Goal: Complete application form: Complete application form

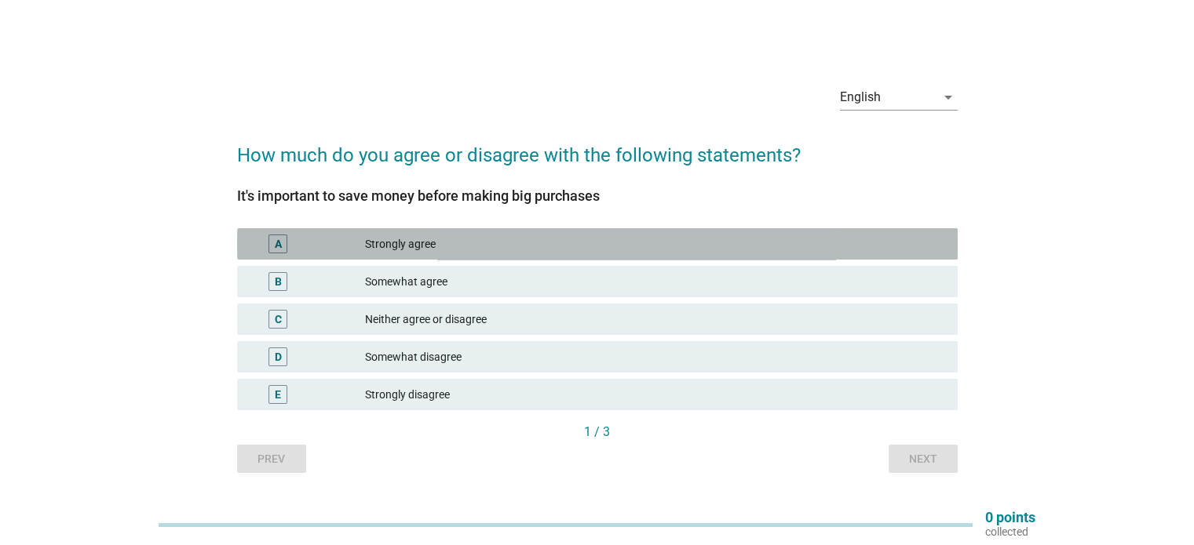
click at [280, 246] on div "A" at bounding box center [278, 244] width 7 height 16
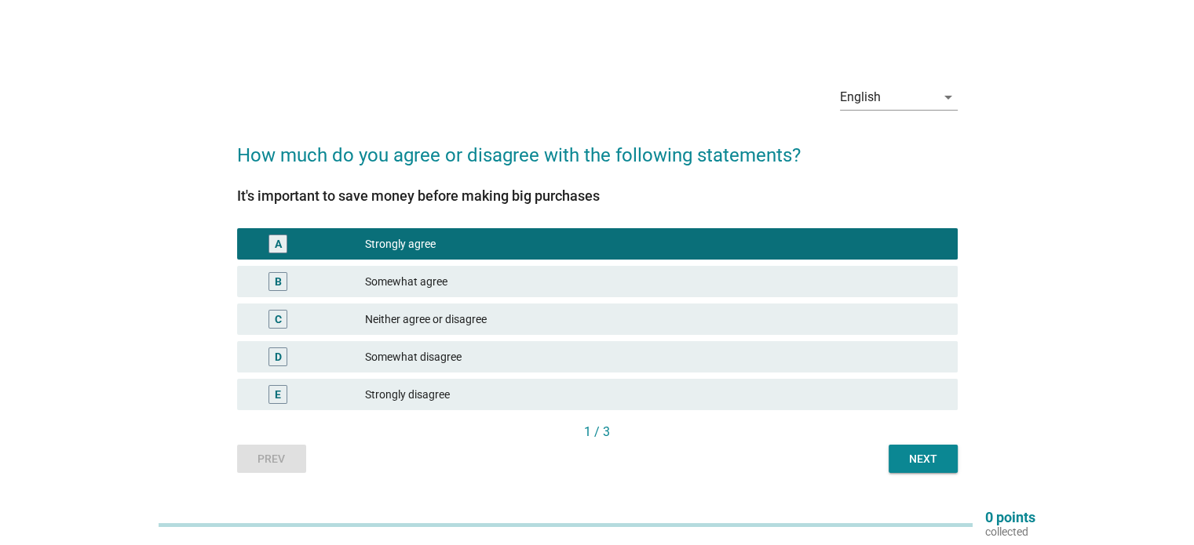
click at [931, 467] on button "Next" at bounding box center [922, 459] width 69 height 28
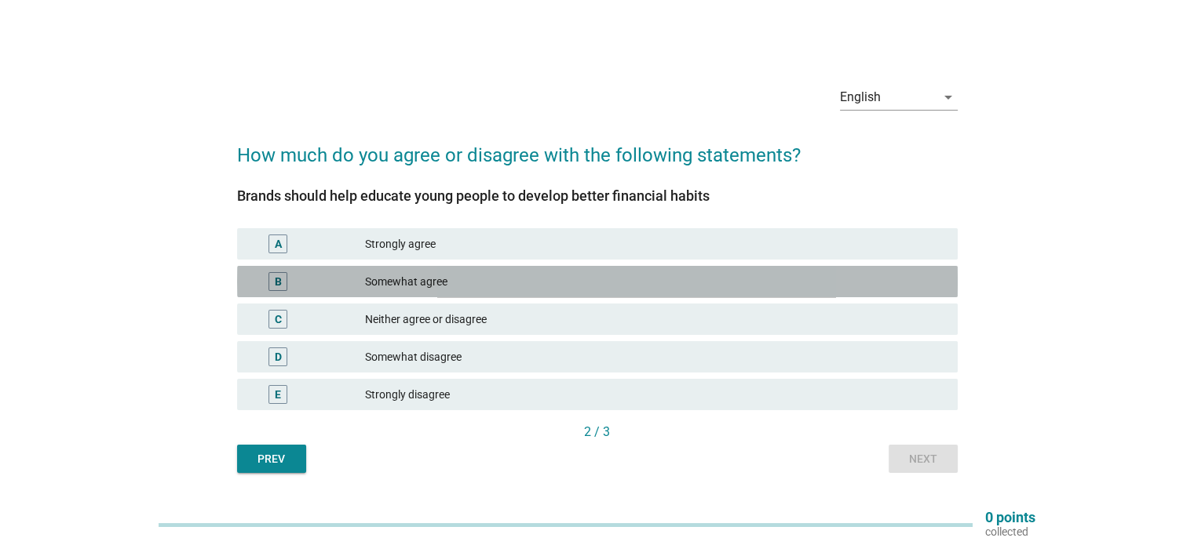
click at [277, 284] on div "B" at bounding box center [278, 282] width 7 height 16
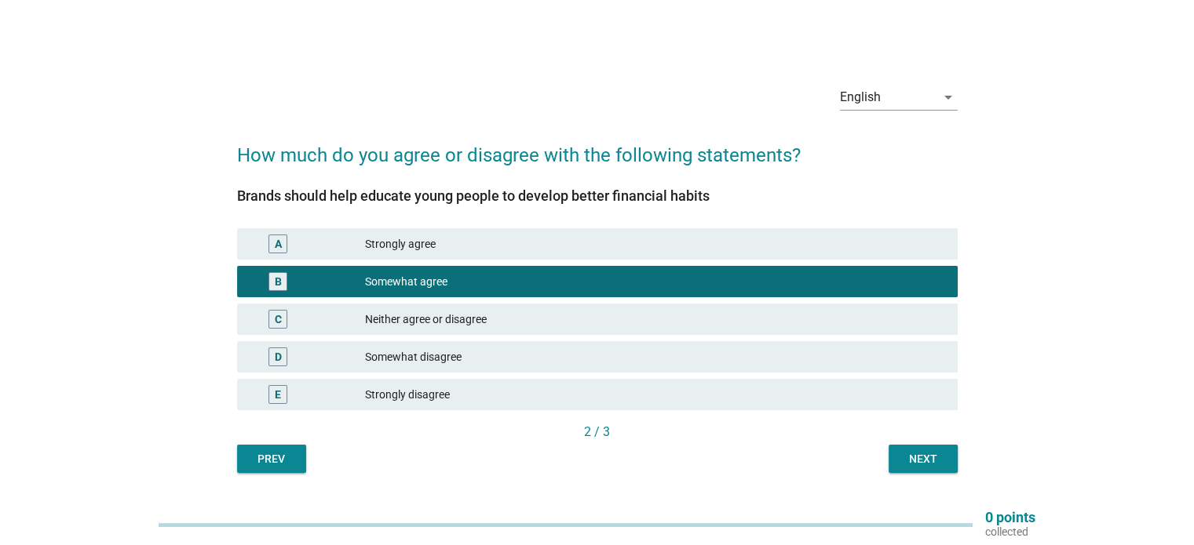
click at [899, 464] on button "Next" at bounding box center [922, 459] width 69 height 28
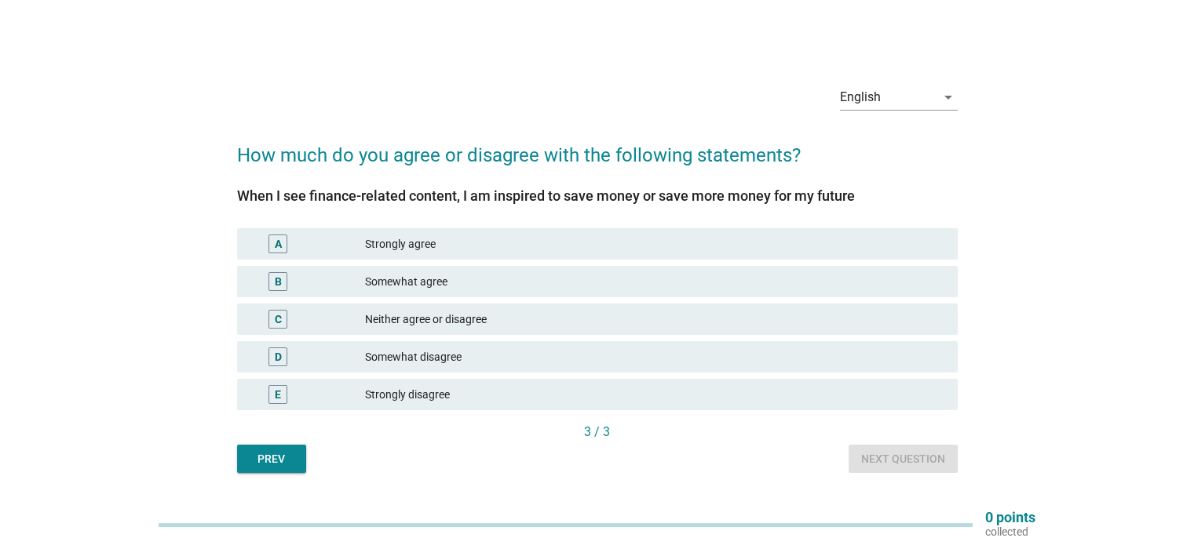
click at [279, 281] on div "B" at bounding box center [278, 282] width 7 height 16
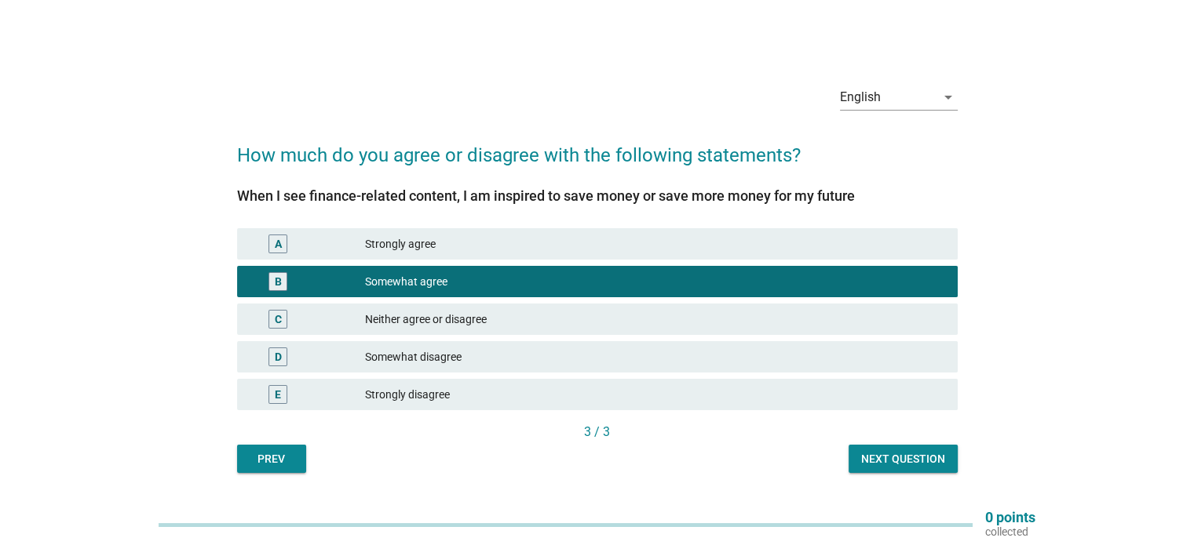
click at [908, 448] on button "Next question" at bounding box center [902, 459] width 109 height 28
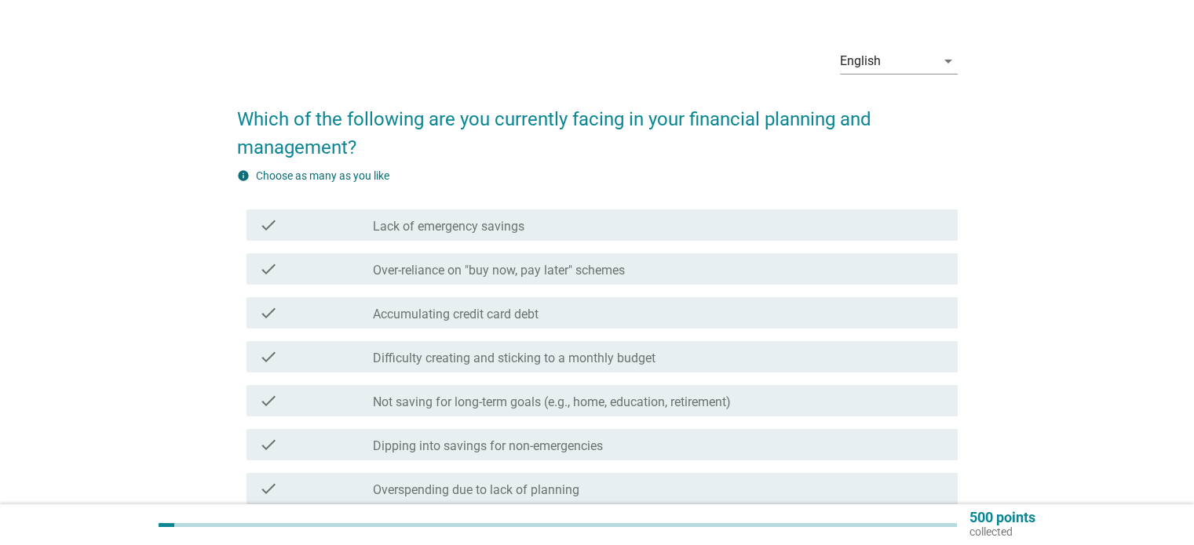
scroll to position [78, 0]
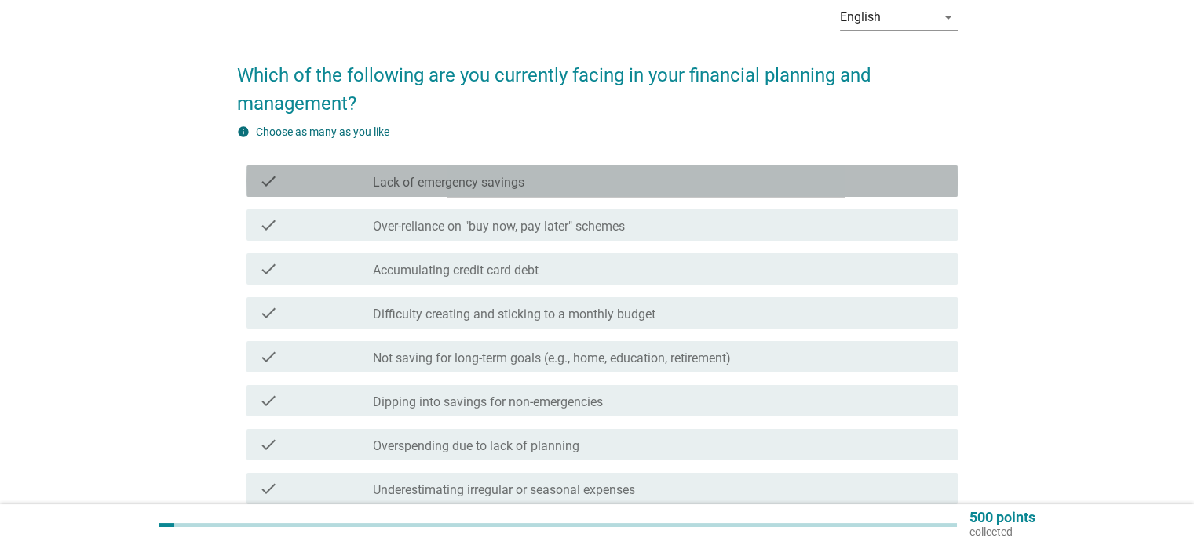
click at [570, 187] on div "check_box_outline_blank Lack of emergency savings" at bounding box center [658, 181] width 571 height 19
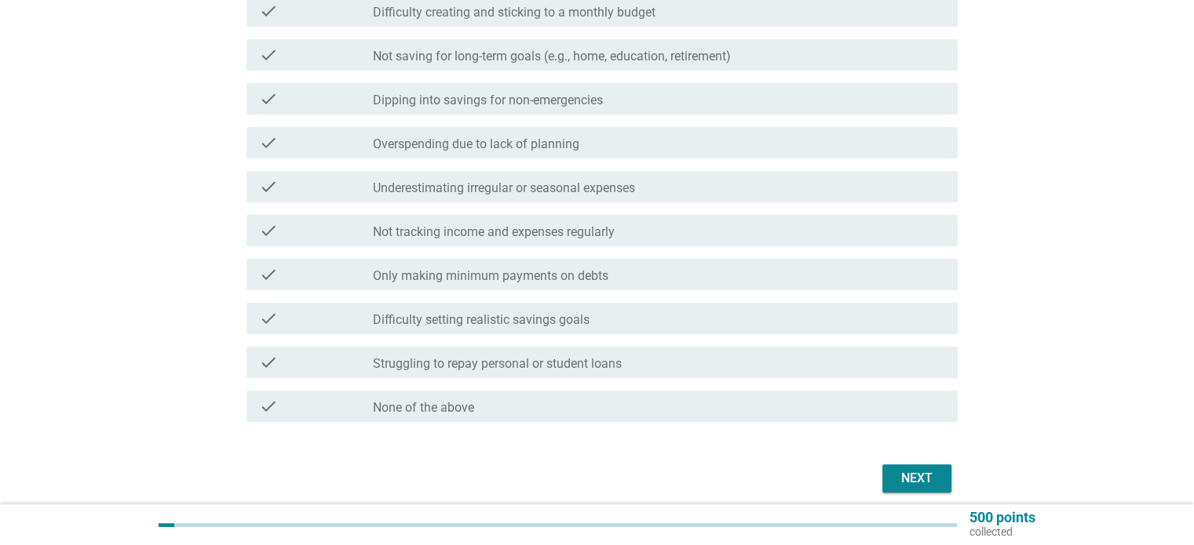
scroll to position [392, 0]
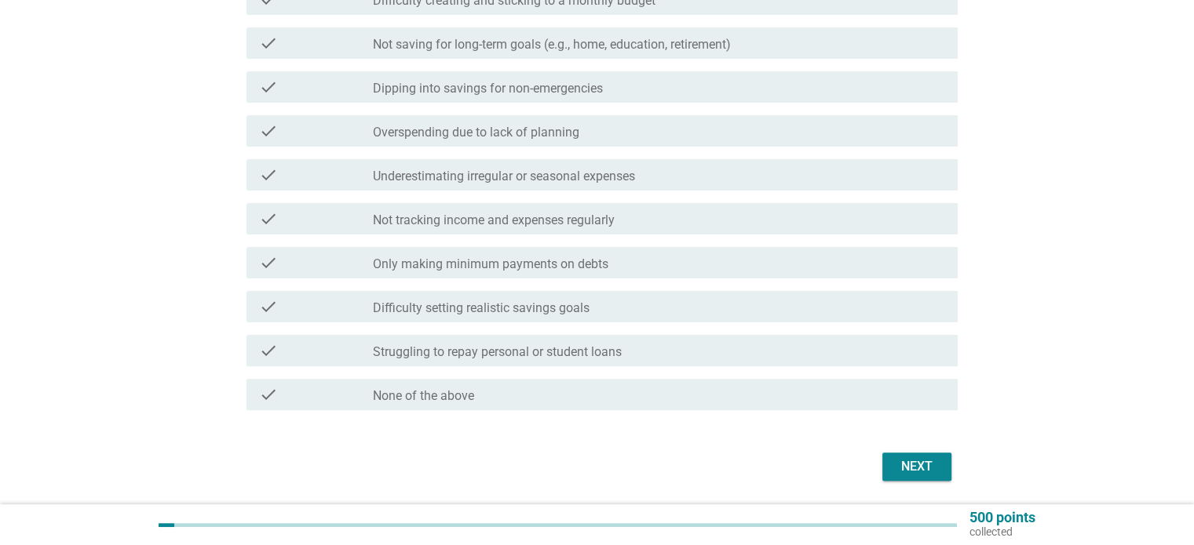
click at [386, 222] on label "Not tracking income and expenses regularly" at bounding box center [494, 221] width 242 height 16
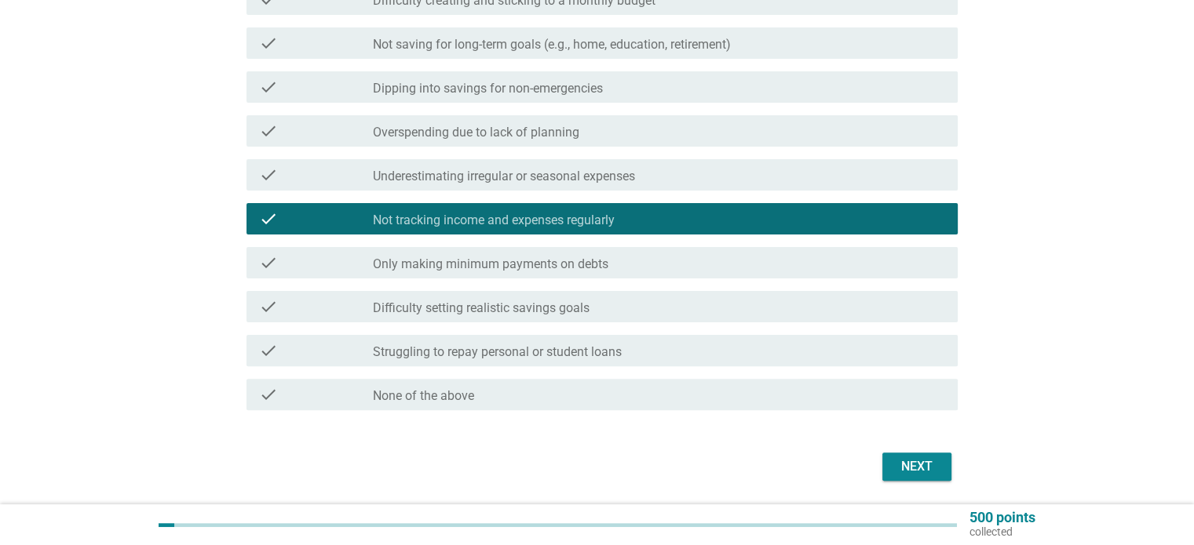
click at [431, 274] on div "check check_box_outline_blank Only making minimum payments on debts" at bounding box center [601, 262] width 711 height 31
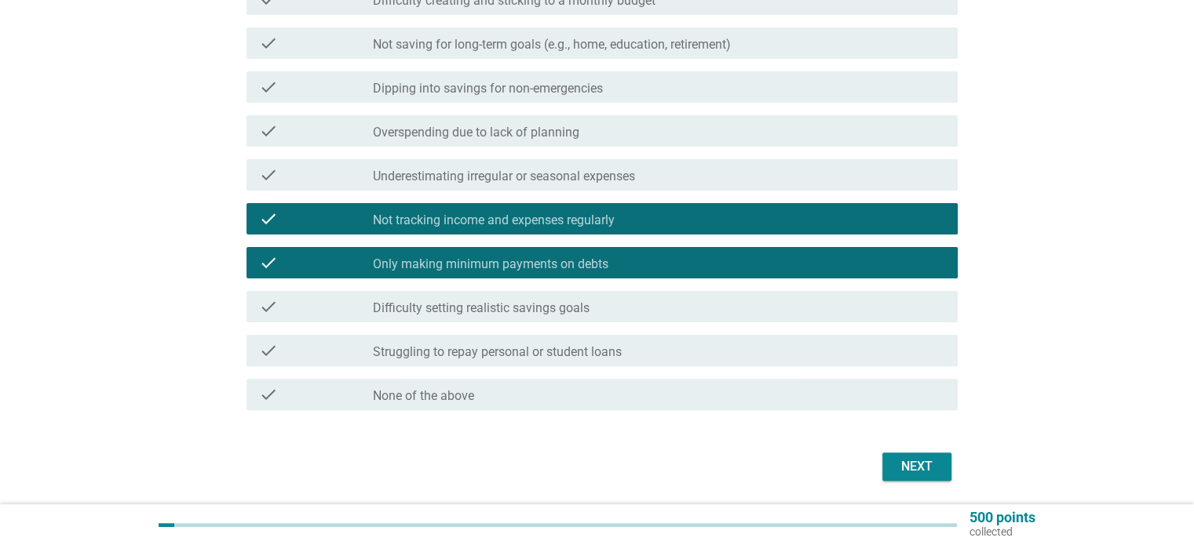
click at [413, 311] on label "Difficulty setting realistic savings goals" at bounding box center [481, 309] width 217 height 16
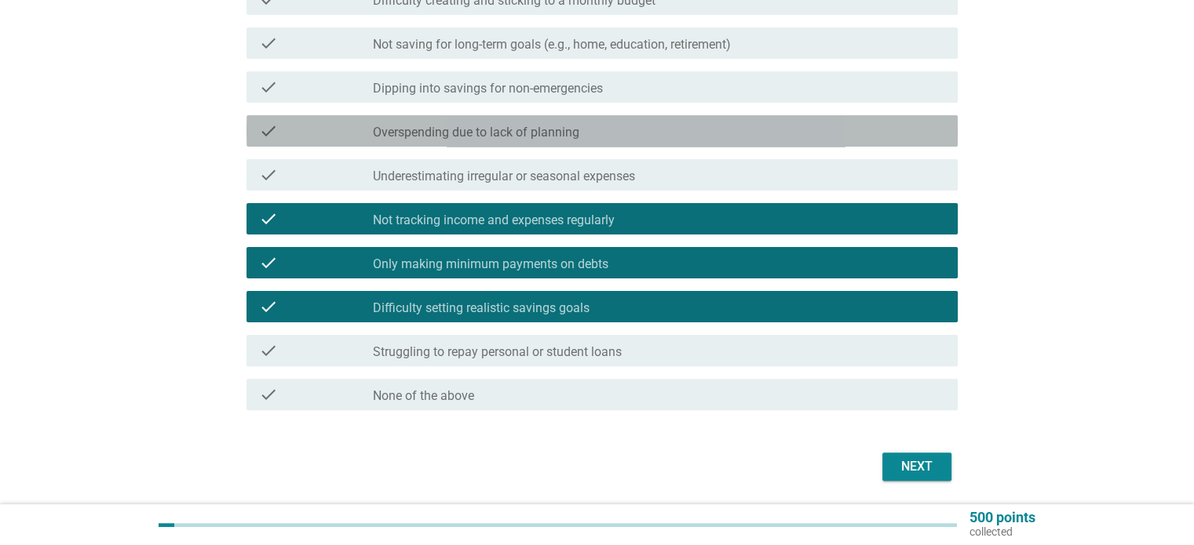
click at [389, 133] on label "Overspending due to lack of planning" at bounding box center [476, 133] width 206 height 16
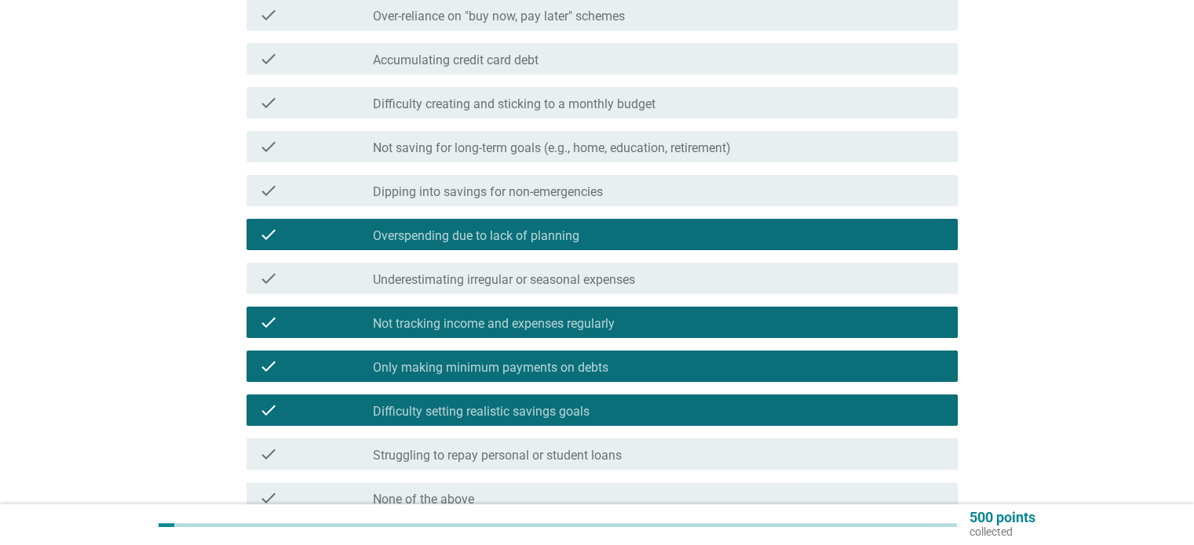
scroll to position [443, 0]
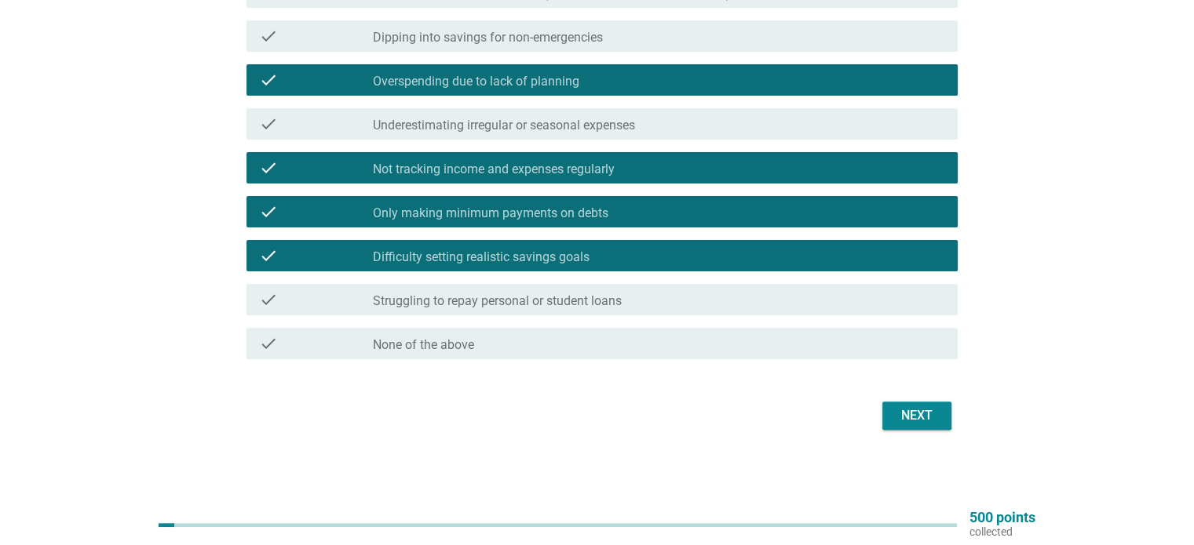
click at [946, 436] on div "English arrow_drop_down Which of the following are you currently facing in your…" at bounding box center [596, 31] width 745 height 833
click at [935, 420] on div "Next" at bounding box center [917, 415] width 44 height 19
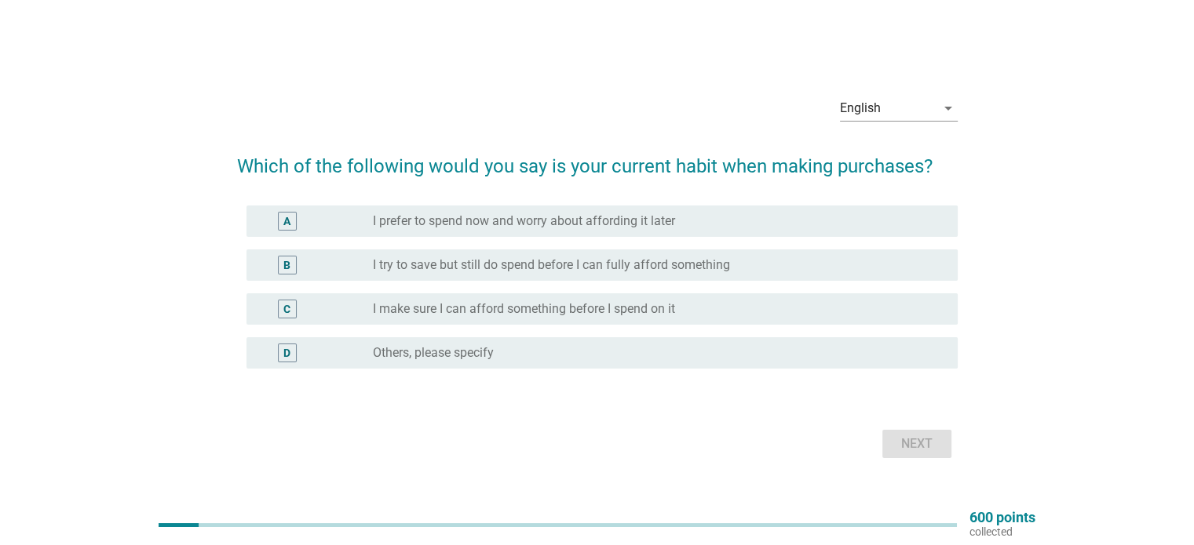
click at [772, 265] on div "radio_button_unchecked I try to save but still do spend before I can fully affo…" at bounding box center [652, 265] width 559 height 16
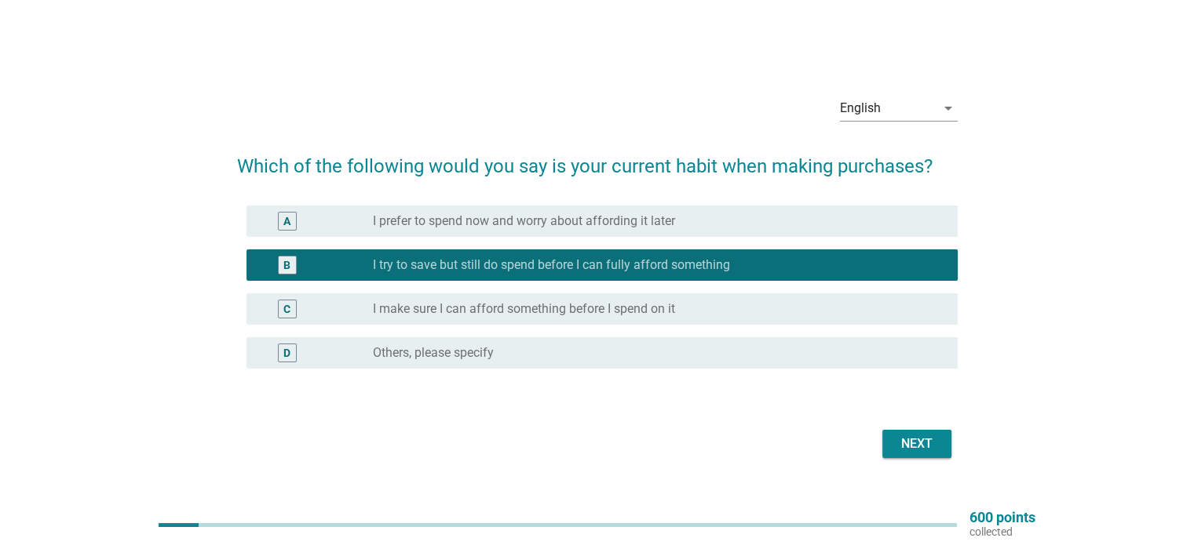
click at [915, 443] on div "Next" at bounding box center [917, 444] width 44 height 19
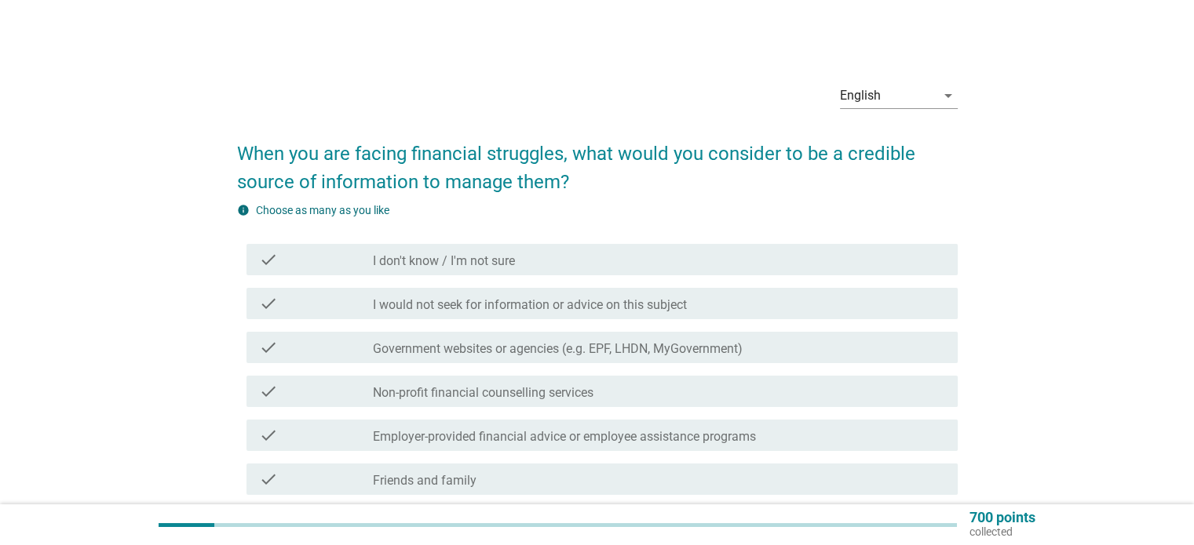
click at [531, 369] on div "check check_box_outline_blank Government websites or agencies (e.g. EPF, LHDN, …" at bounding box center [597, 348] width 720 height 44
click at [525, 355] on label "Government websites or agencies (e.g. EPF, LHDN, MyGovernment)" at bounding box center [558, 349] width 370 height 16
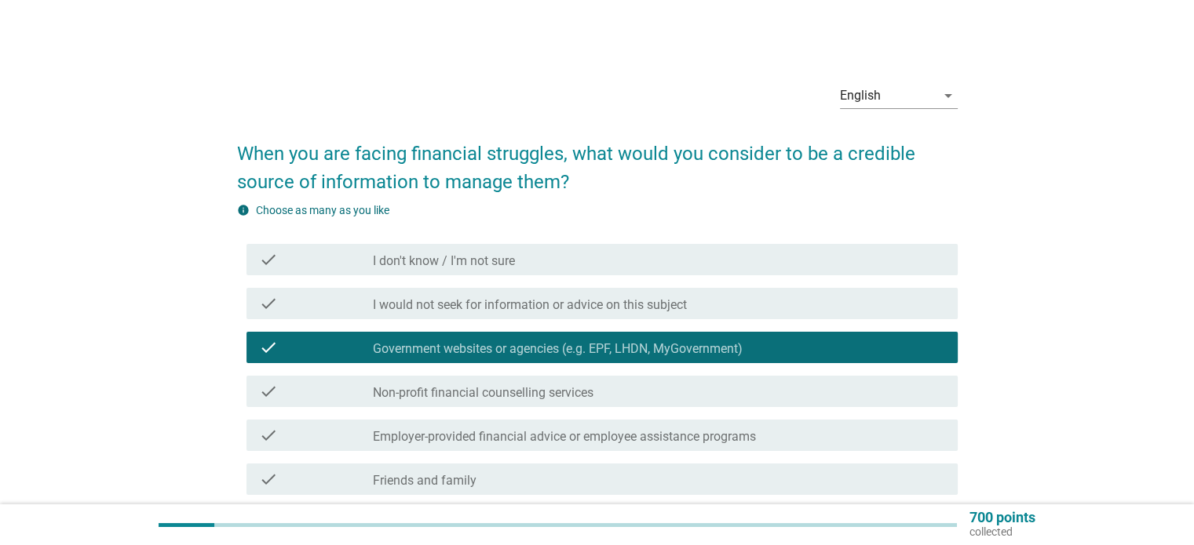
click at [524, 312] on label "I would not seek for information or advice on this subject" at bounding box center [530, 305] width 314 height 16
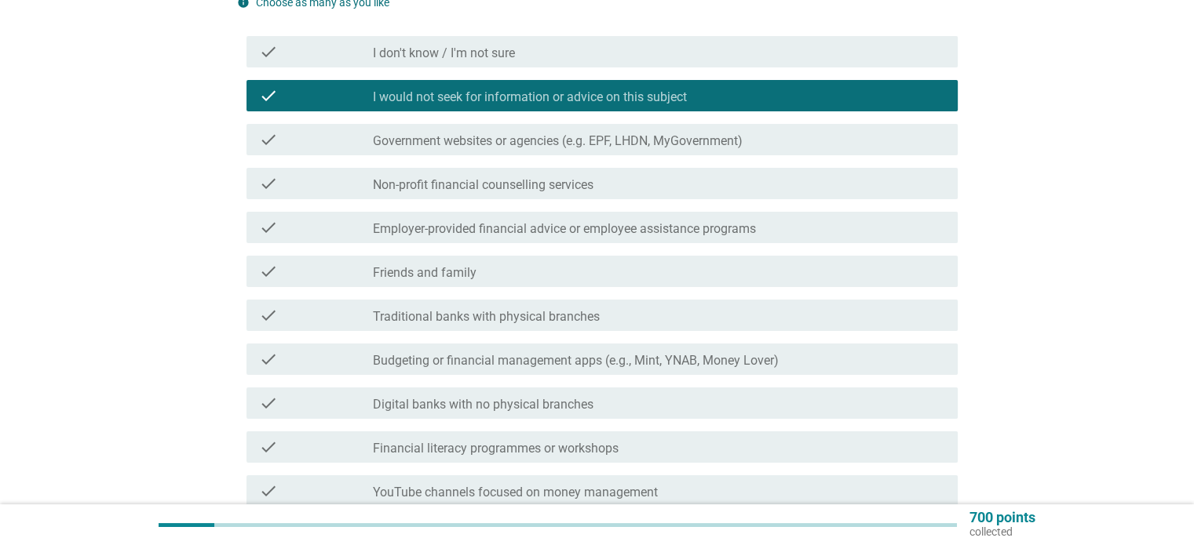
scroll to position [235, 0]
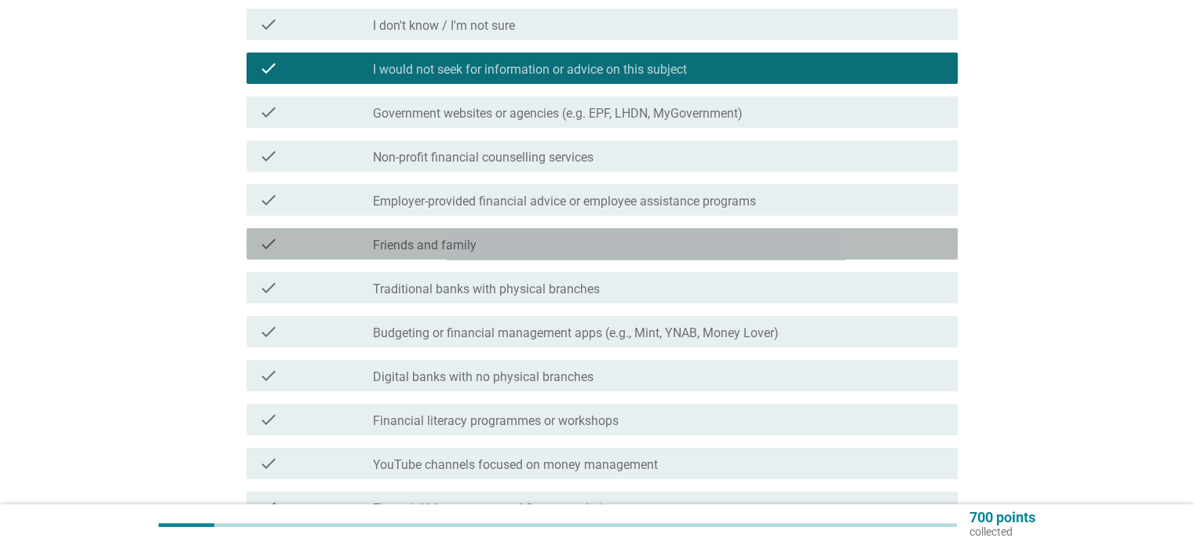
click at [483, 247] on div "check_box_outline_blank Friends and family" at bounding box center [658, 244] width 571 height 19
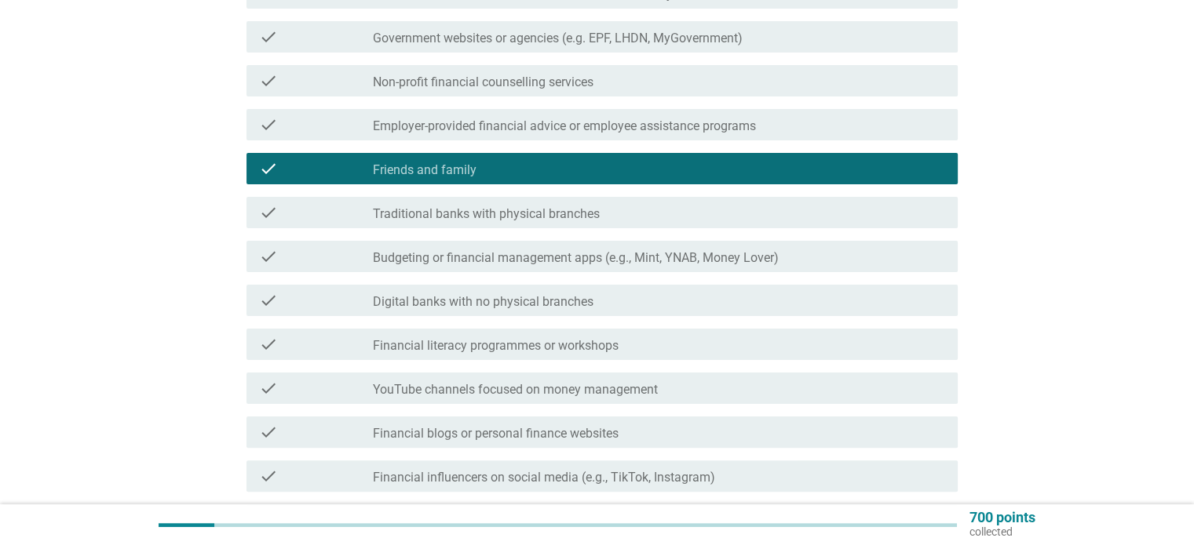
scroll to position [314, 0]
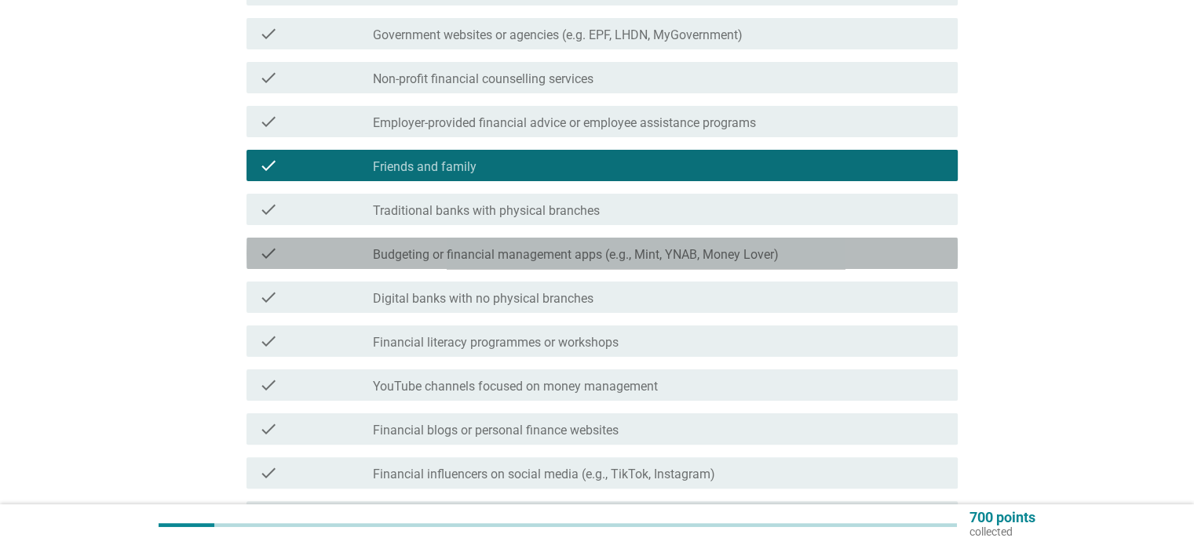
click at [486, 261] on label "Budgeting or financial management apps (e.g., Mint, YNAB, Money Lover)" at bounding box center [576, 255] width 406 height 16
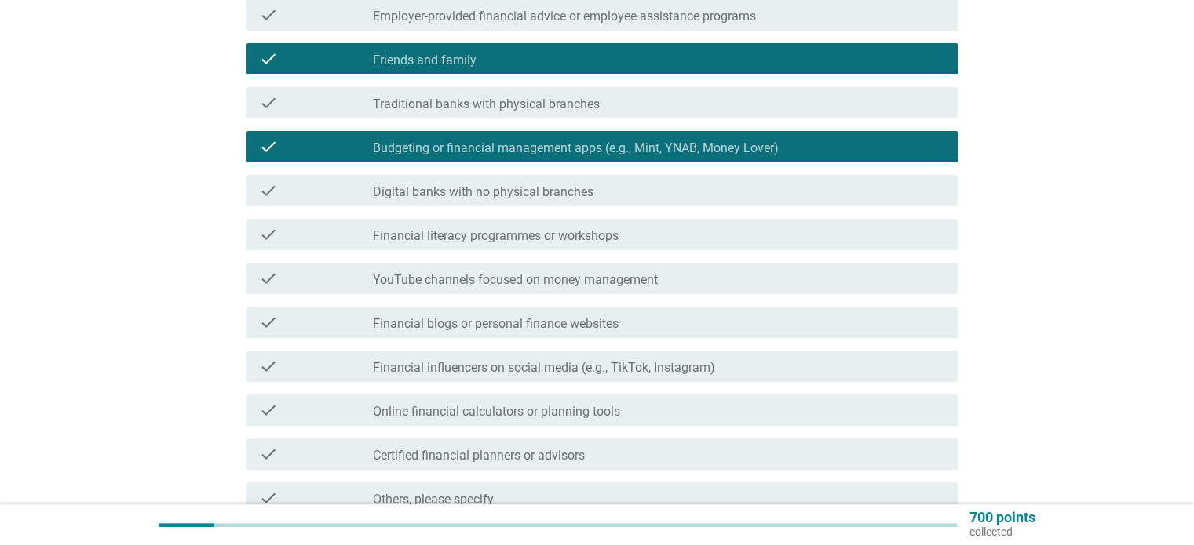
scroll to position [471, 0]
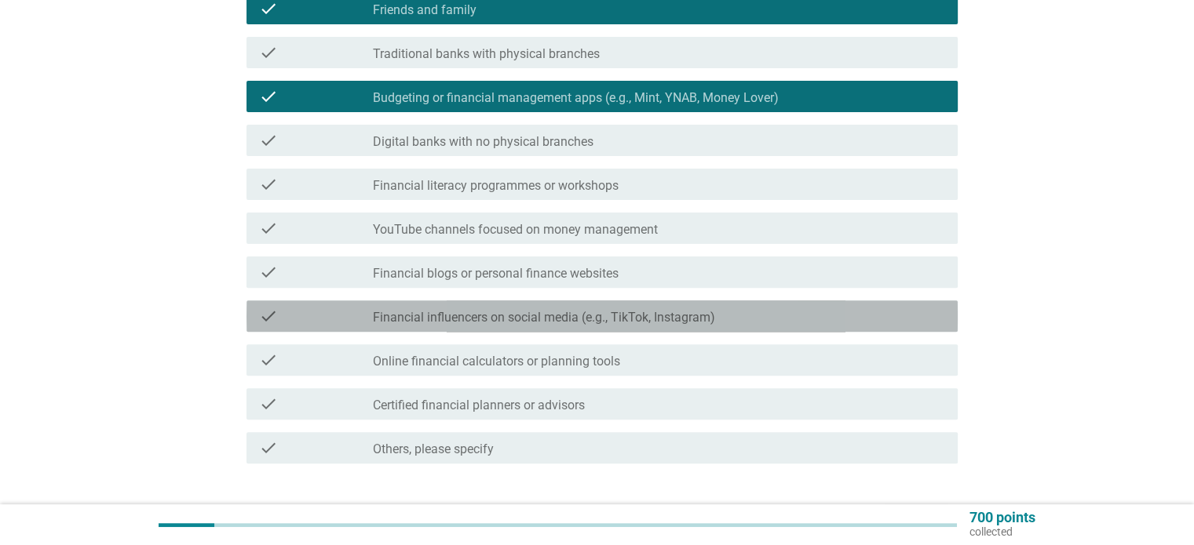
click at [461, 322] on label "Financial influencers on social media (e.g., TikTok, Instagram)" at bounding box center [544, 318] width 342 height 16
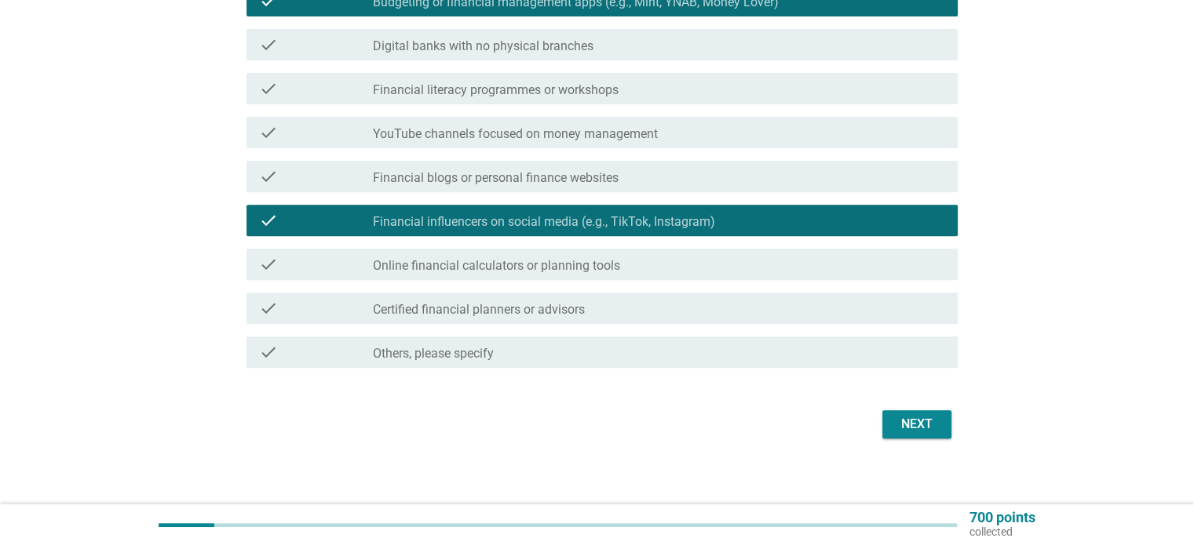
scroll to position [575, 0]
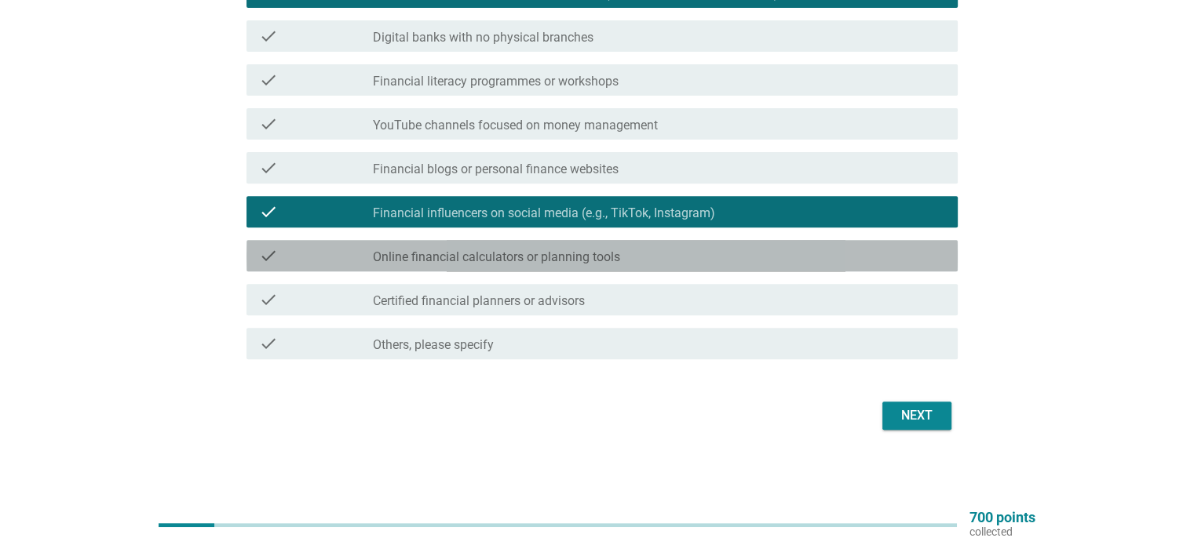
click at [646, 256] on div "check_box_outline_blank Online financial calculators or planning tools" at bounding box center [658, 255] width 571 height 19
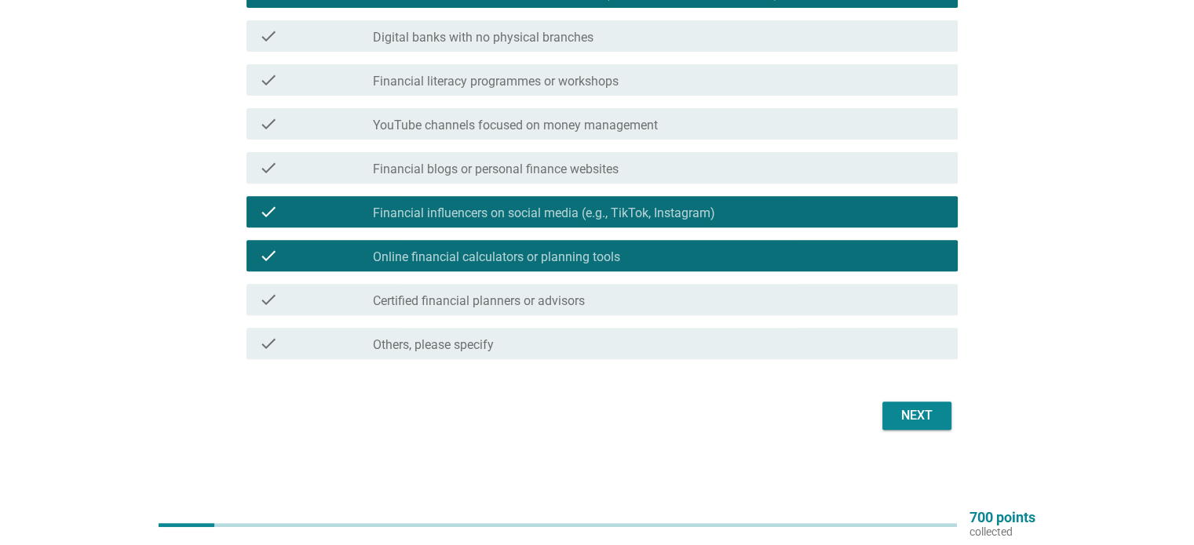
click at [915, 410] on div "Next" at bounding box center [917, 415] width 44 height 19
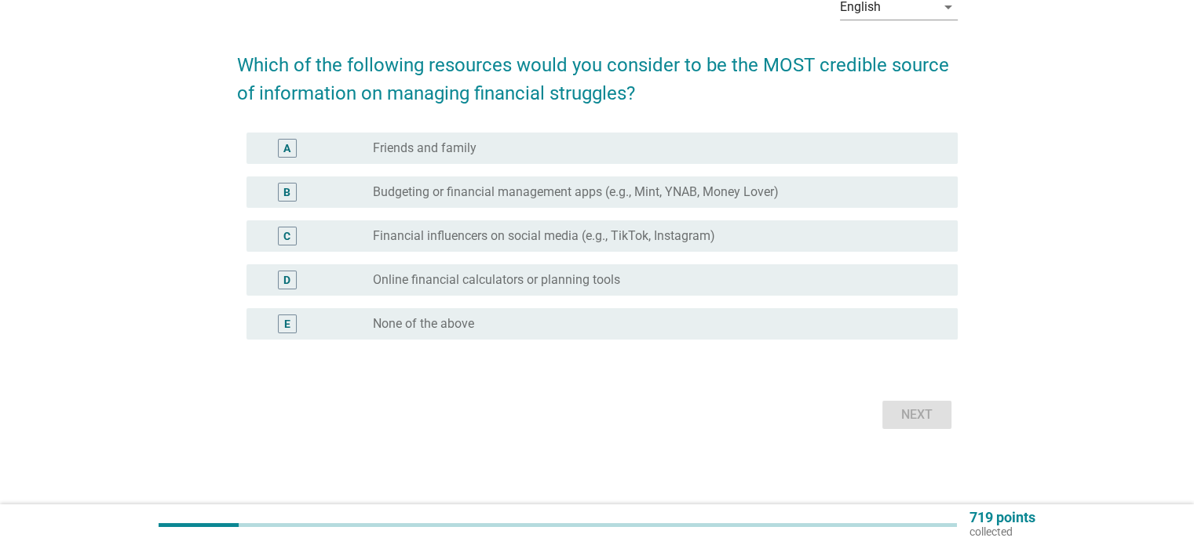
scroll to position [0, 0]
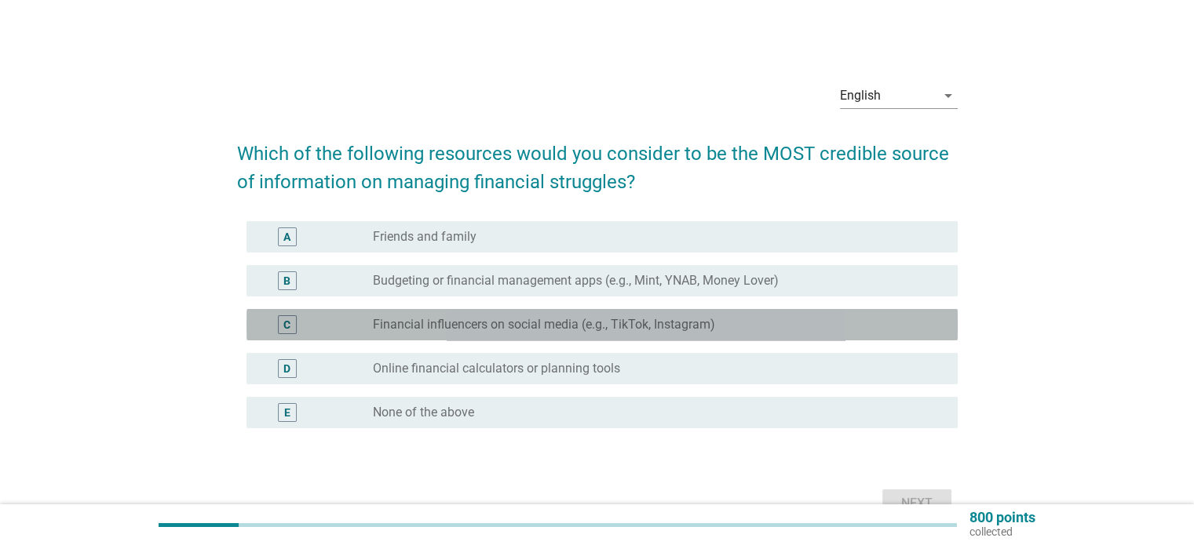
click at [275, 328] on div "C" at bounding box center [287, 324] width 57 height 19
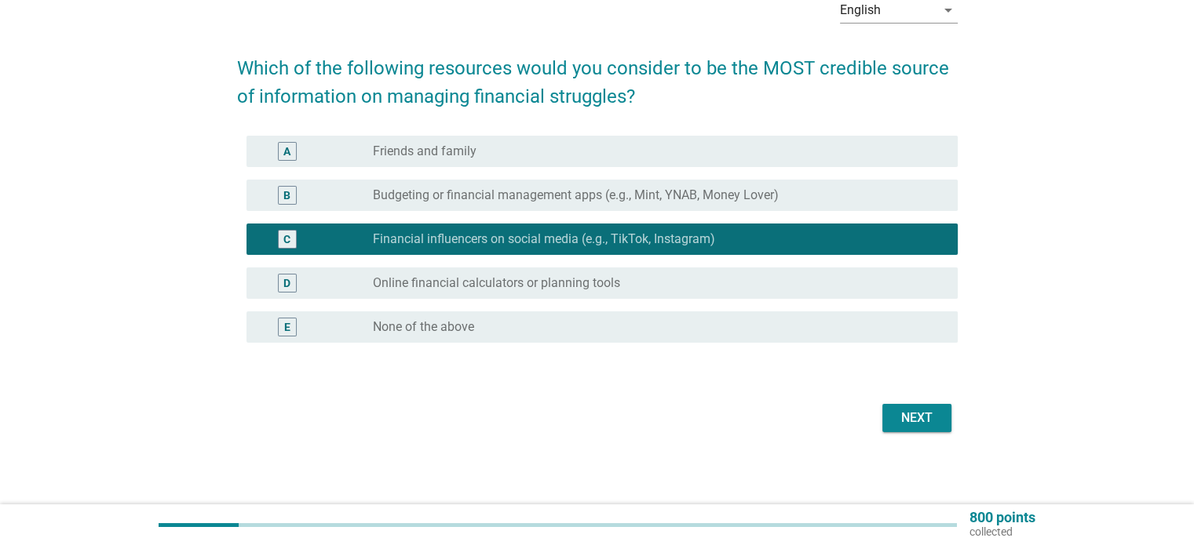
scroll to position [88, 0]
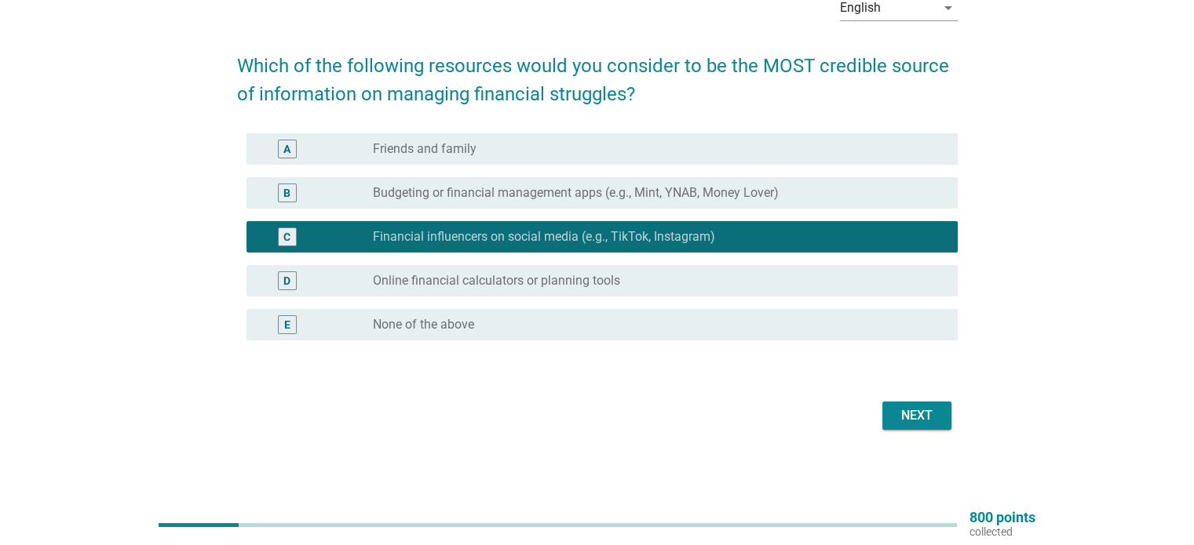
click at [892, 410] on button "Next" at bounding box center [916, 416] width 69 height 28
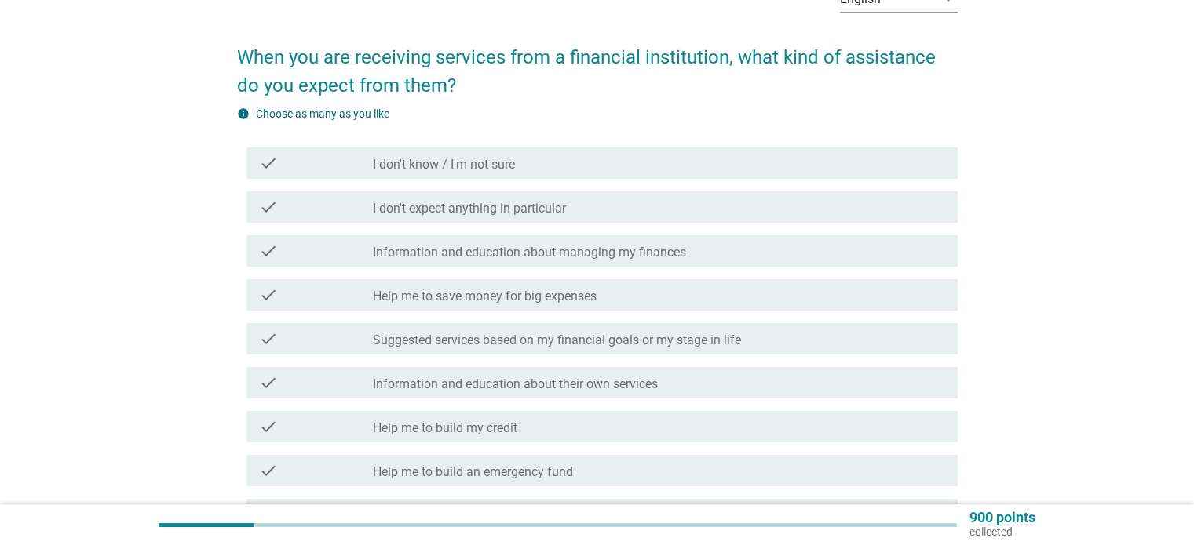
scroll to position [157, 0]
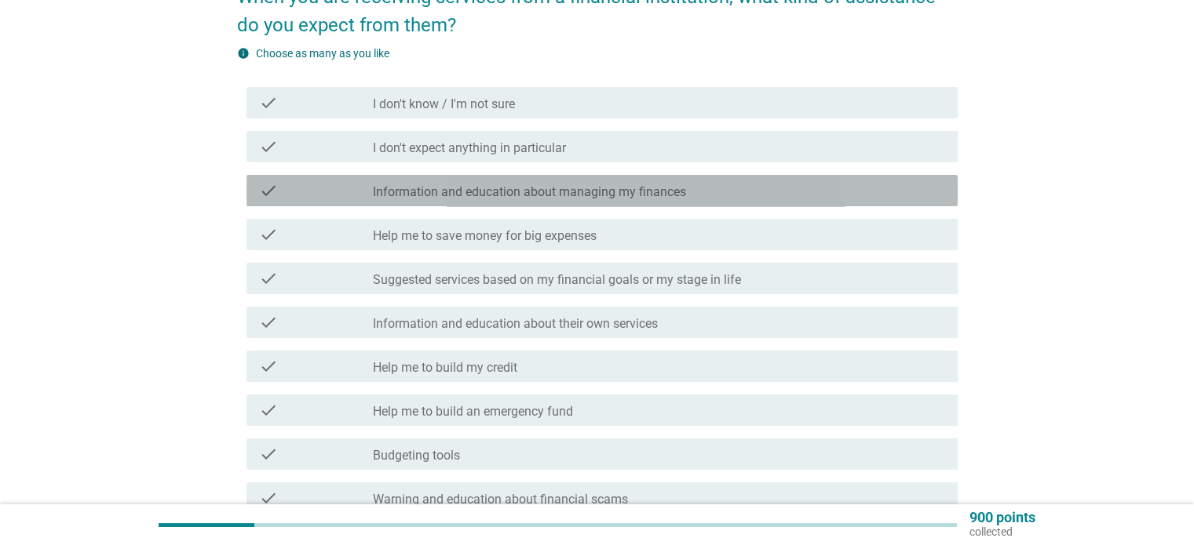
click at [280, 199] on div "check" at bounding box center [316, 190] width 115 height 19
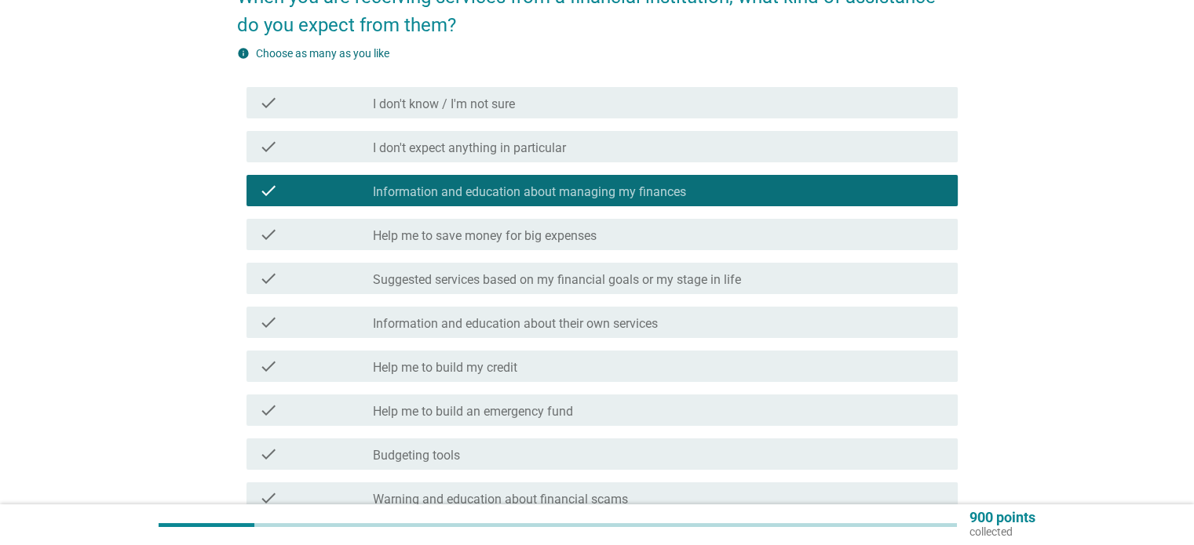
click at [293, 252] on div "check check_box_outline_blank Help me to save money for big expenses" at bounding box center [597, 235] width 720 height 44
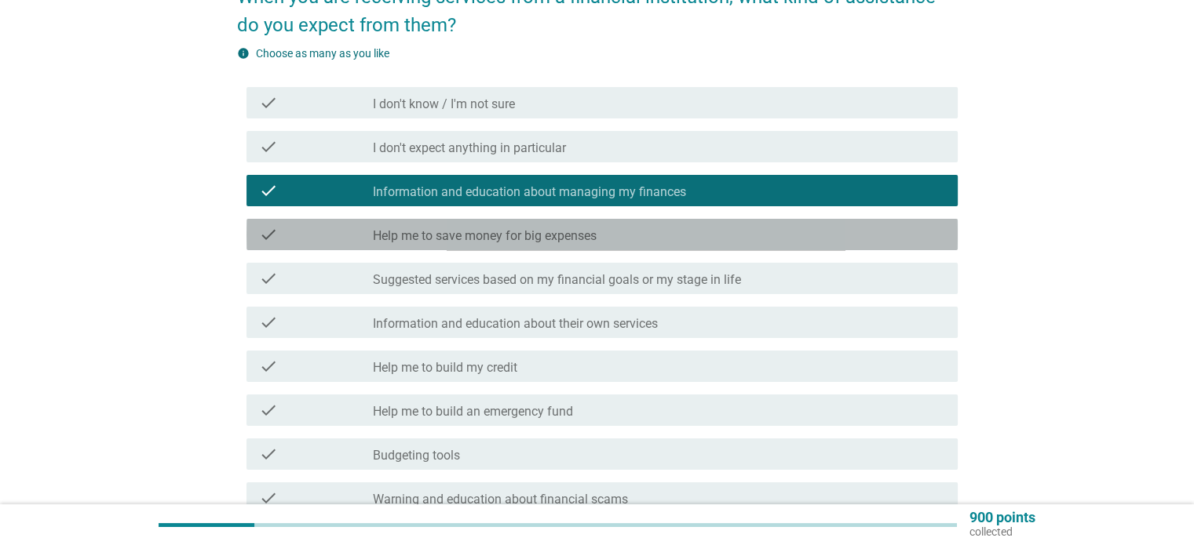
click at [312, 244] on div "check check_box_outline_blank Help me to save money for big expenses" at bounding box center [601, 234] width 711 height 31
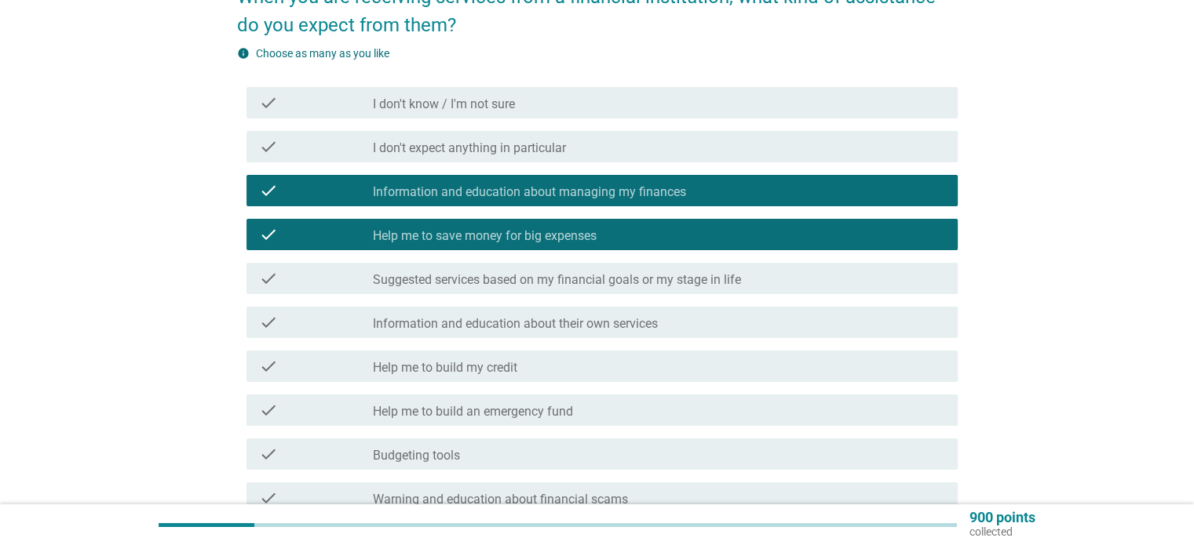
click at [512, 375] on label "Help me to build my credit" at bounding box center [445, 368] width 144 height 16
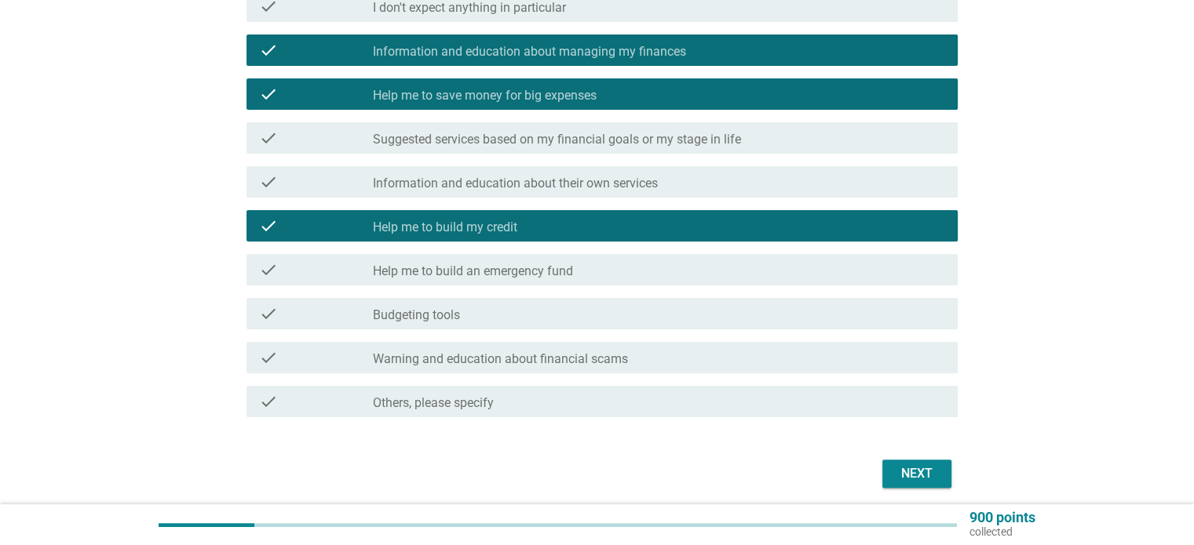
scroll to position [314, 0]
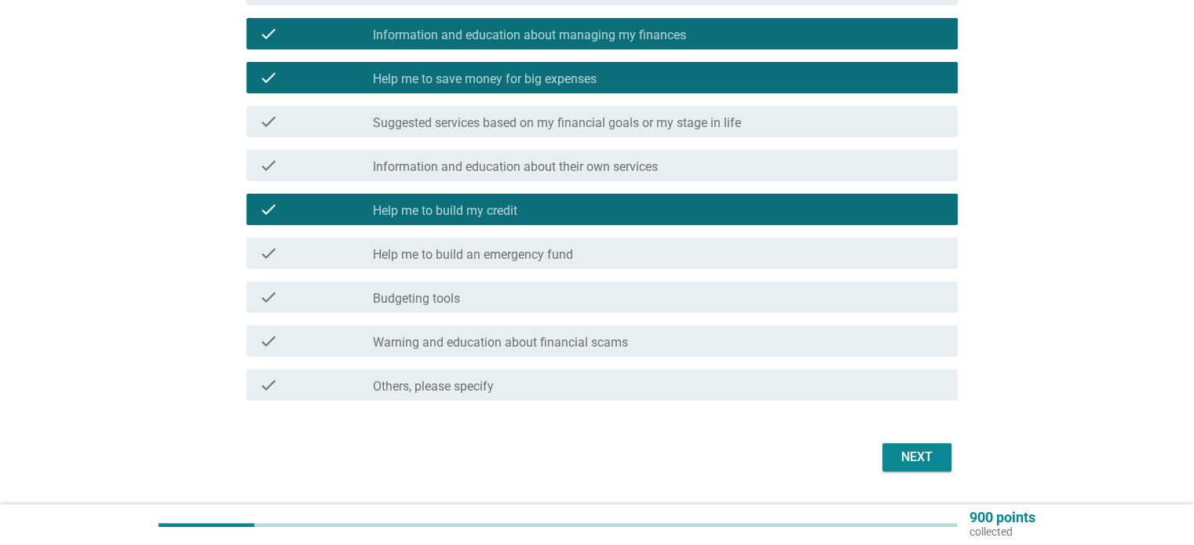
click at [573, 255] on label "Help me to build an emergency fund" at bounding box center [473, 255] width 200 height 16
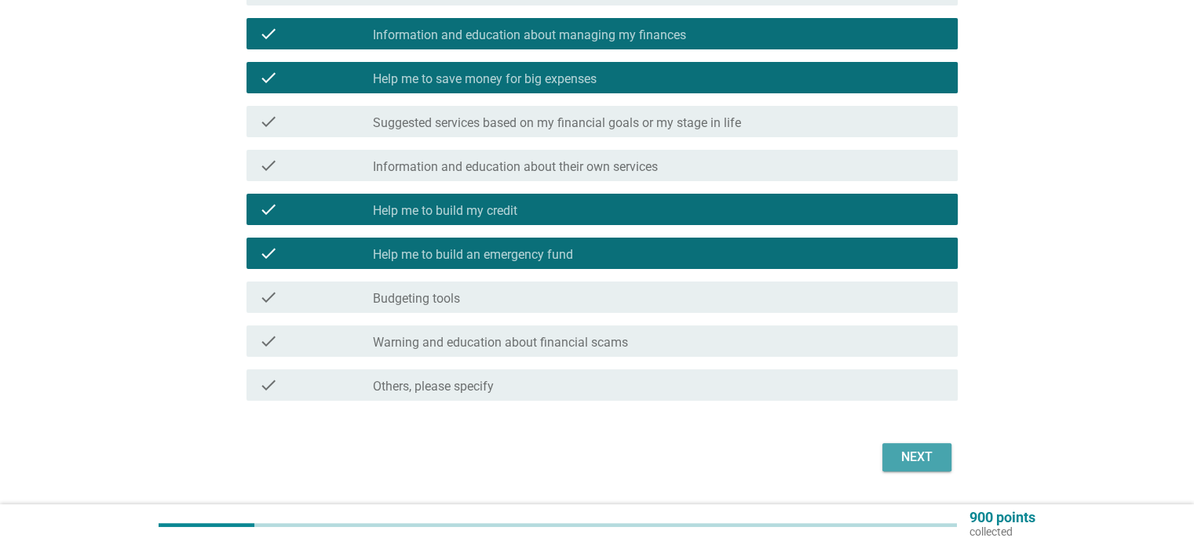
click at [898, 449] on div "Next" at bounding box center [917, 457] width 44 height 19
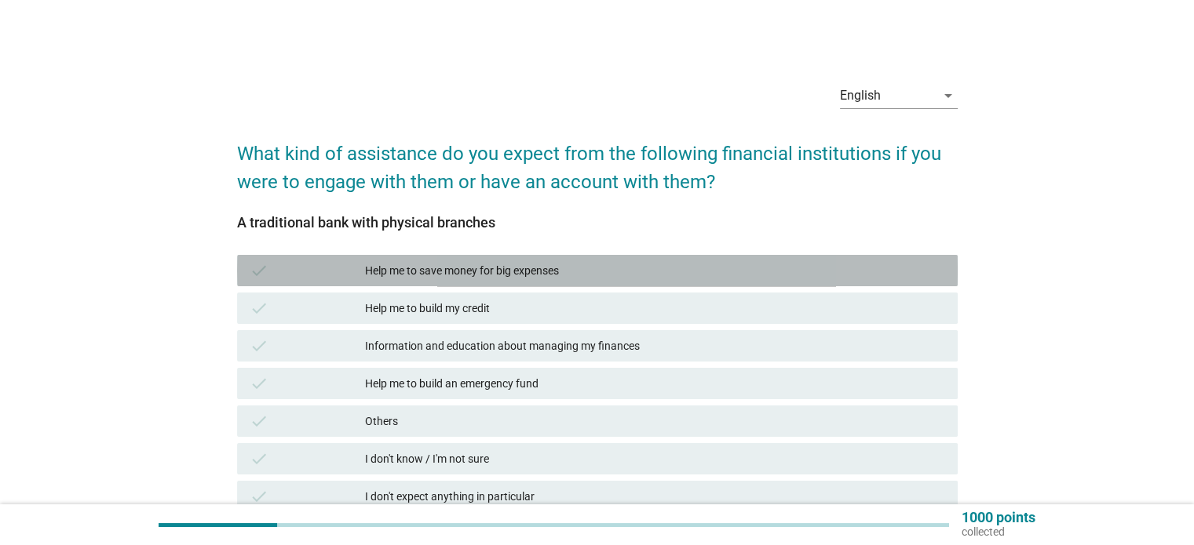
click at [446, 272] on div "Help me to save money for big expenses" at bounding box center [654, 270] width 579 height 19
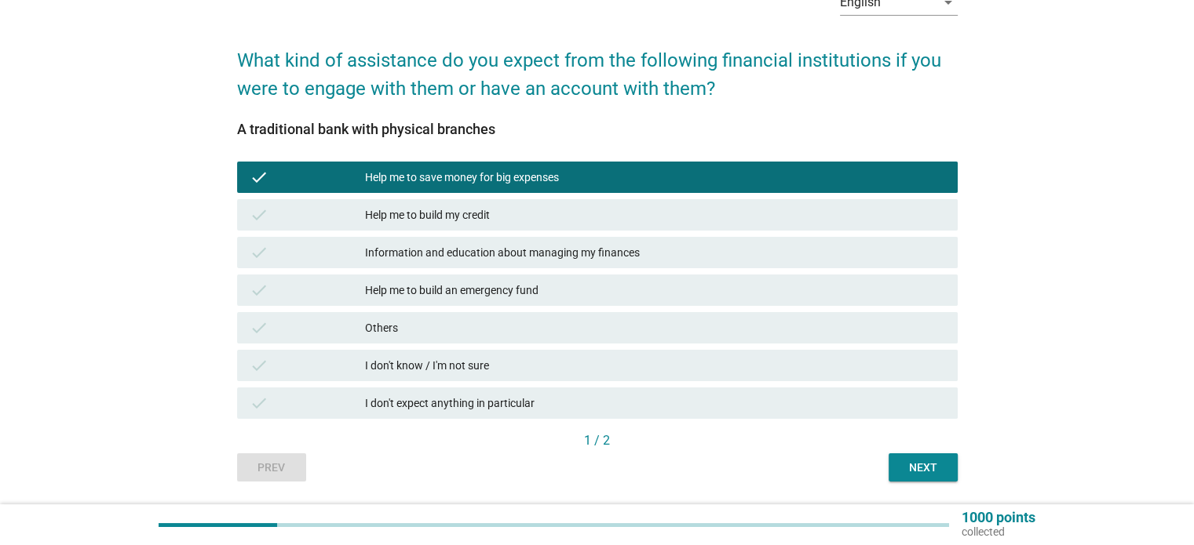
scroll to position [141, 0]
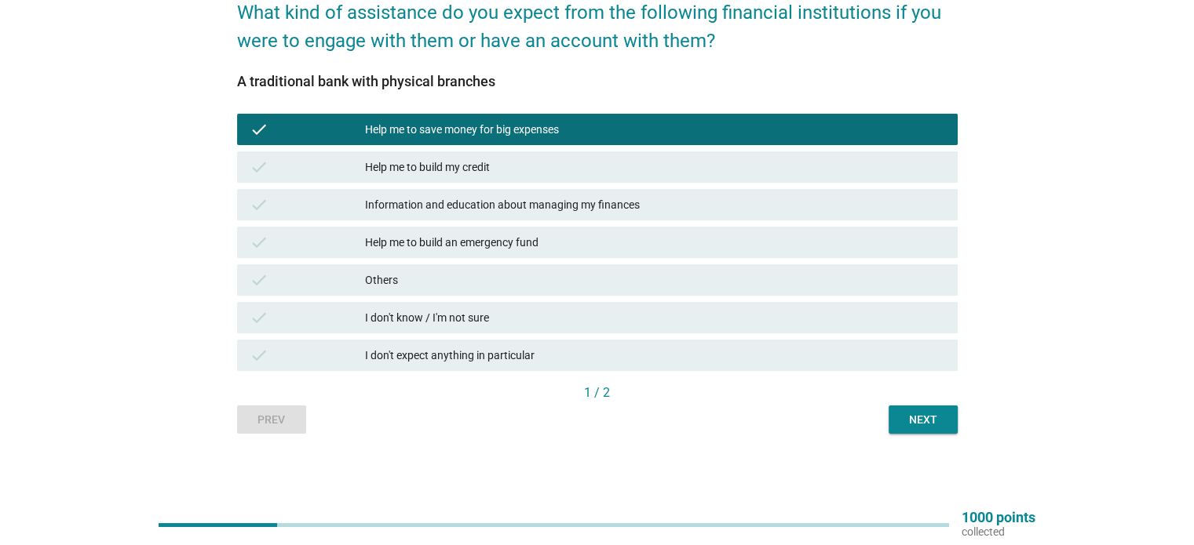
click at [502, 173] on div "Help me to build my credit" at bounding box center [654, 167] width 579 height 19
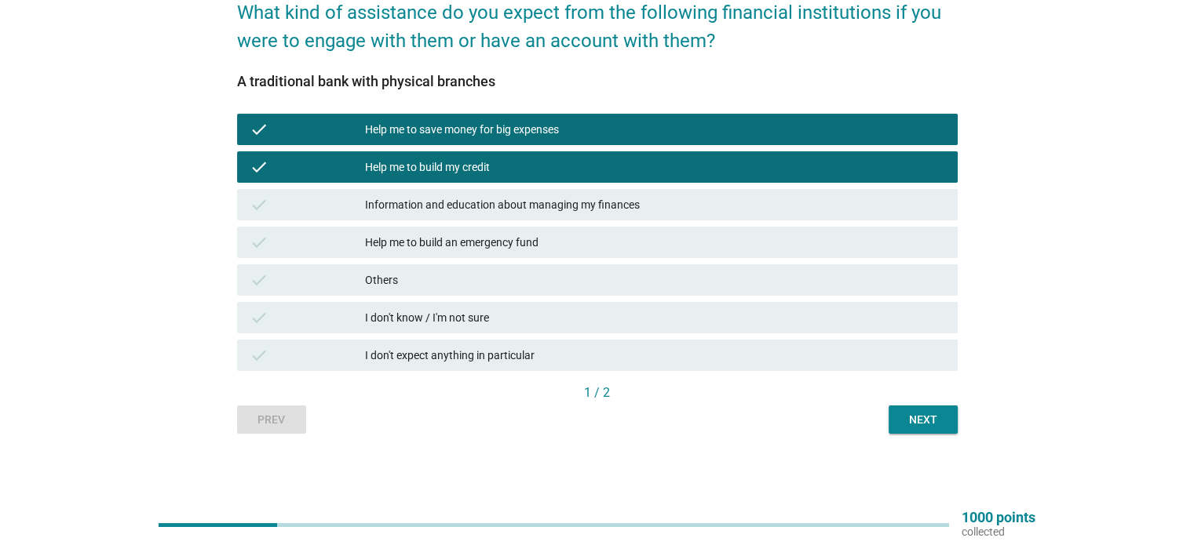
click at [507, 239] on div "Help me to build an emergency fund" at bounding box center [654, 242] width 579 height 19
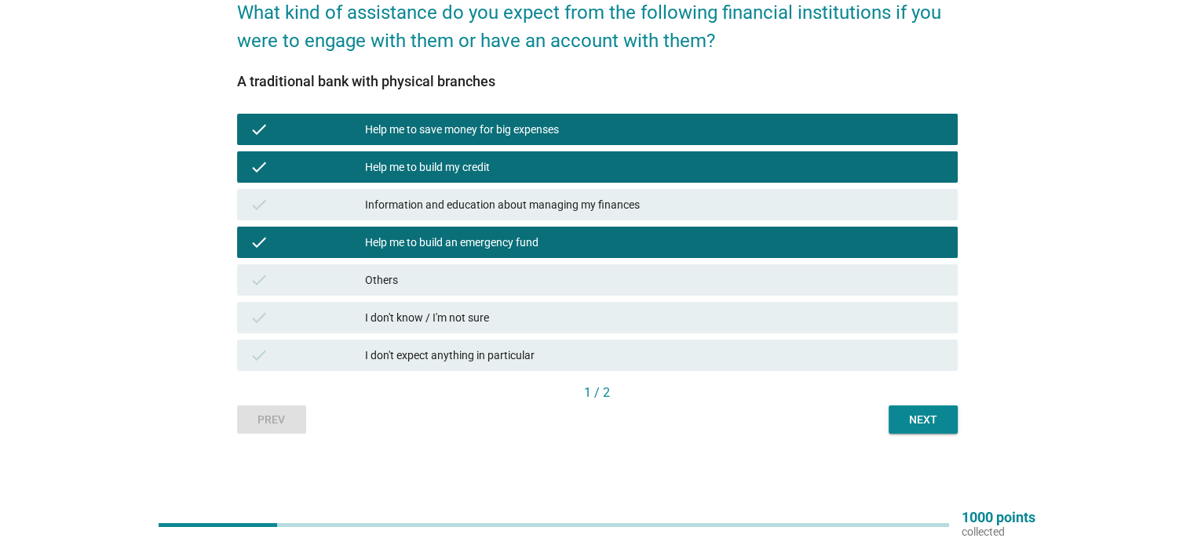
click at [870, 404] on div "1 / 2" at bounding box center [597, 395] width 720 height 22
click at [922, 424] on div "Next" at bounding box center [923, 420] width 44 height 16
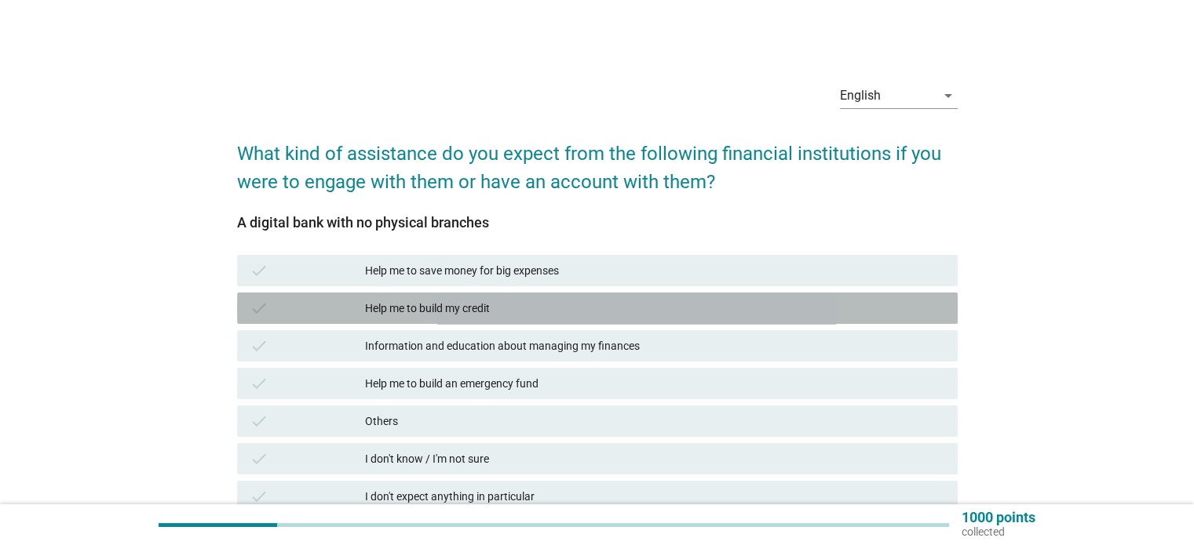
click at [506, 307] on div "Help me to build my credit" at bounding box center [654, 308] width 579 height 19
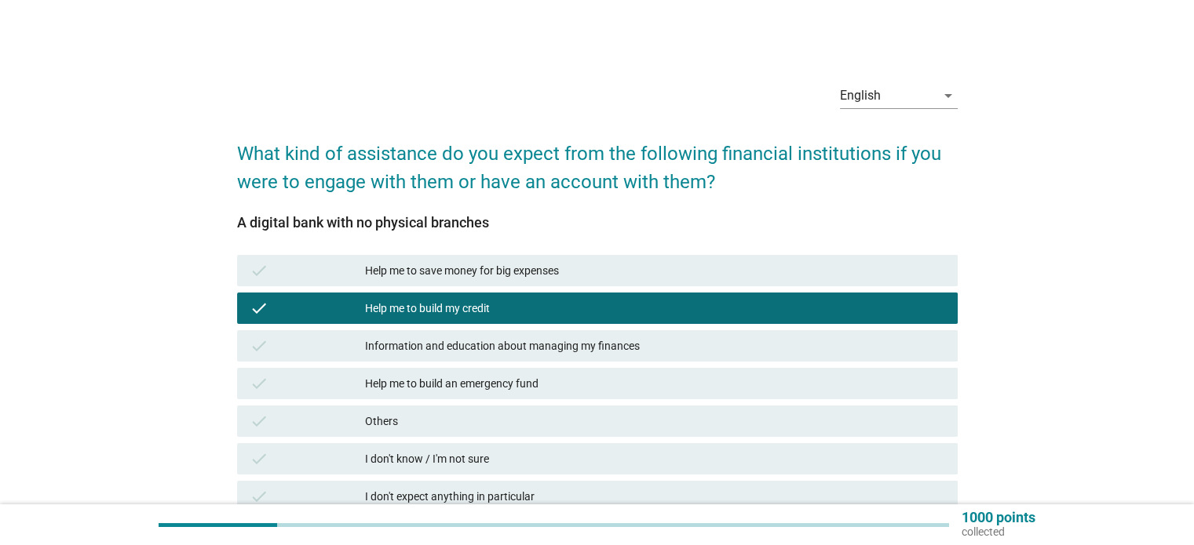
click at [513, 266] on div "Help me to save money for big expenses" at bounding box center [654, 270] width 579 height 19
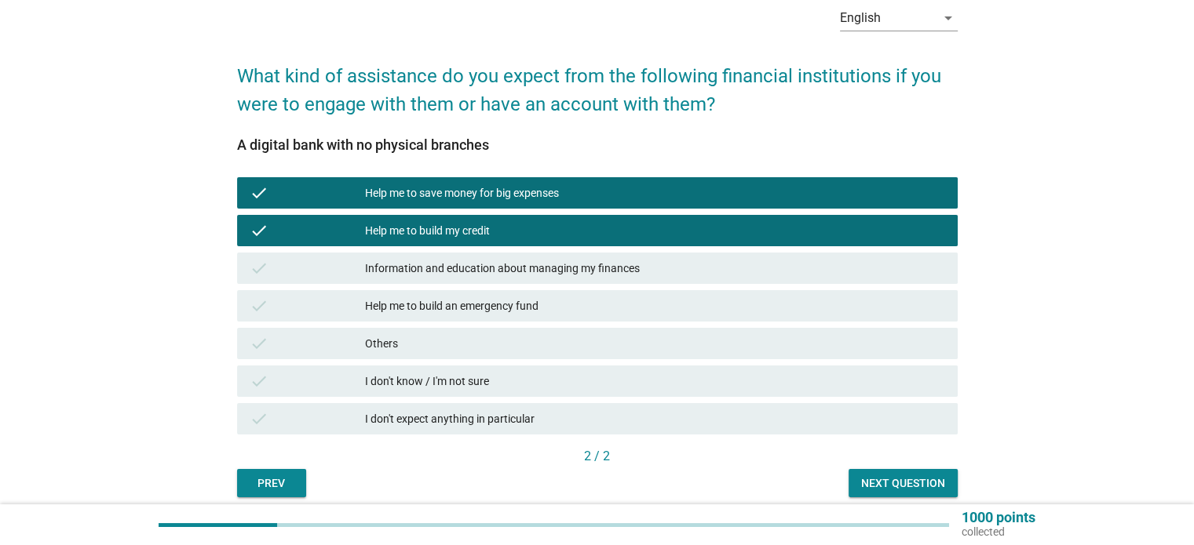
scroll to position [78, 0]
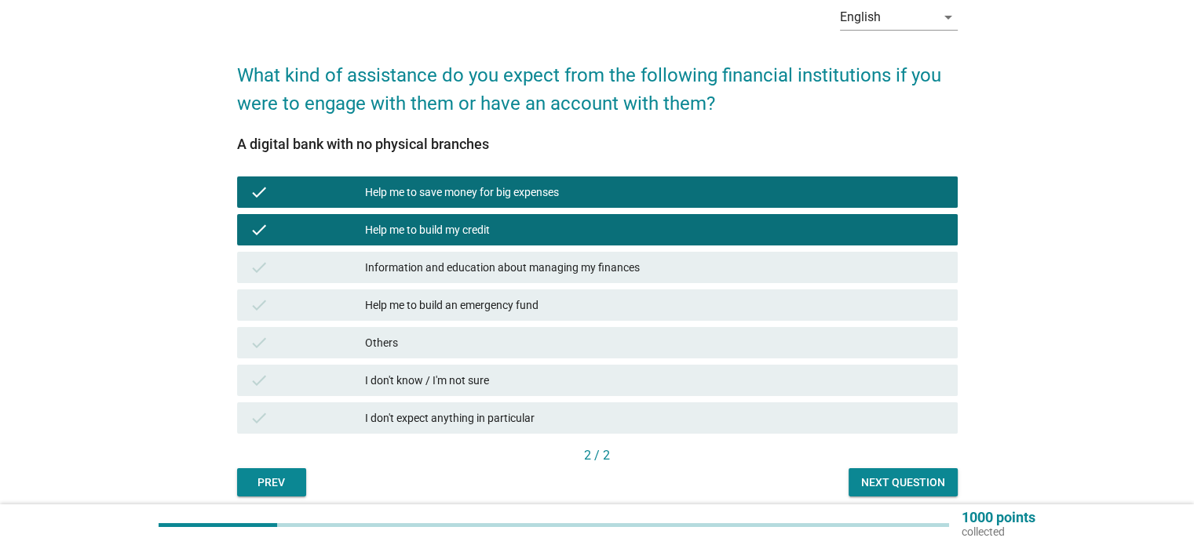
click at [537, 297] on div "Help me to build an emergency fund" at bounding box center [654, 305] width 579 height 19
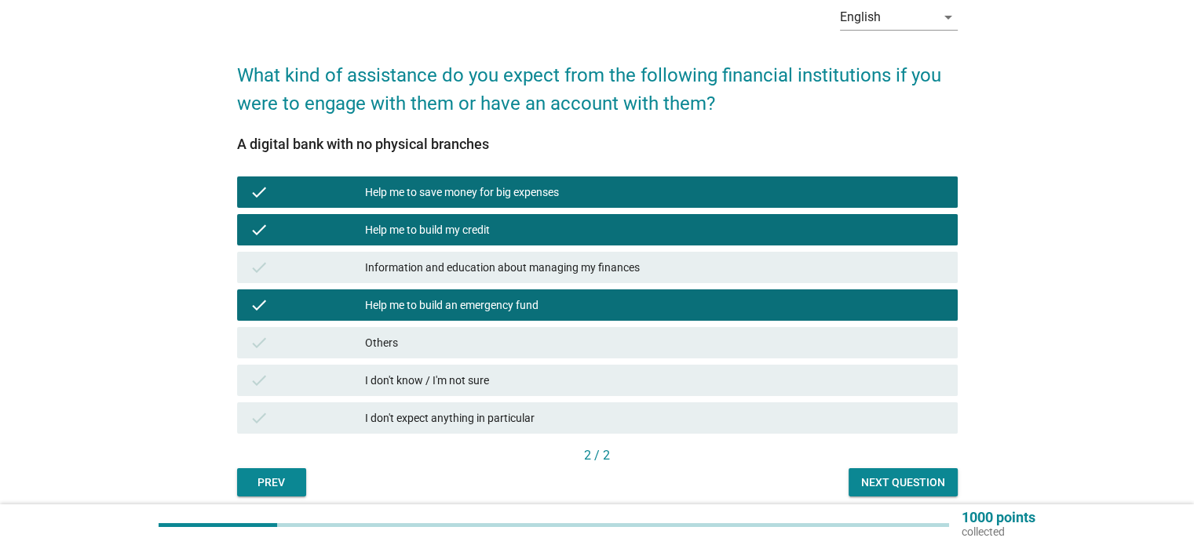
click at [852, 479] on button "Next question" at bounding box center [902, 482] width 109 height 28
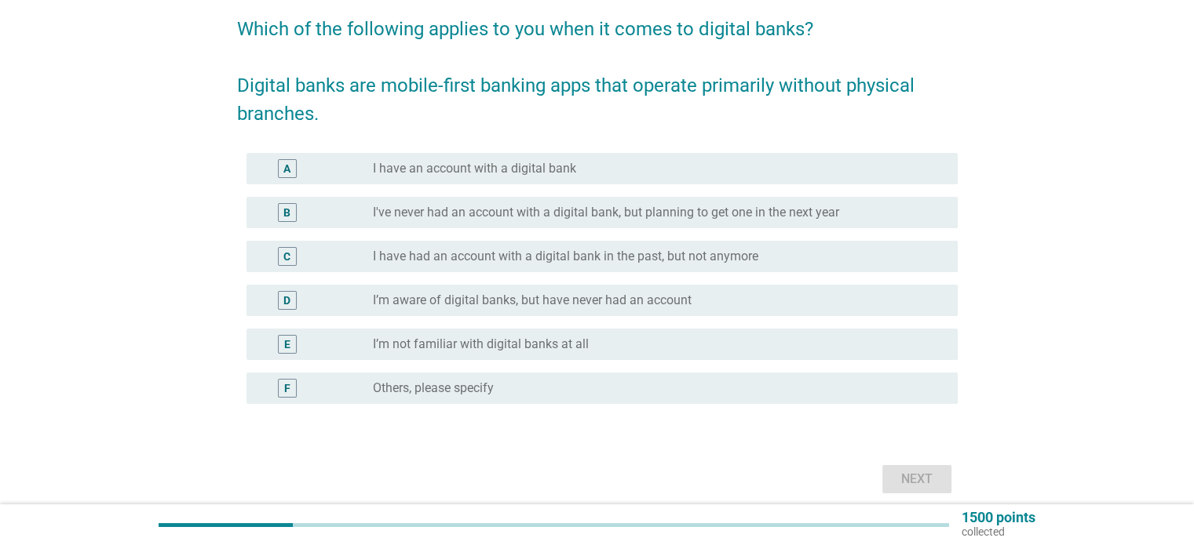
scroll to position [157, 0]
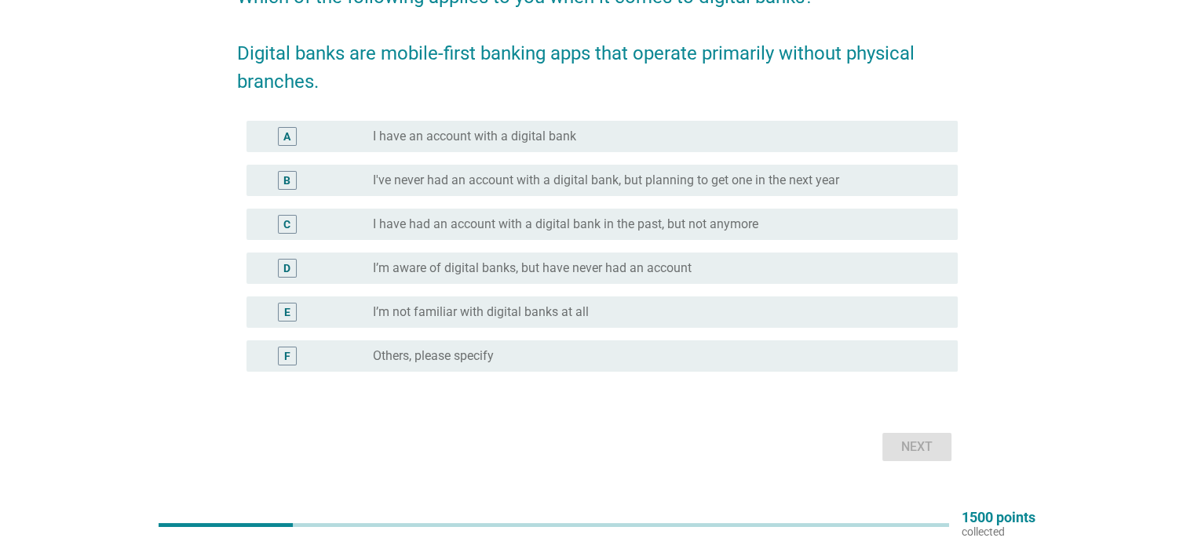
click at [281, 187] on div "B" at bounding box center [287, 180] width 19 height 19
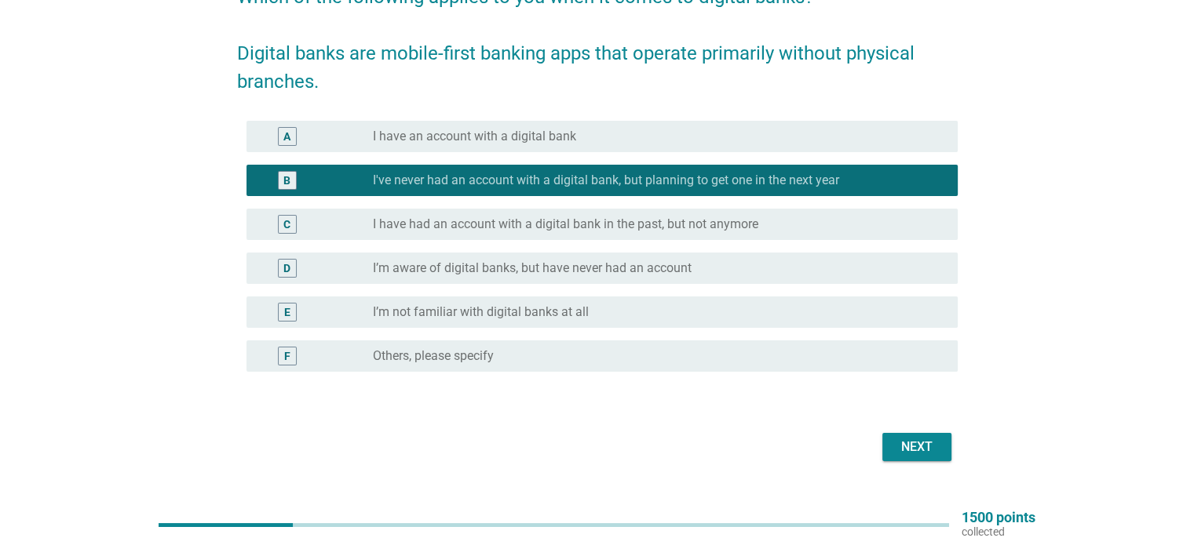
click at [917, 454] on div "Next" at bounding box center [917, 447] width 44 height 19
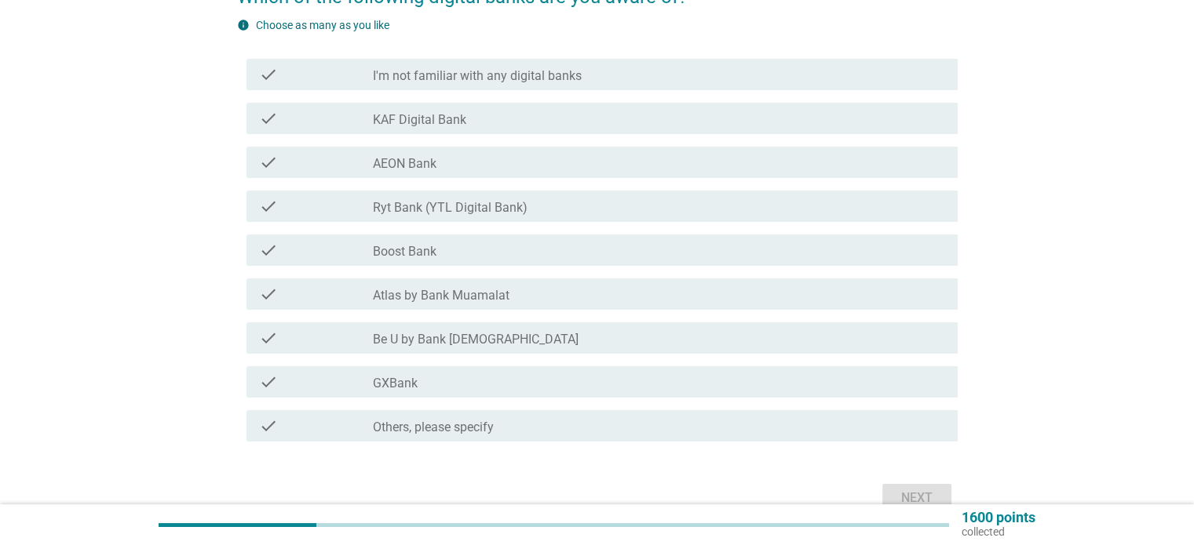
click at [302, 385] on div "check" at bounding box center [316, 382] width 115 height 19
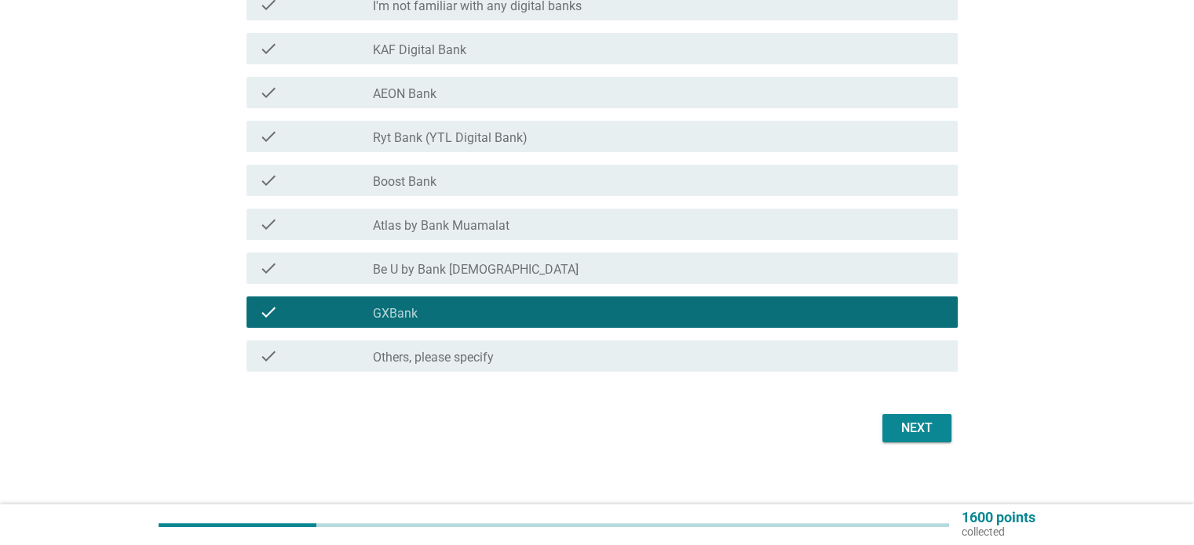
scroll to position [235, 0]
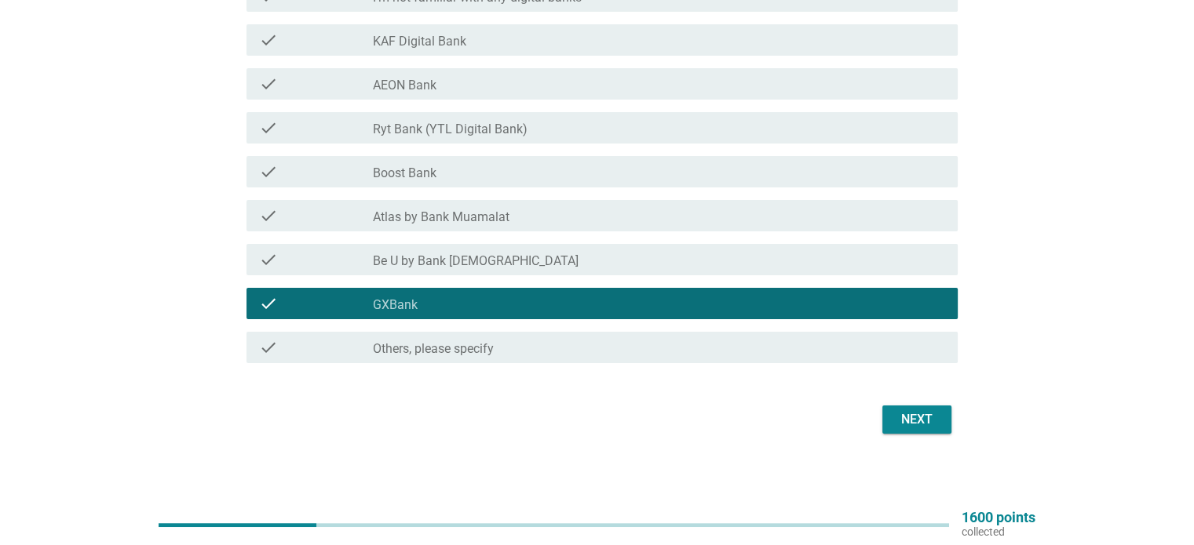
click at [909, 425] on div "Next" at bounding box center [917, 419] width 44 height 19
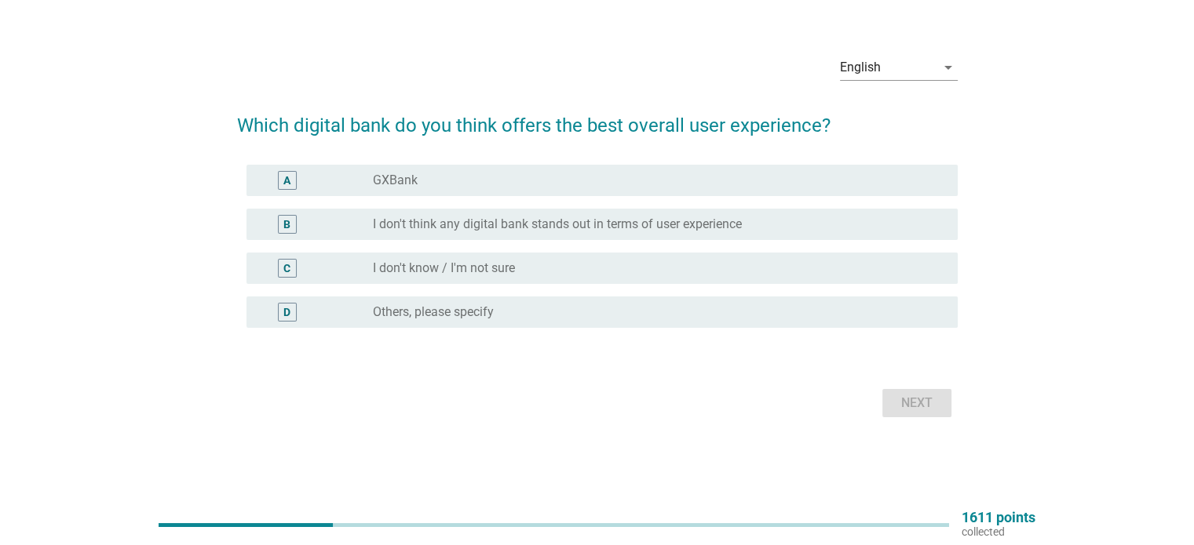
scroll to position [0, 0]
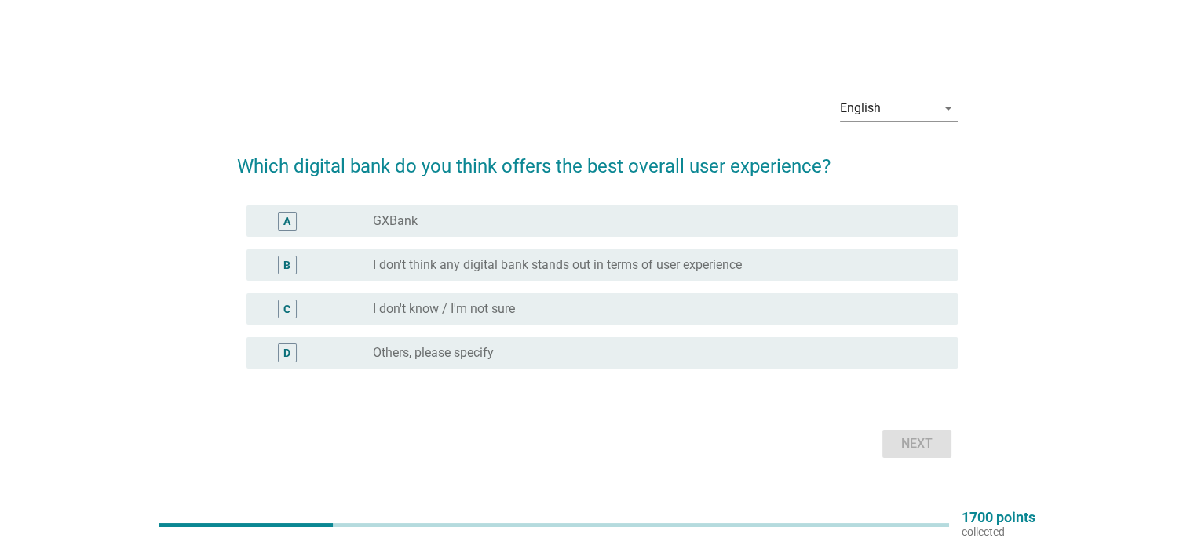
click at [621, 238] on div "A radio_button_unchecked GXBank" at bounding box center [597, 221] width 720 height 44
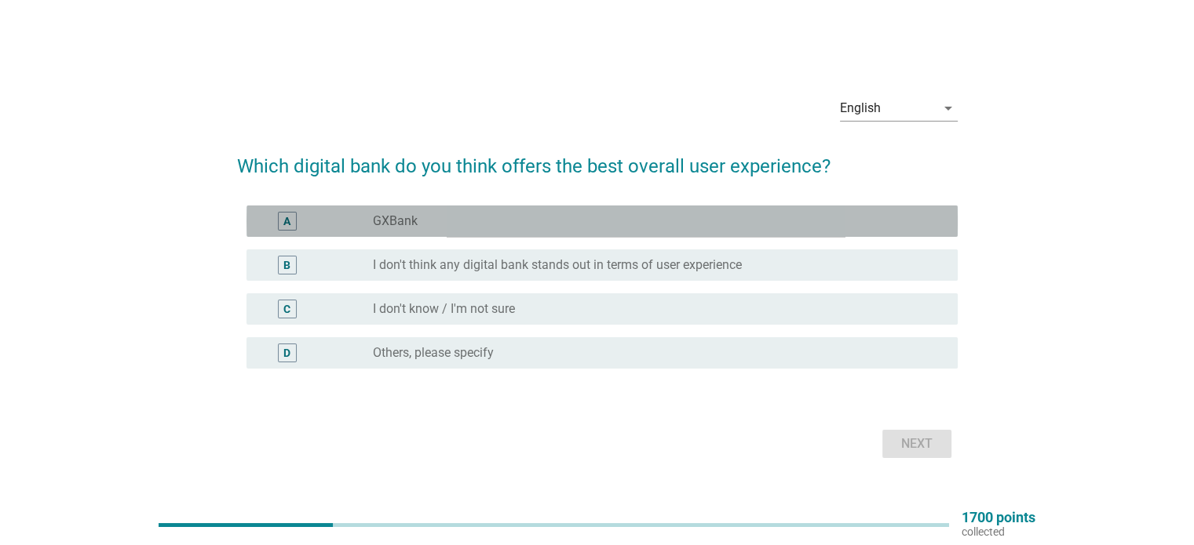
click at [575, 222] on div "radio_button_unchecked GXBank" at bounding box center [652, 221] width 559 height 16
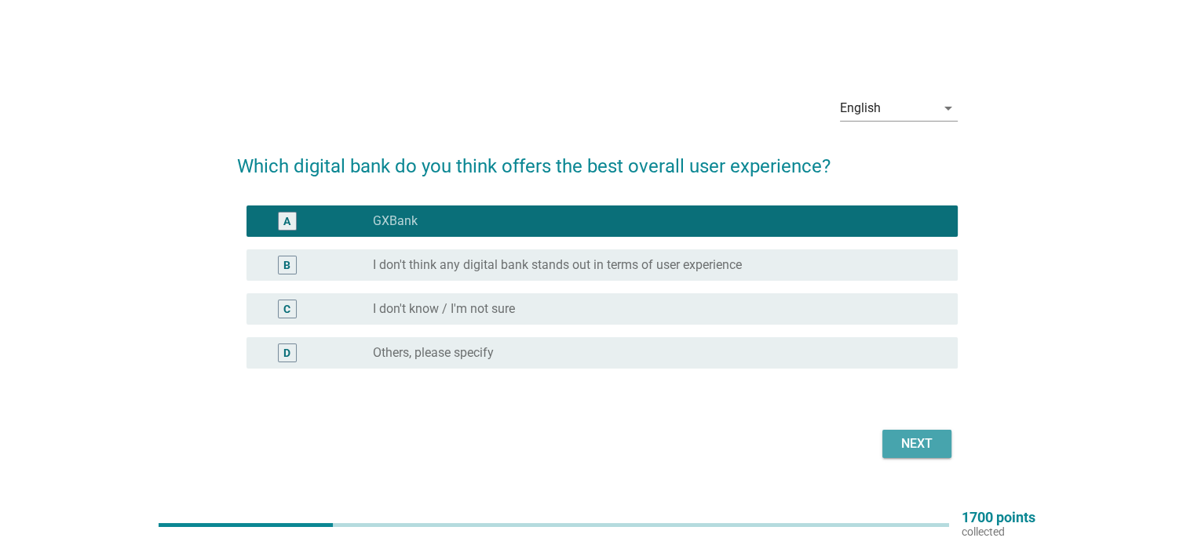
click at [924, 454] on button "Next" at bounding box center [916, 444] width 69 height 28
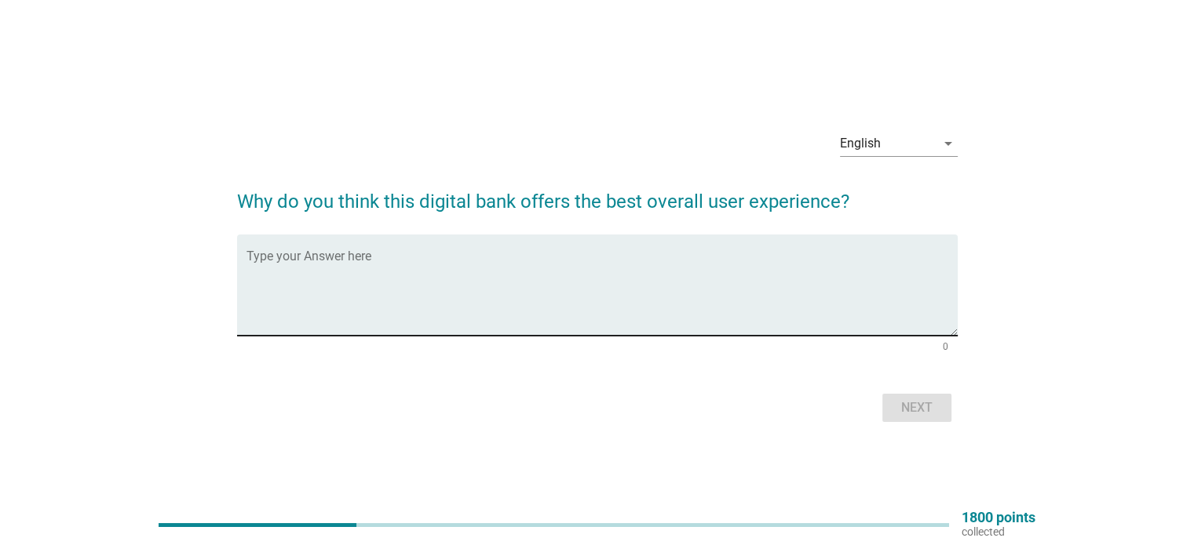
click at [622, 291] on textarea "Type your Answer here" at bounding box center [601, 294] width 711 height 82
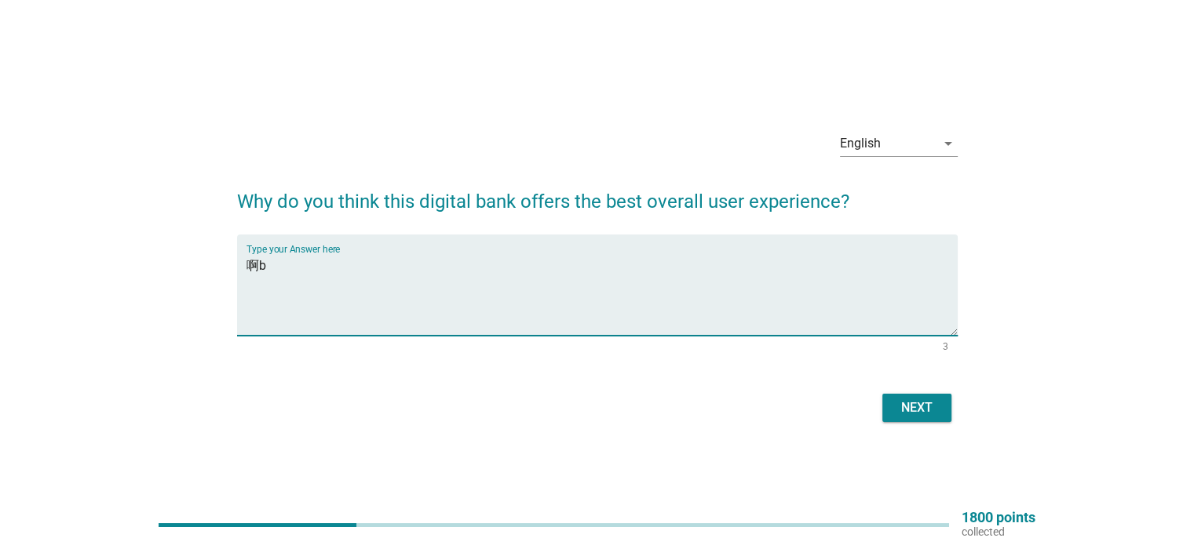
type textarea "啊"
type textarea "a"
type textarea "save money"
click at [922, 404] on div "Next" at bounding box center [917, 408] width 44 height 19
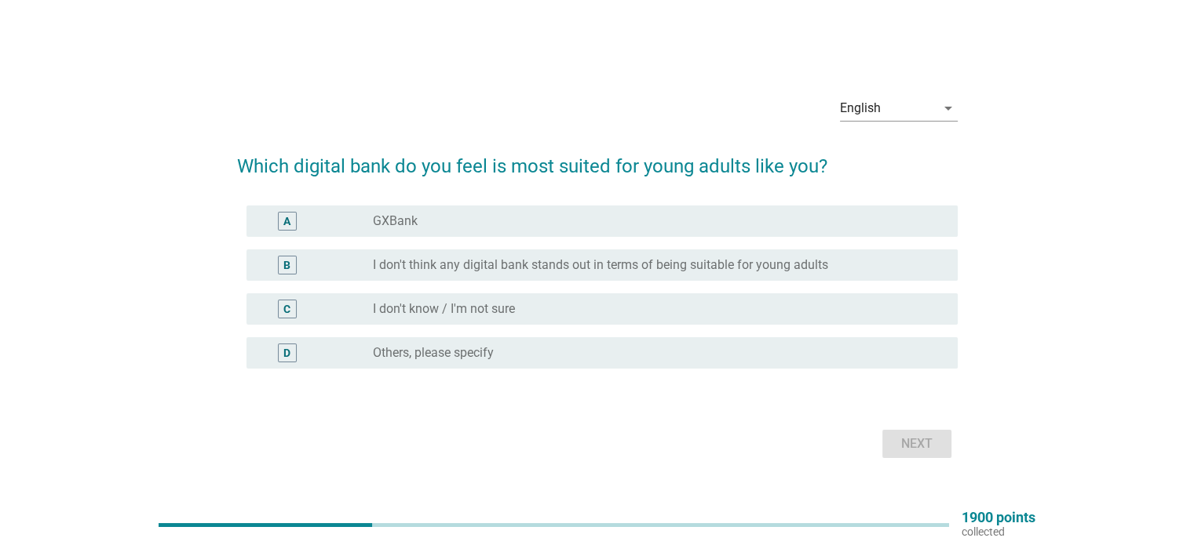
click at [272, 288] on div "C radio_button_unchecked I don't know / I'm not sure" at bounding box center [597, 309] width 720 height 44
click at [281, 270] on div "B" at bounding box center [287, 265] width 19 height 19
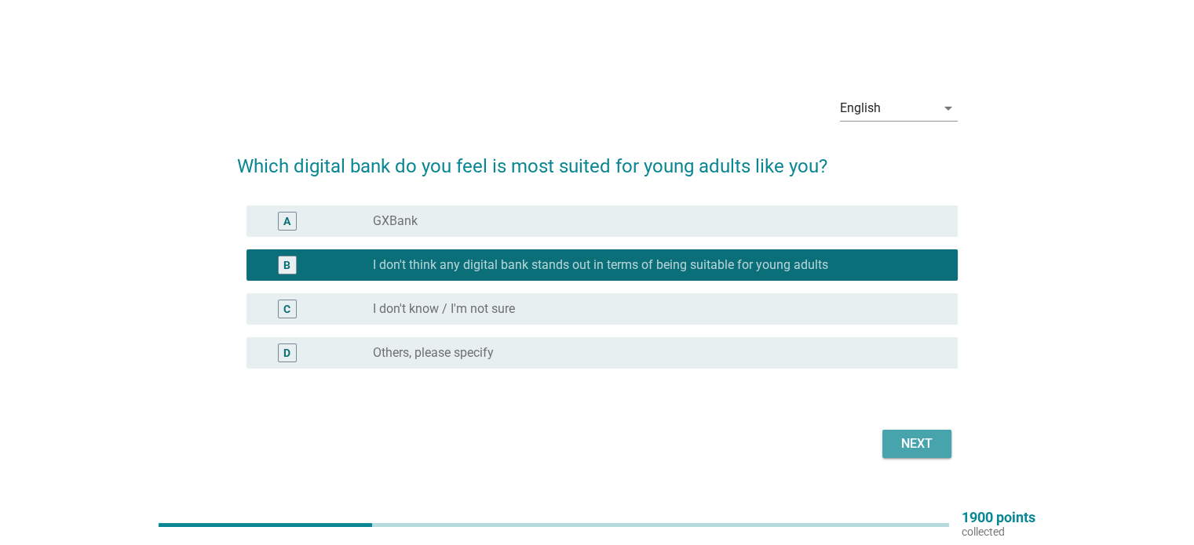
click at [933, 450] on div "Next" at bounding box center [917, 444] width 44 height 19
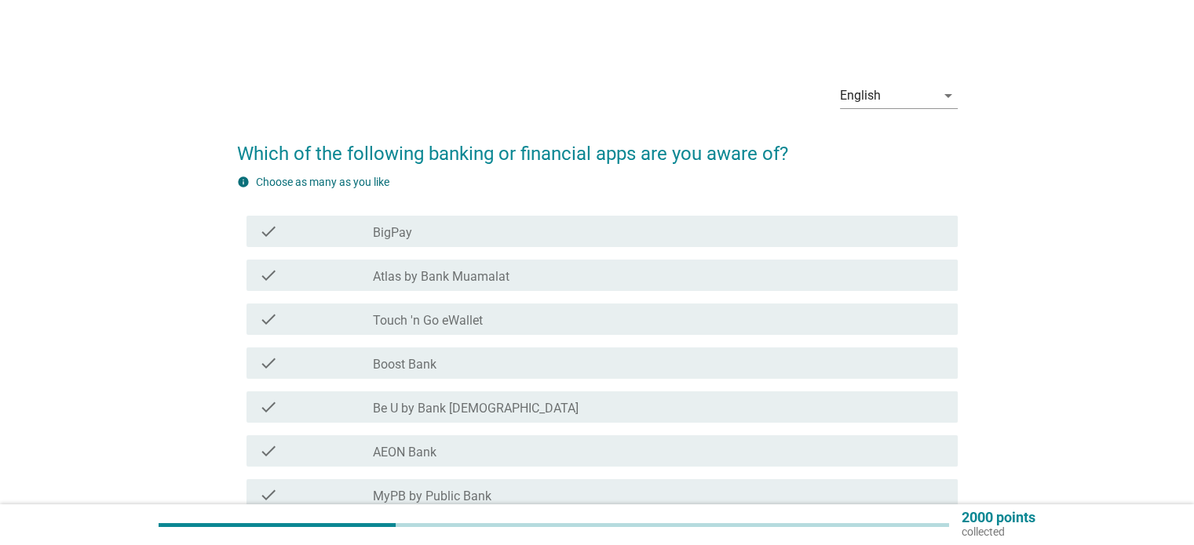
click at [311, 319] on div "check" at bounding box center [316, 319] width 115 height 19
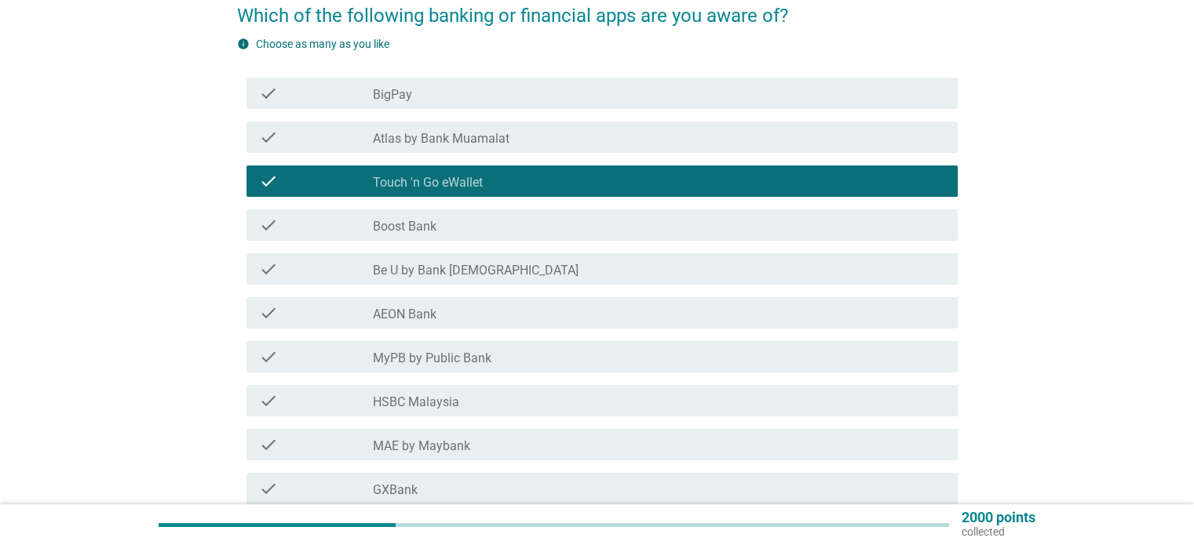
scroll to position [157, 0]
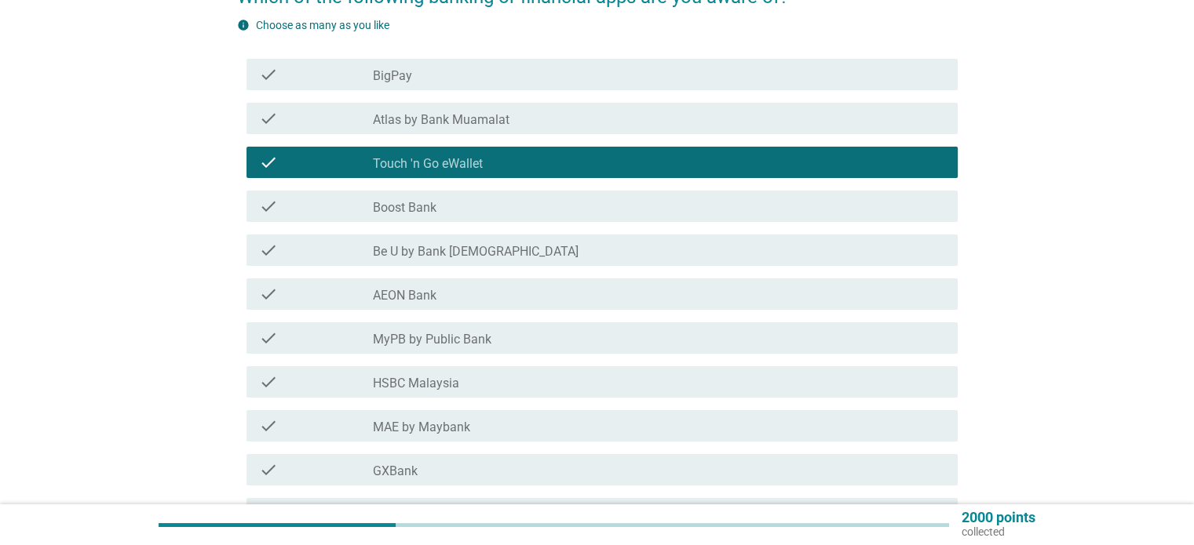
click at [355, 342] on div "check" at bounding box center [316, 338] width 115 height 19
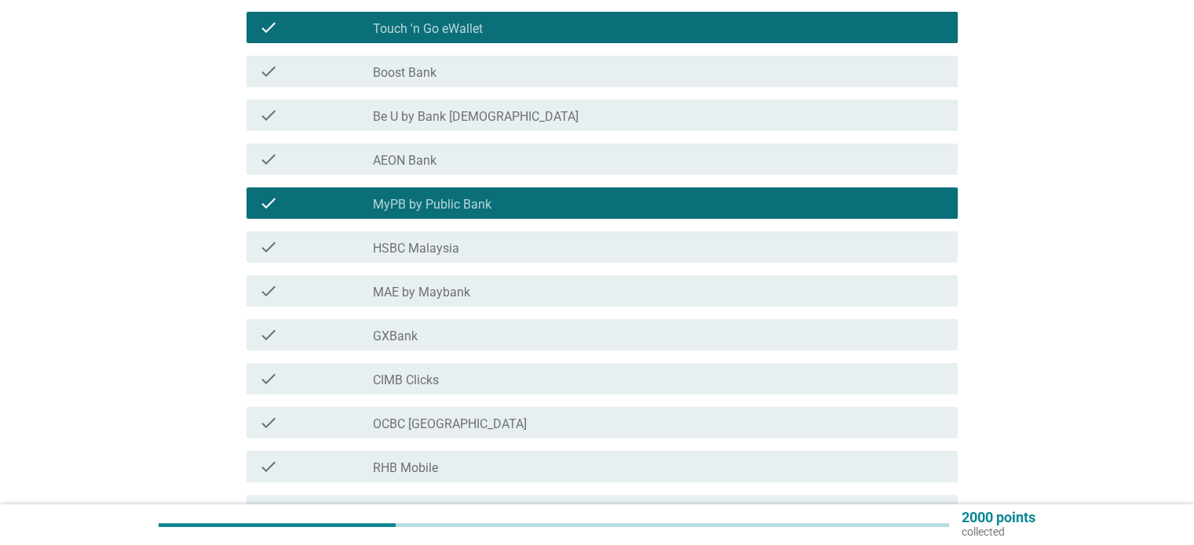
scroll to position [314, 0]
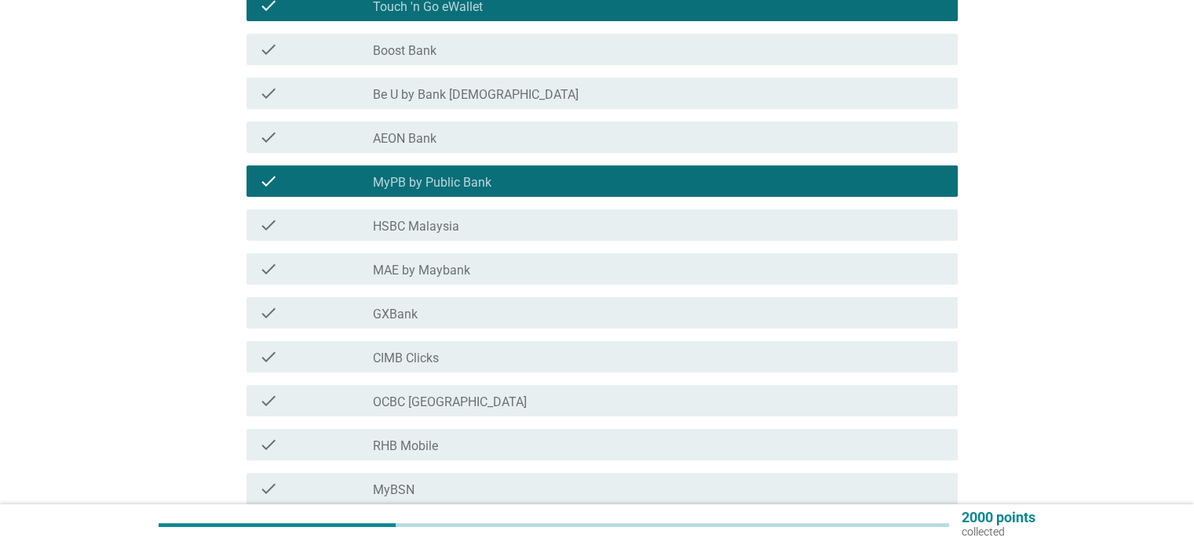
click at [338, 283] on div "check check_box_outline_blank MAE by Maybank" at bounding box center [601, 268] width 711 height 31
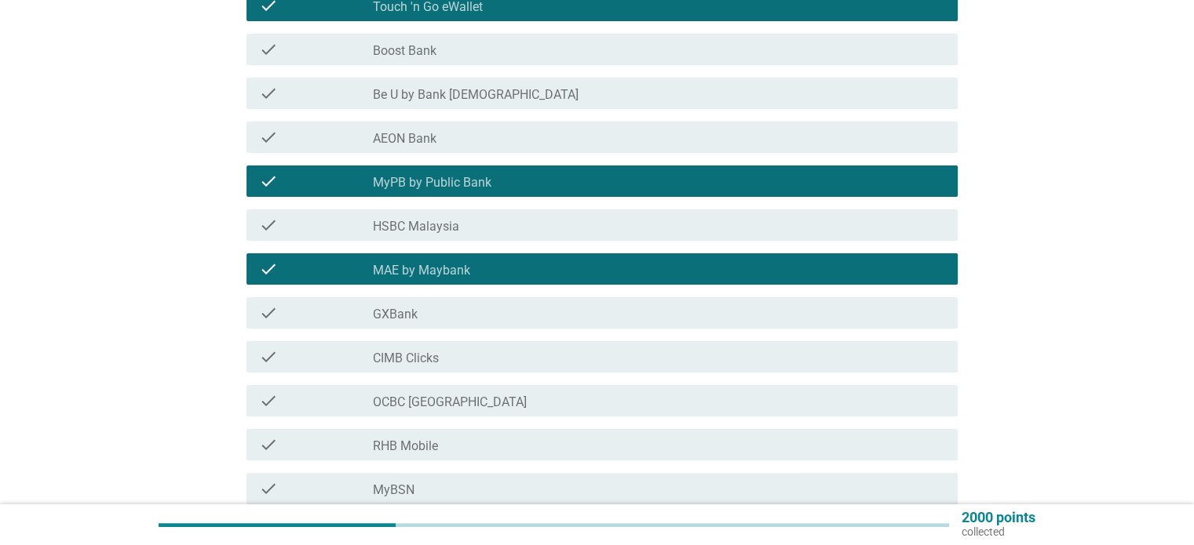
click at [331, 317] on div "check" at bounding box center [316, 313] width 115 height 19
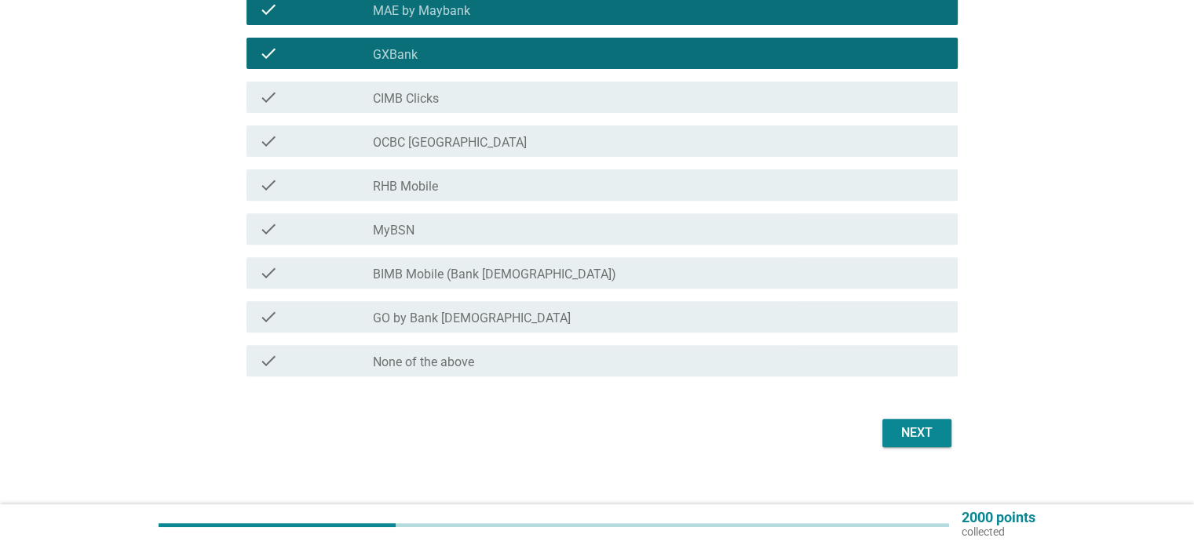
scroll to position [591, 0]
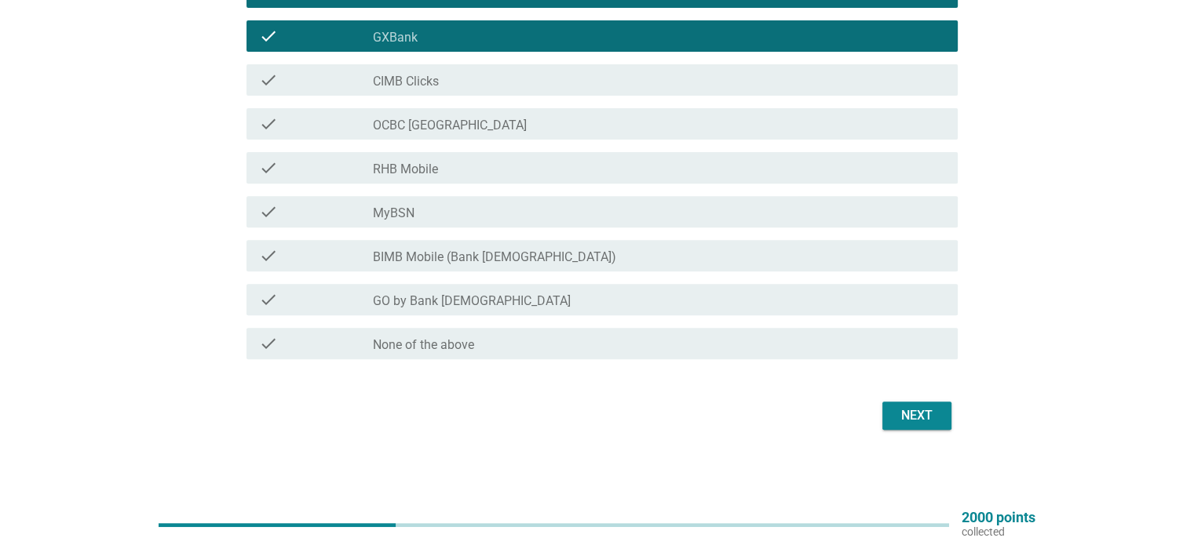
click at [897, 411] on div "Next" at bounding box center [917, 415] width 44 height 19
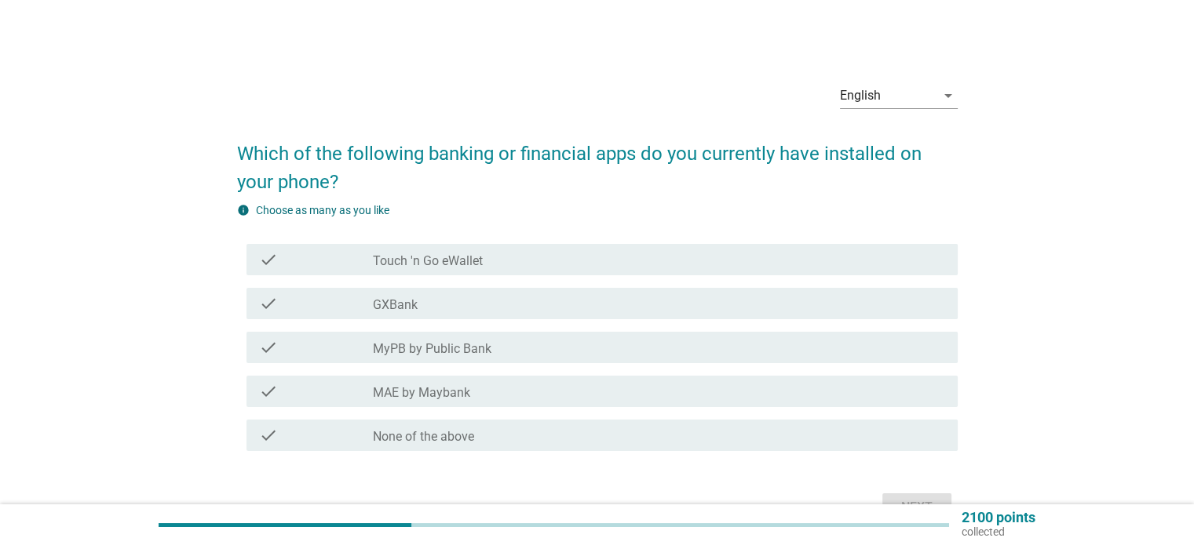
click at [570, 269] on div "check check_box_outline_blank Touch 'n Go eWallet" at bounding box center [601, 259] width 711 height 31
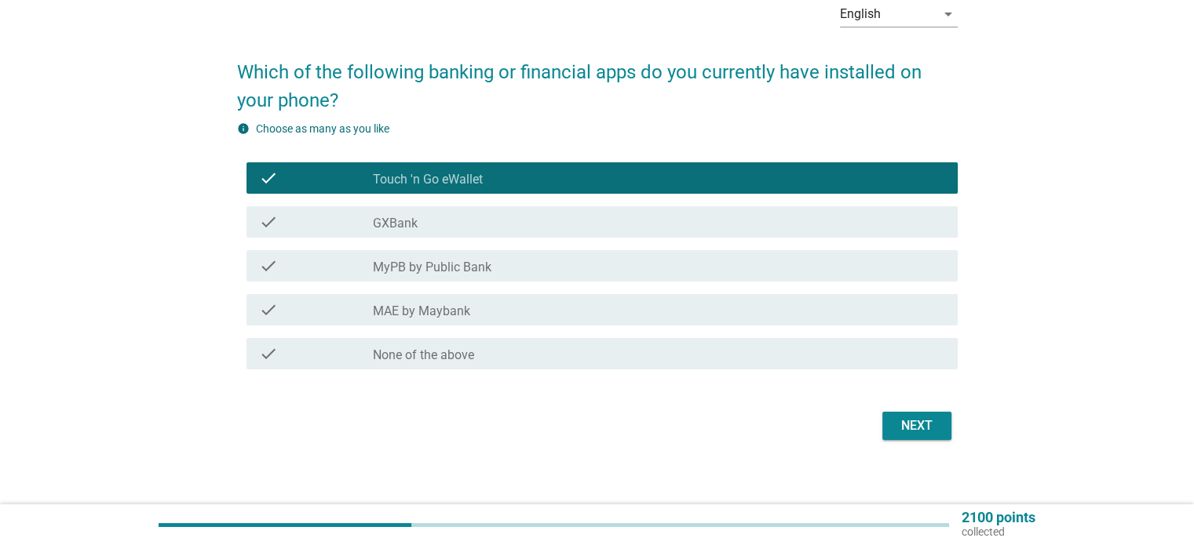
scroll to position [92, 0]
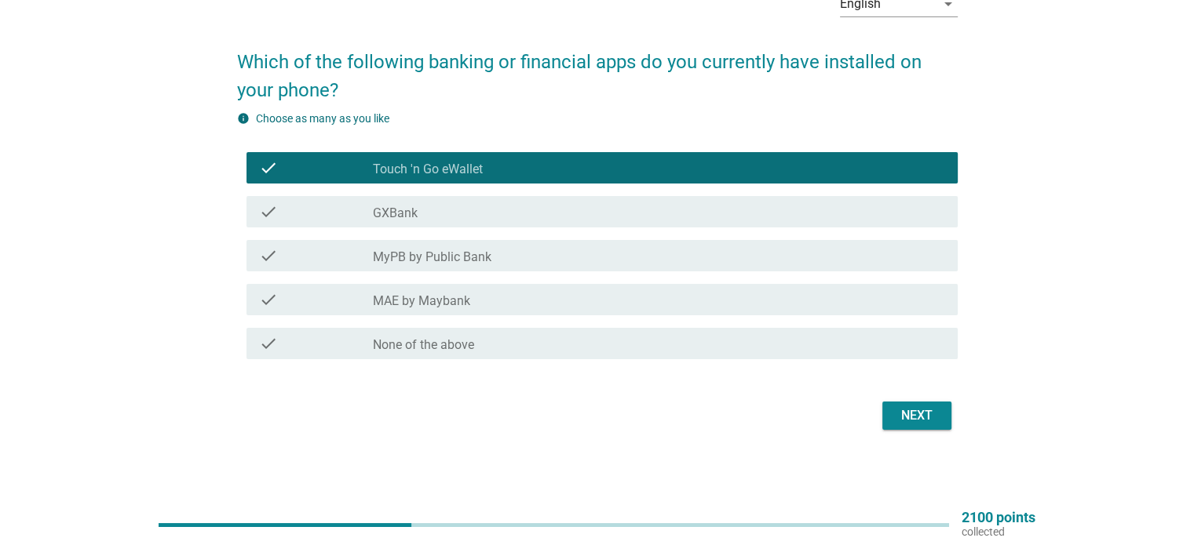
click at [920, 410] on div "Next" at bounding box center [917, 415] width 44 height 19
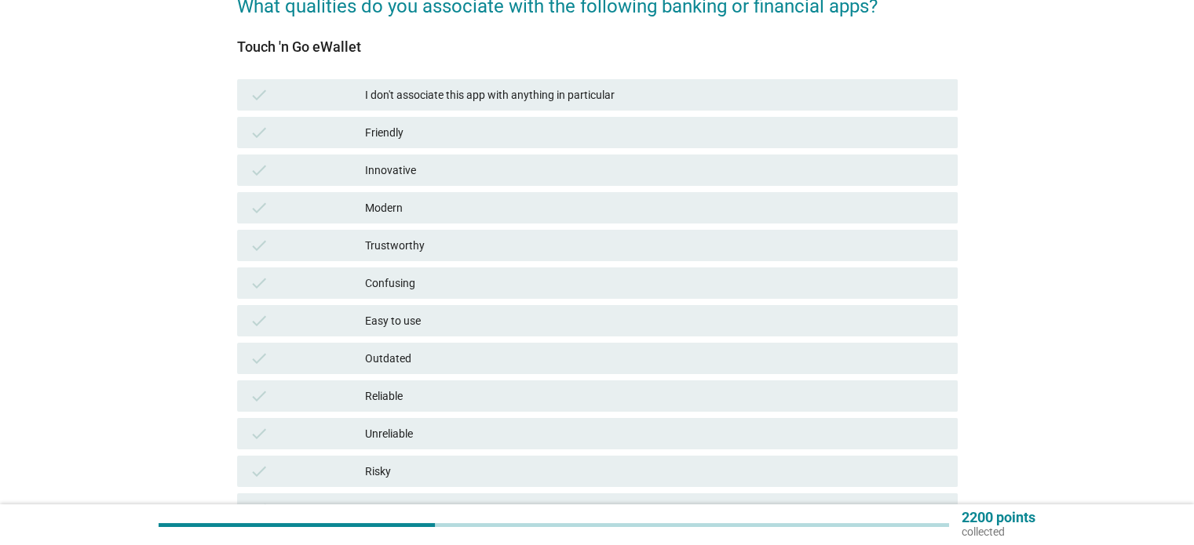
scroll to position [157, 0]
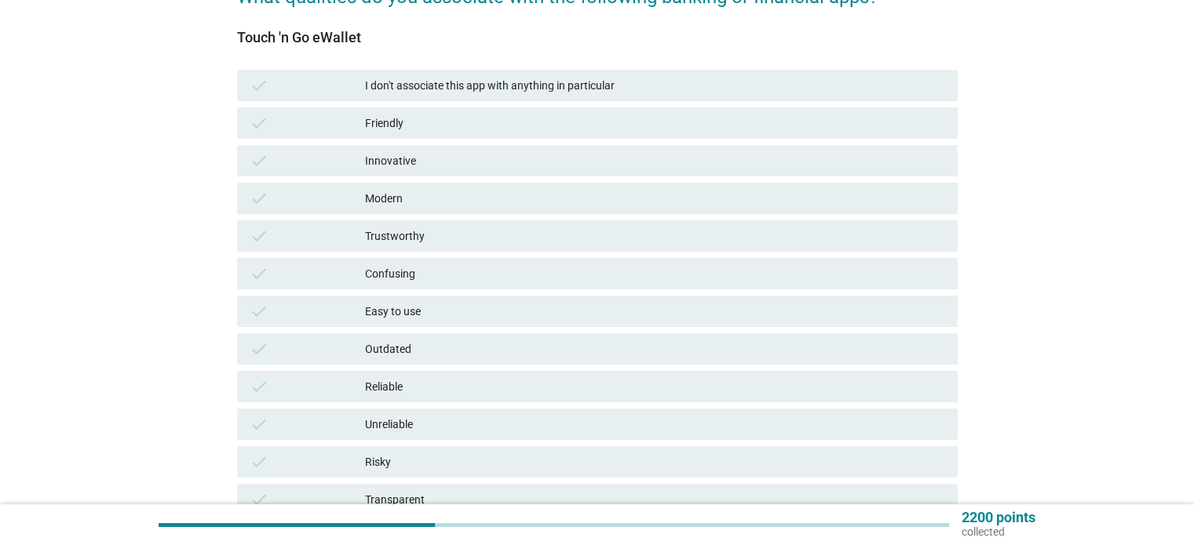
click at [414, 120] on div "Friendly" at bounding box center [654, 123] width 579 height 19
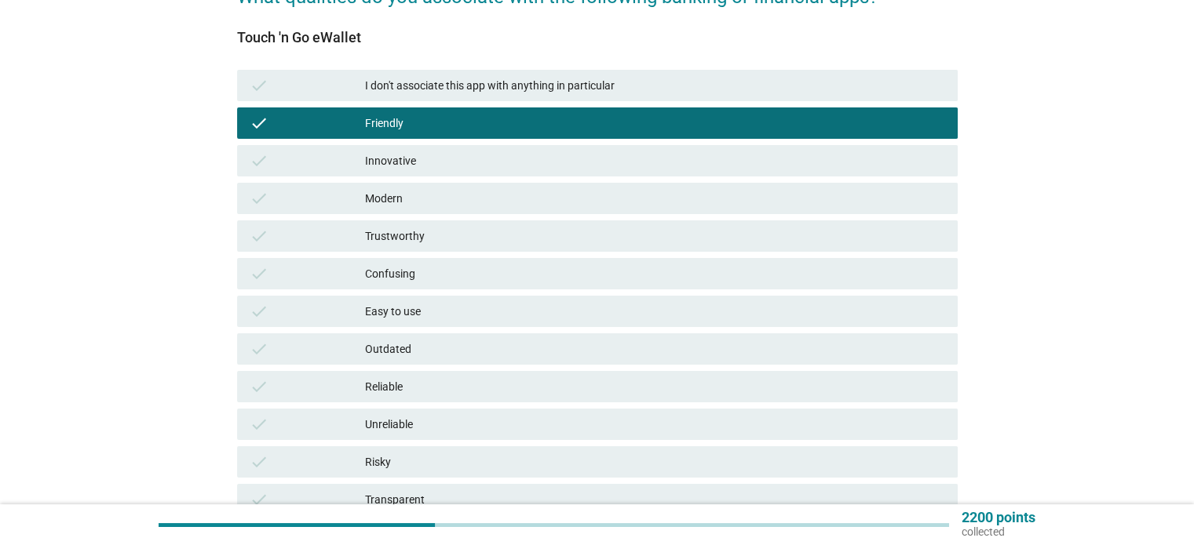
click at [433, 312] on div "Easy to use" at bounding box center [654, 311] width 579 height 19
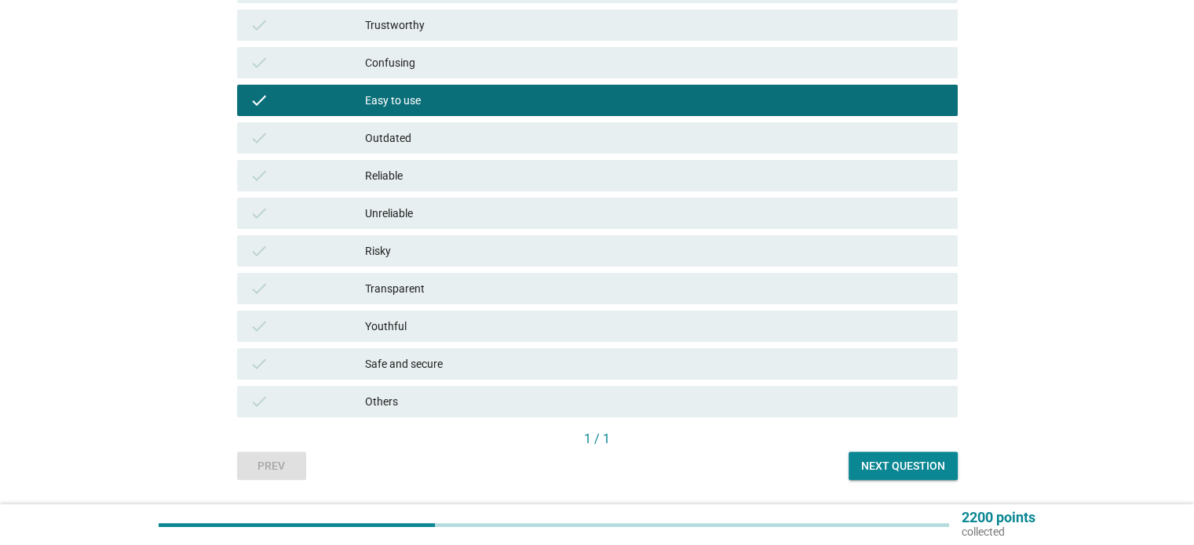
scroll to position [392, 0]
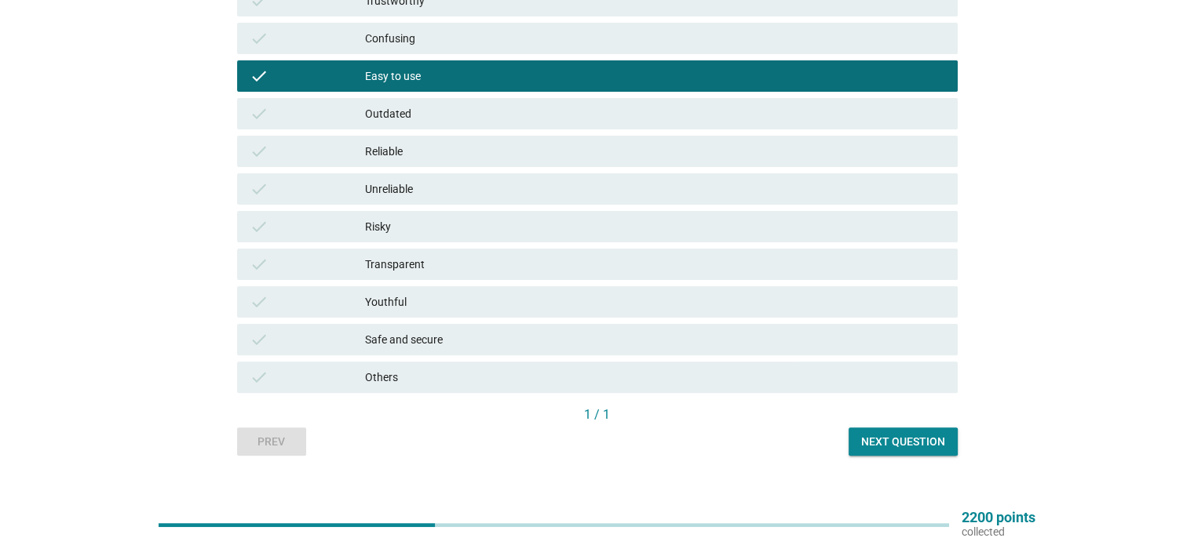
click at [421, 263] on div "Transparent" at bounding box center [654, 264] width 579 height 19
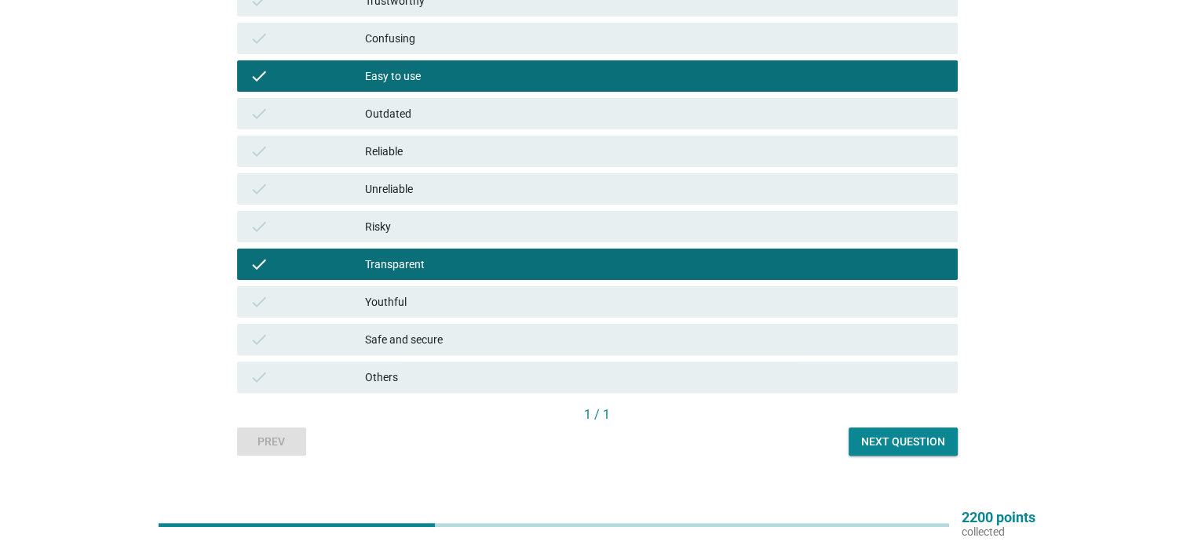
click at [421, 333] on div "Safe and secure" at bounding box center [654, 339] width 579 height 19
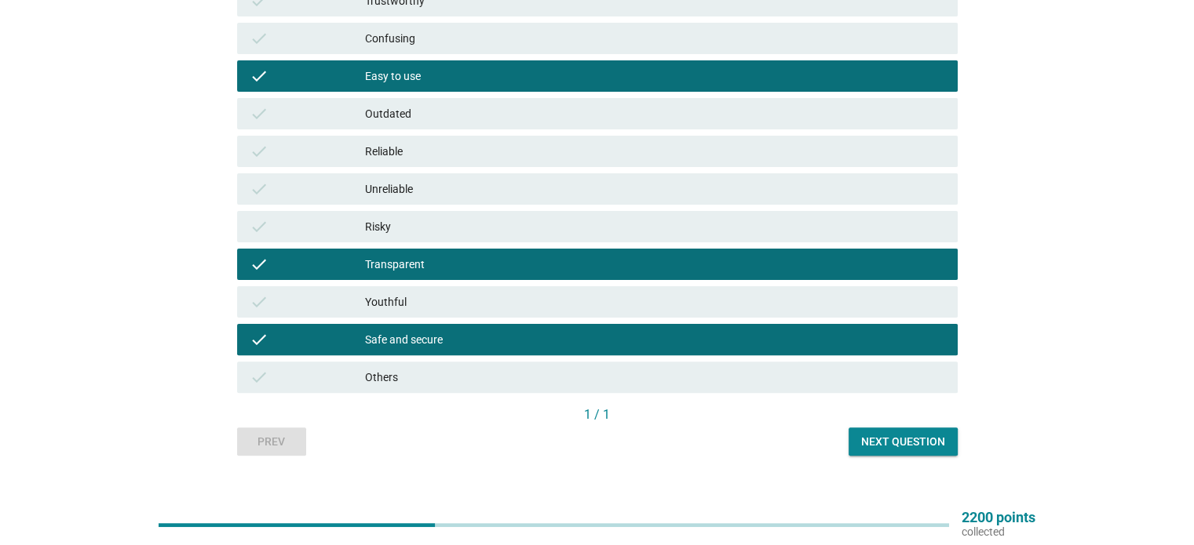
click at [907, 445] on div "Next question" at bounding box center [903, 442] width 84 height 16
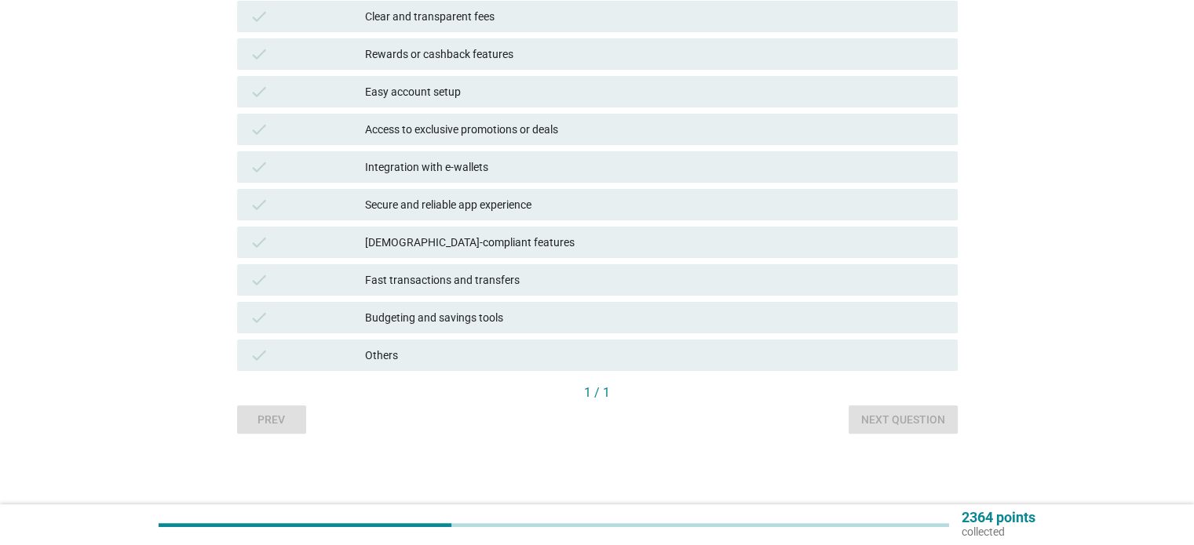
scroll to position [0, 0]
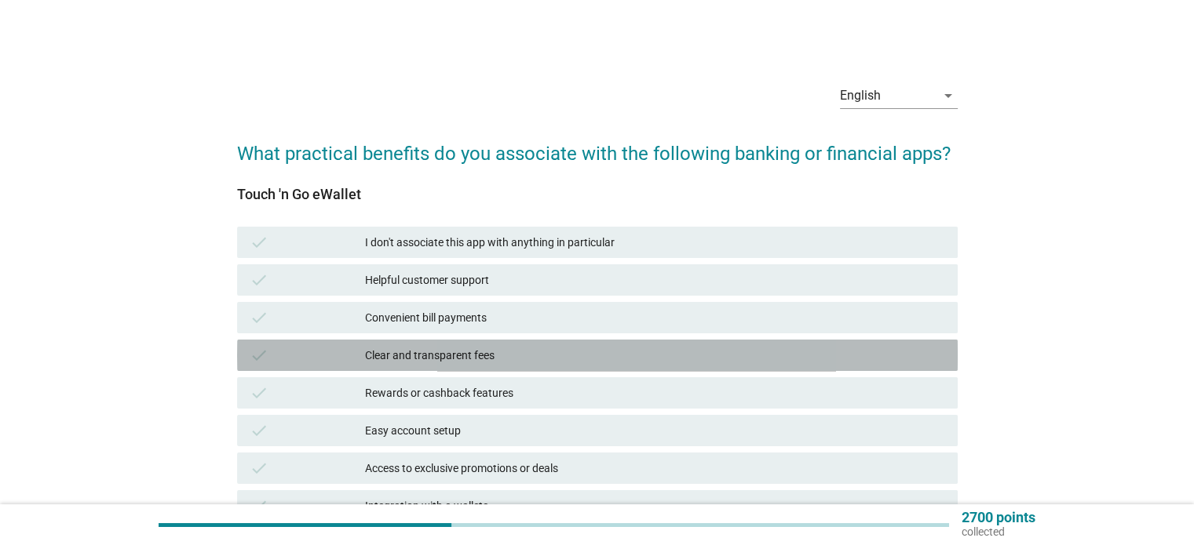
click at [374, 359] on div "Clear and transparent fees" at bounding box center [654, 355] width 579 height 19
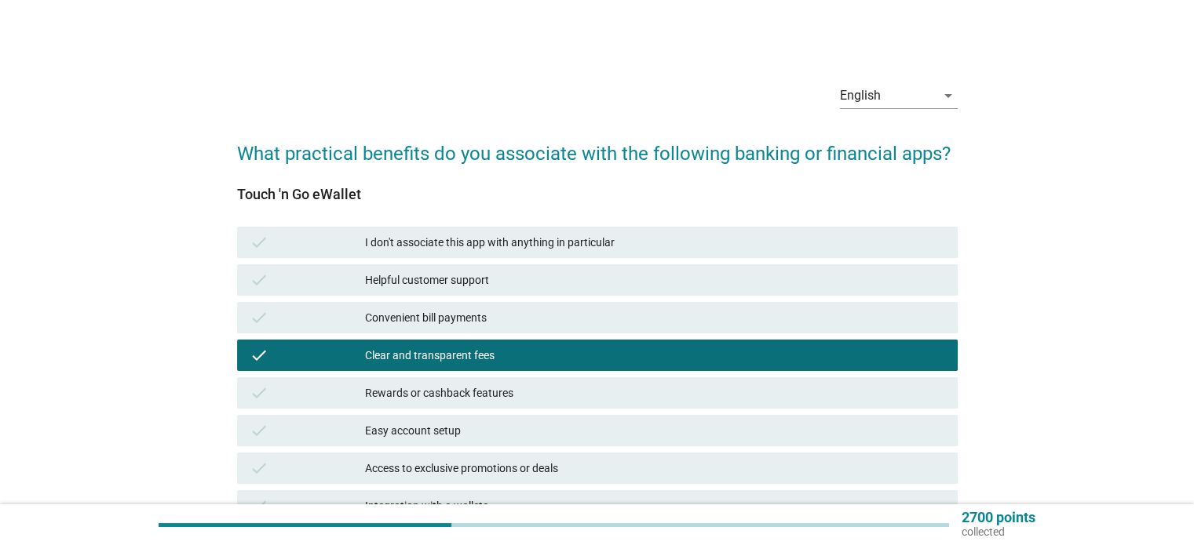
click at [399, 433] on div "Easy account setup" at bounding box center [654, 430] width 579 height 19
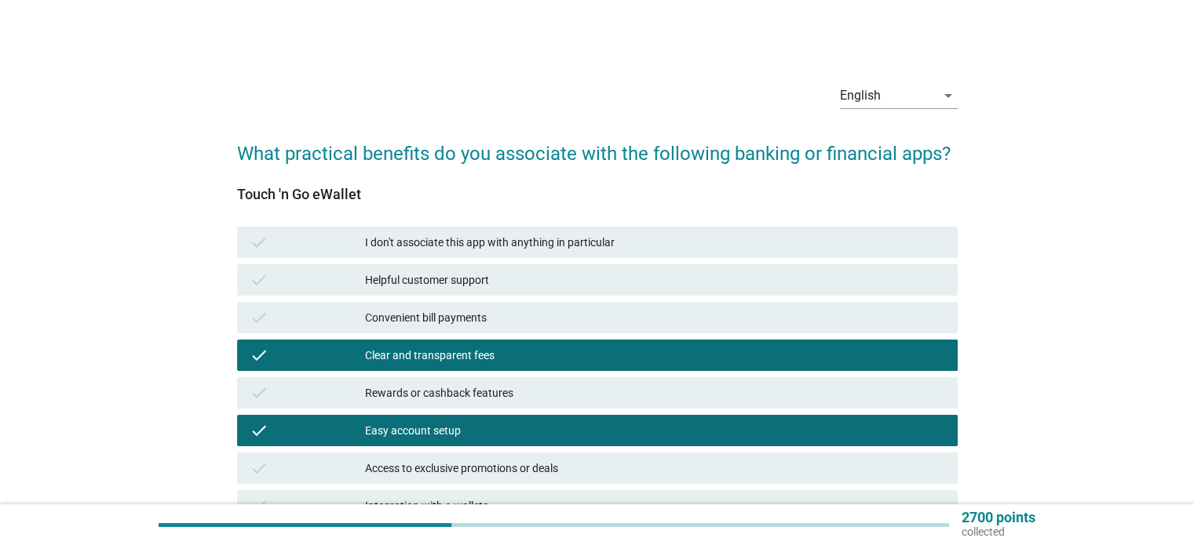
click at [457, 319] on div "Convenient bill payments" at bounding box center [654, 317] width 579 height 19
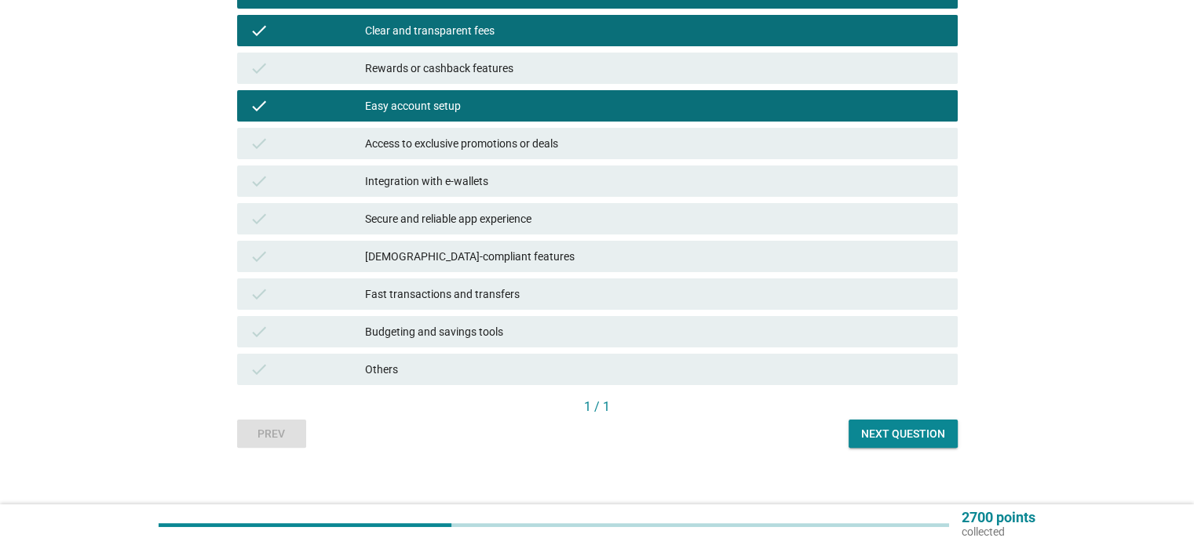
scroll to position [339, 0]
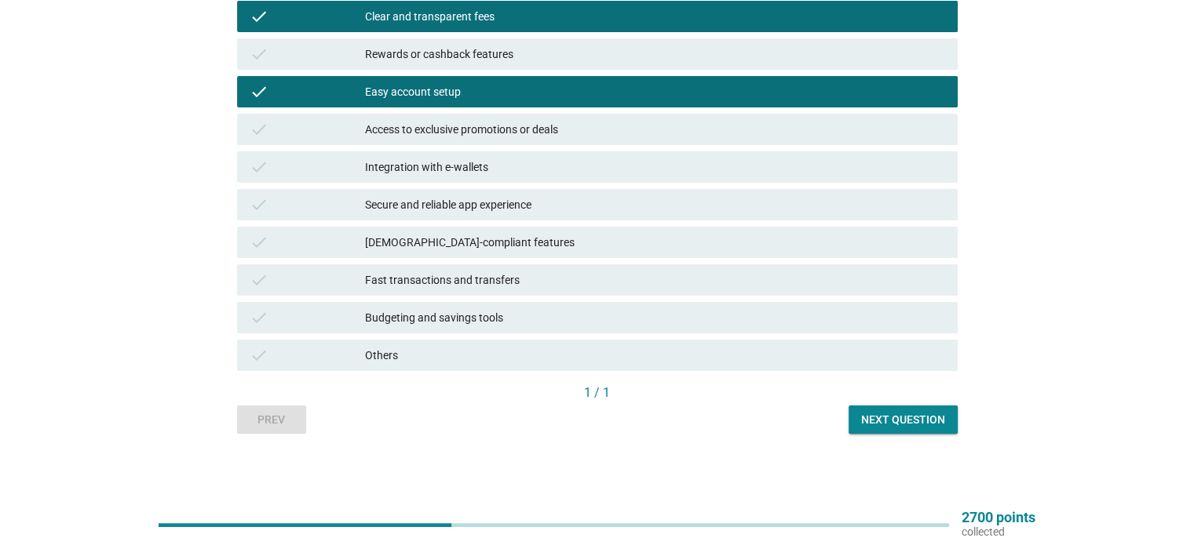
click at [518, 279] on div "Fast transactions and transfers" at bounding box center [654, 280] width 579 height 19
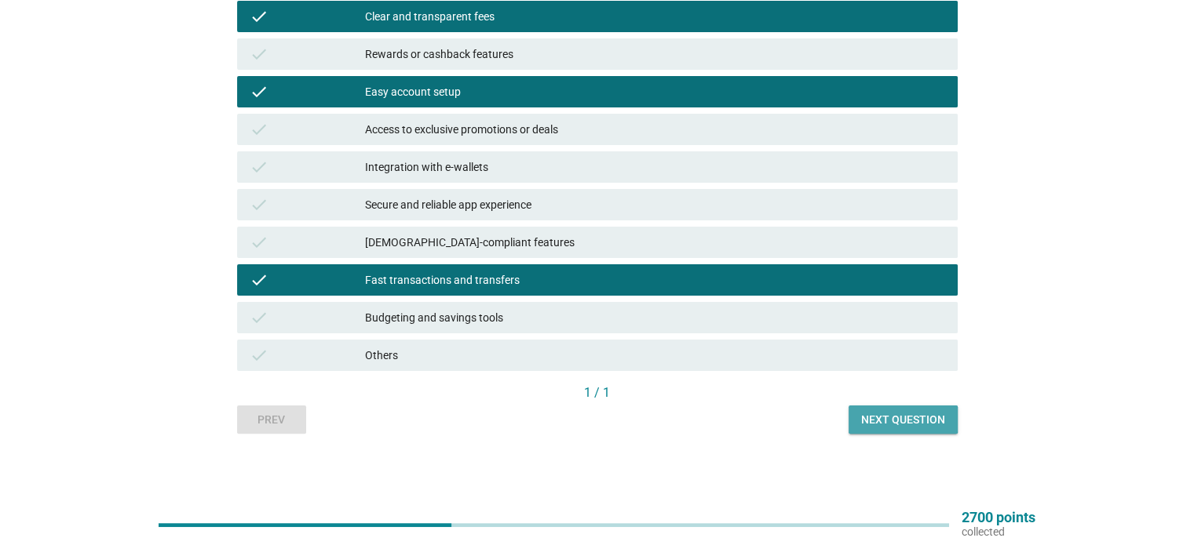
click at [937, 416] on div "Next question" at bounding box center [903, 420] width 84 height 16
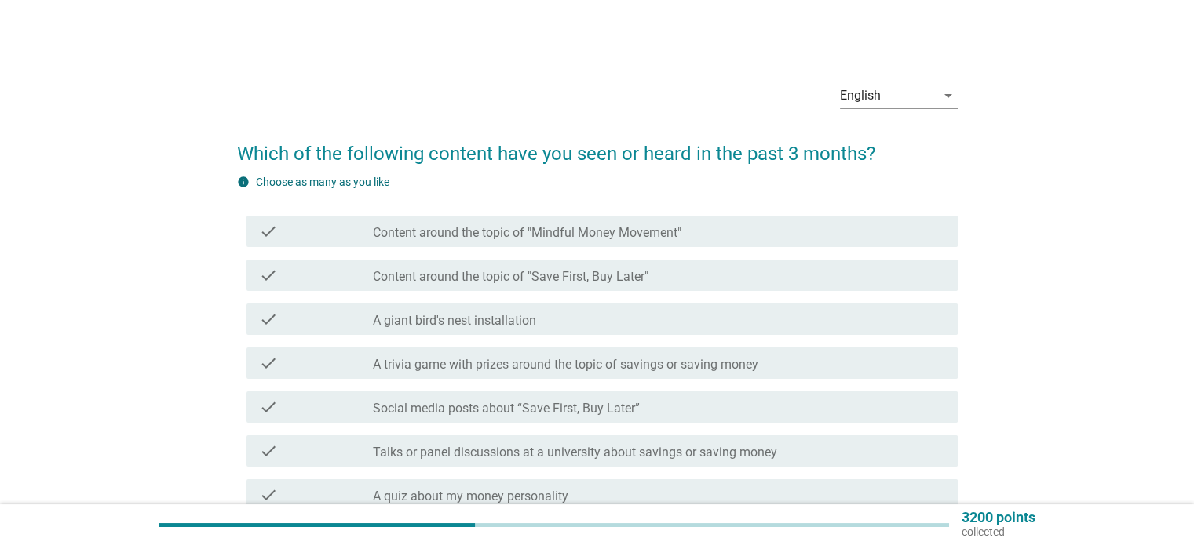
click at [545, 275] on label "Content around the topic of "Save First, Buy Later"" at bounding box center [510, 277] width 275 height 16
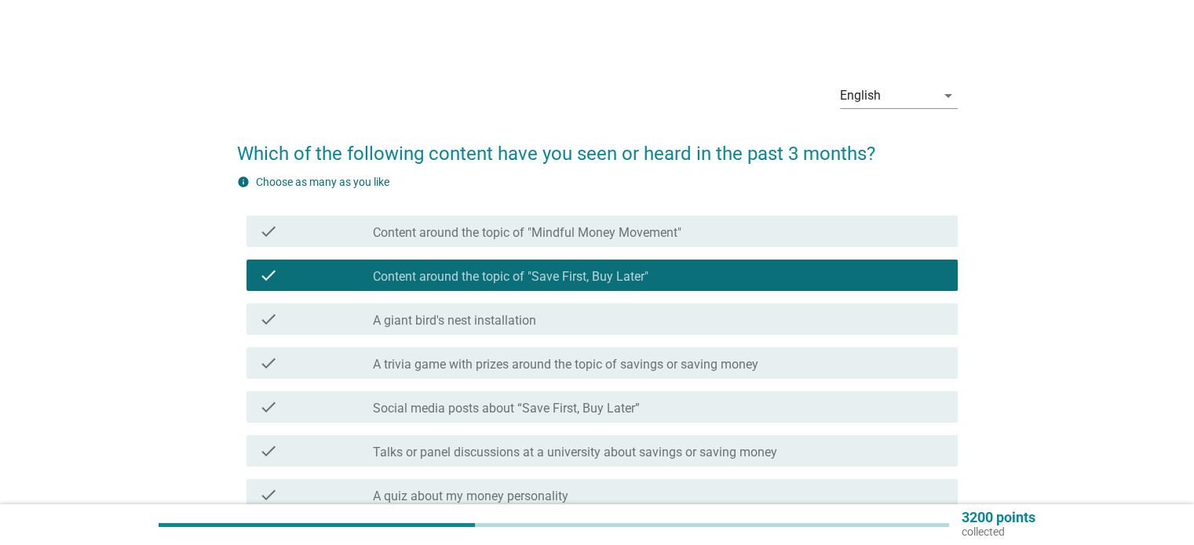
click at [463, 412] on label "Social media posts about “Save First, Buy Later”" at bounding box center [506, 409] width 267 height 16
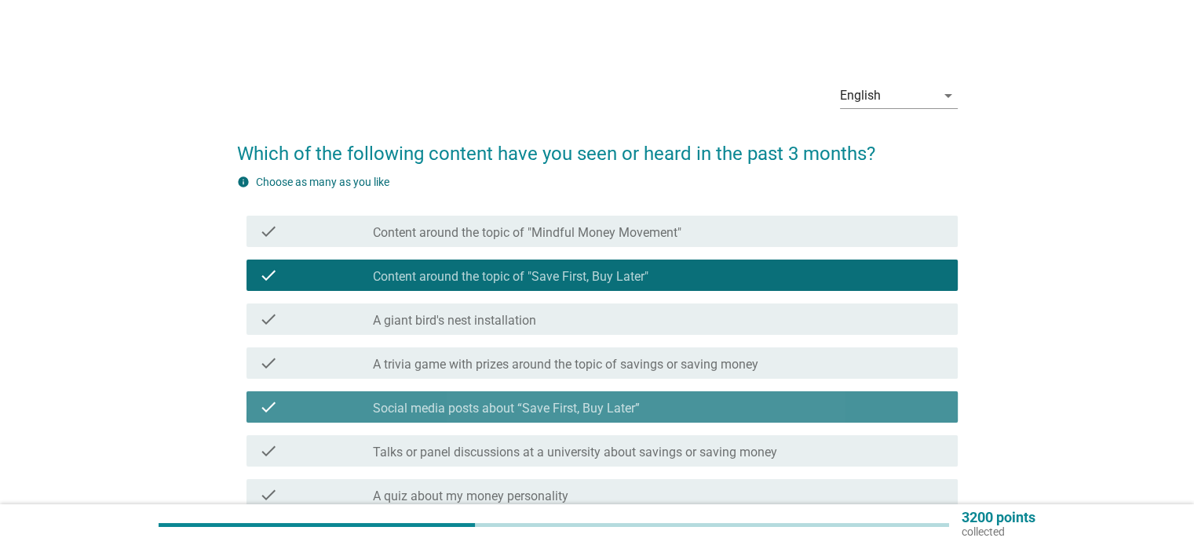
click at [421, 416] on label "Social media posts about “Save First, Buy Later”" at bounding box center [506, 409] width 267 height 16
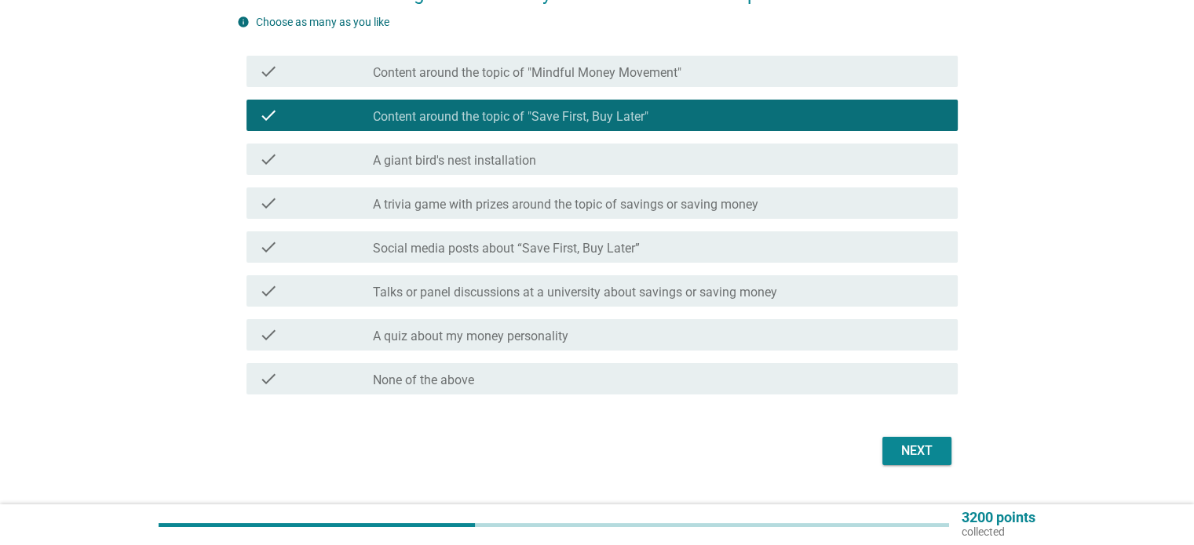
scroll to position [195, 0]
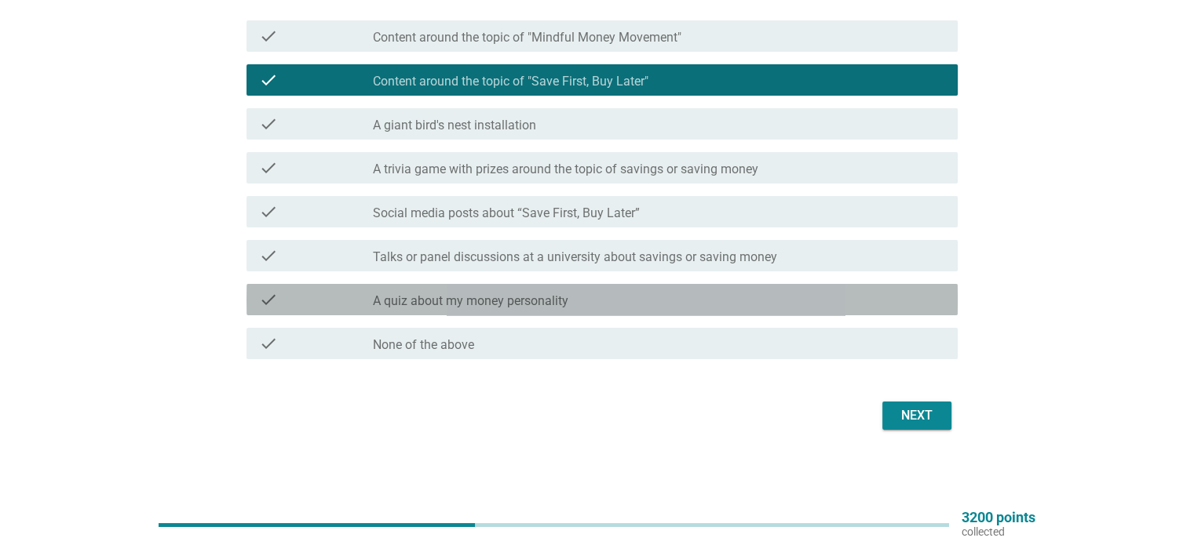
click at [406, 301] on label "A quiz about my money personality" at bounding box center [470, 301] width 195 height 16
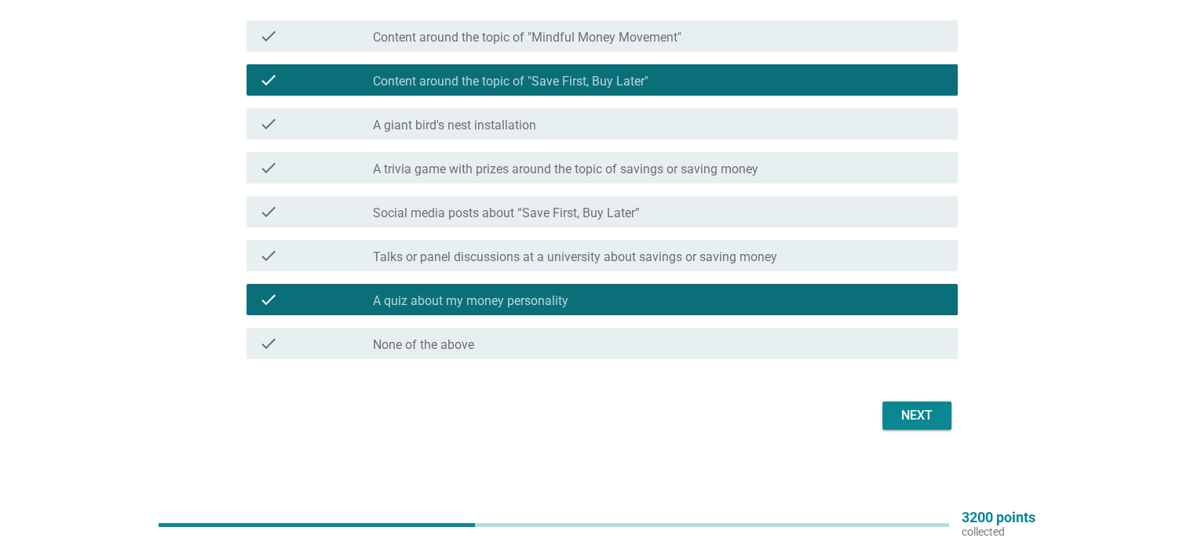
click at [494, 248] on div "check_box_outline_blank Talks or panel discussions at a university about saving…" at bounding box center [658, 255] width 571 height 19
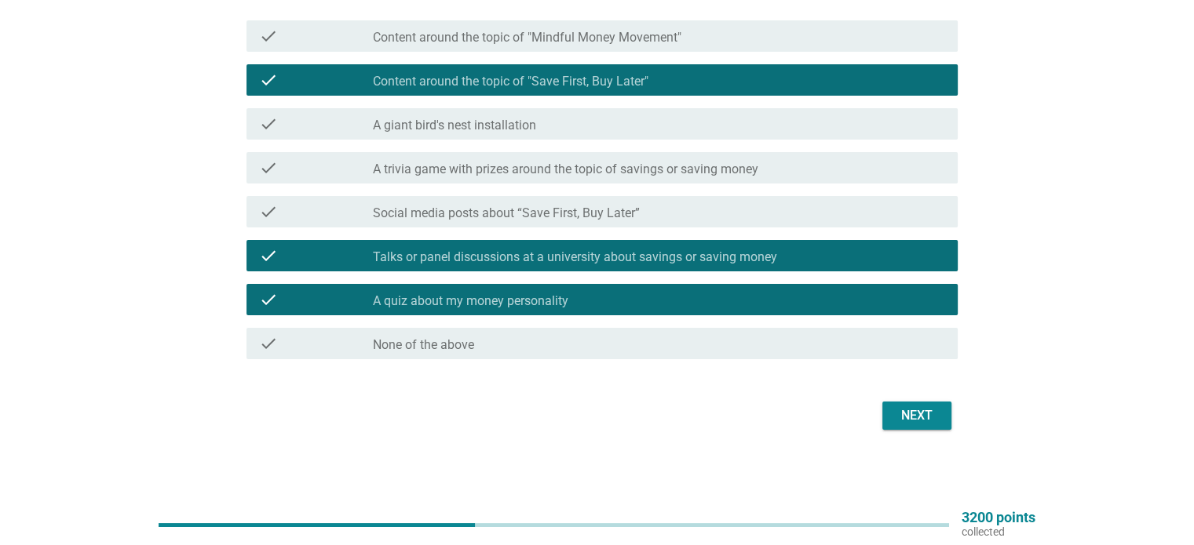
click at [915, 410] on div "Next" at bounding box center [917, 415] width 44 height 19
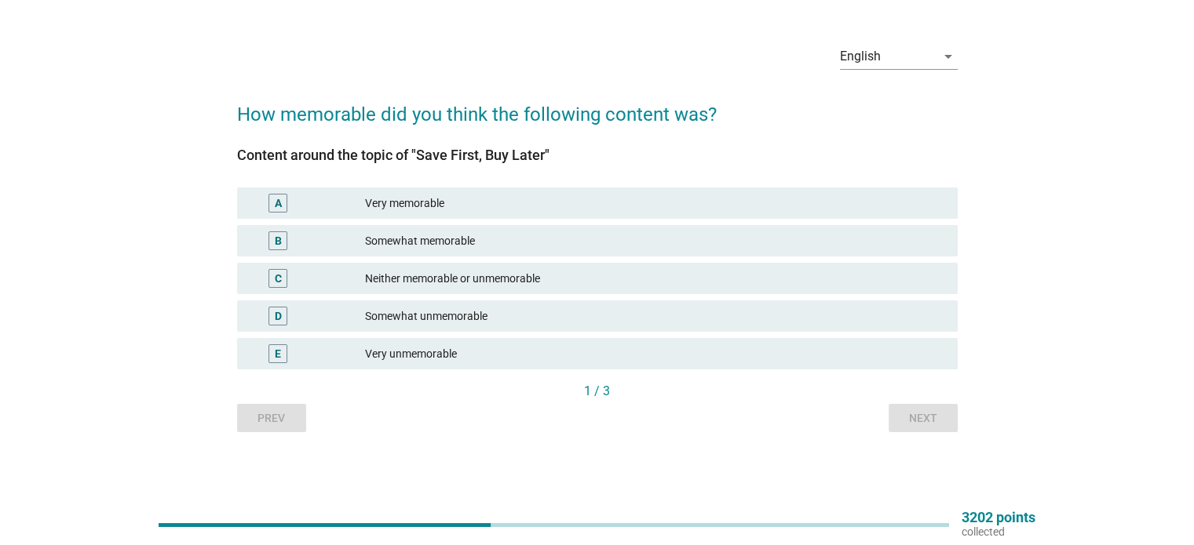
scroll to position [0, 0]
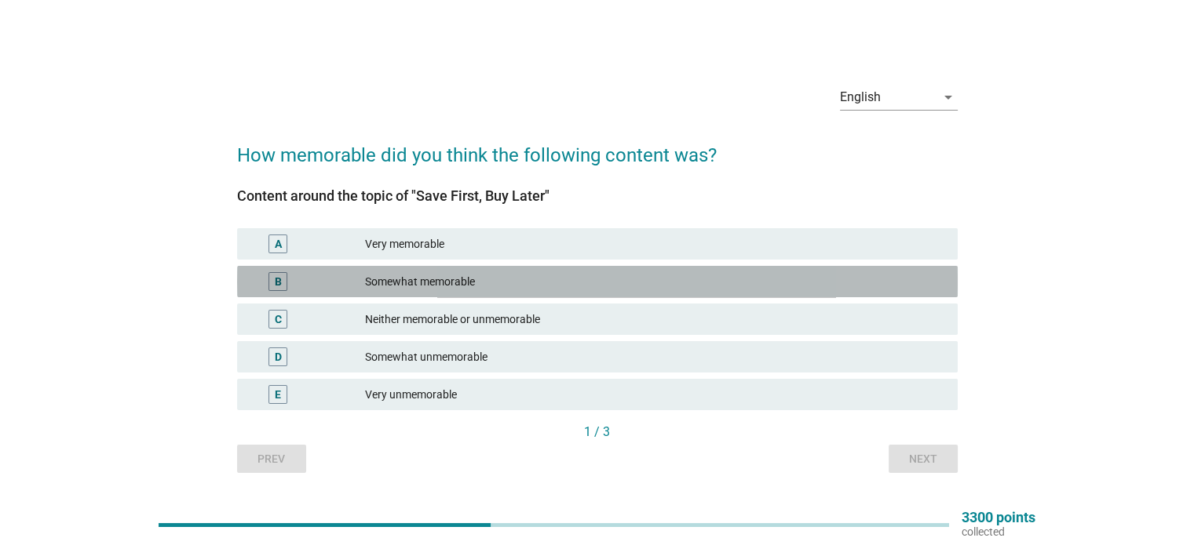
click at [405, 282] on div "Somewhat memorable" at bounding box center [654, 281] width 579 height 19
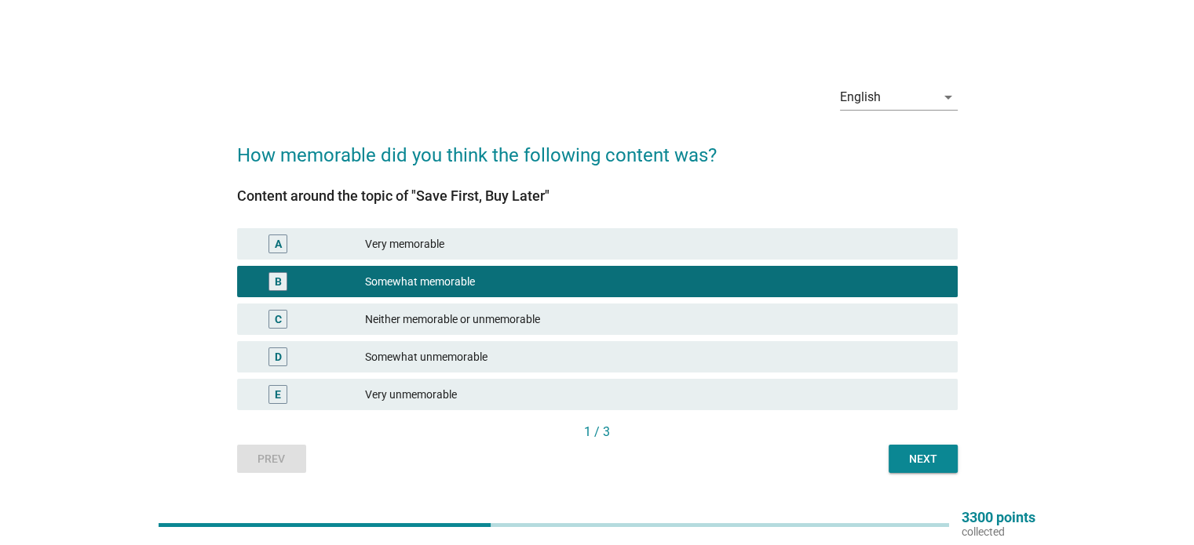
click at [905, 457] on div "Next" at bounding box center [923, 459] width 44 height 16
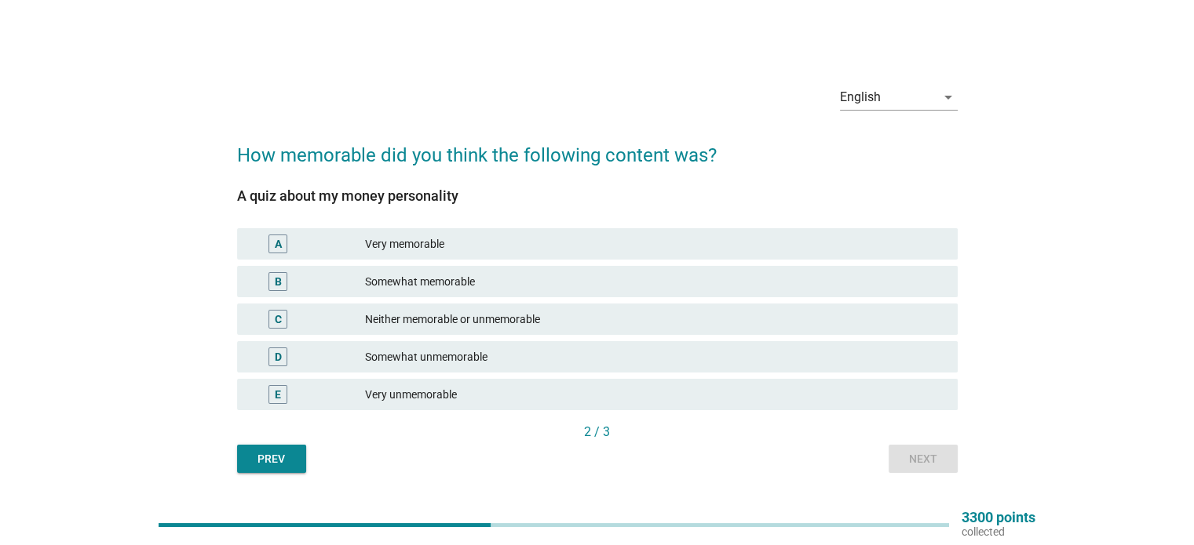
click at [572, 286] on div "Somewhat memorable" at bounding box center [654, 281] width 579 height 19
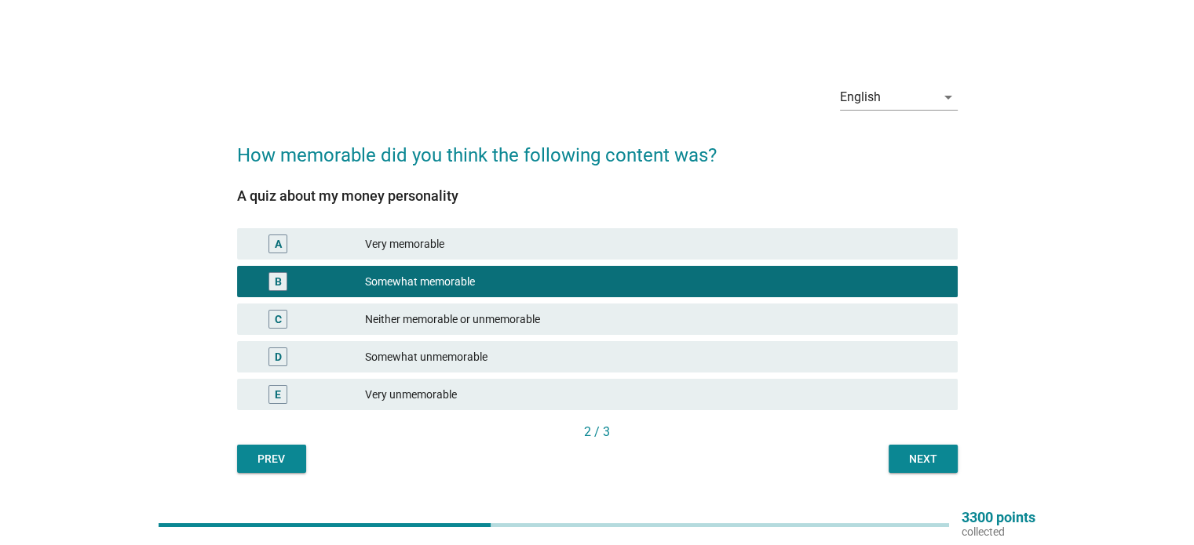
click at [911, 461] on div "Next" at bounding box center [923, 459] width 44 height 16
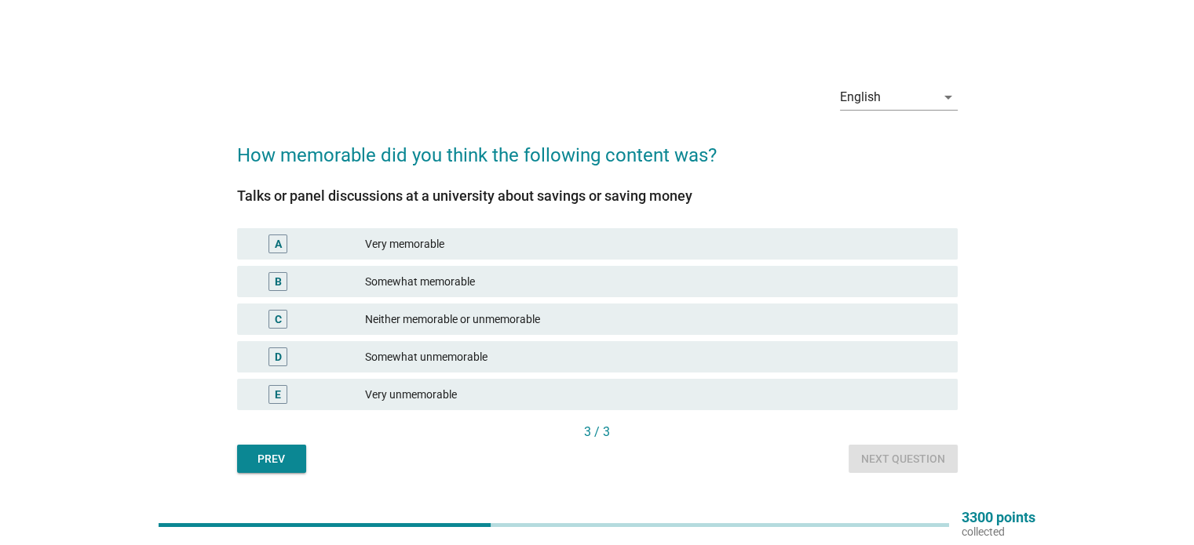
click at [474, 282] on div "Somewhat memorable" at bounding box center [654, 281] width 579 height 19
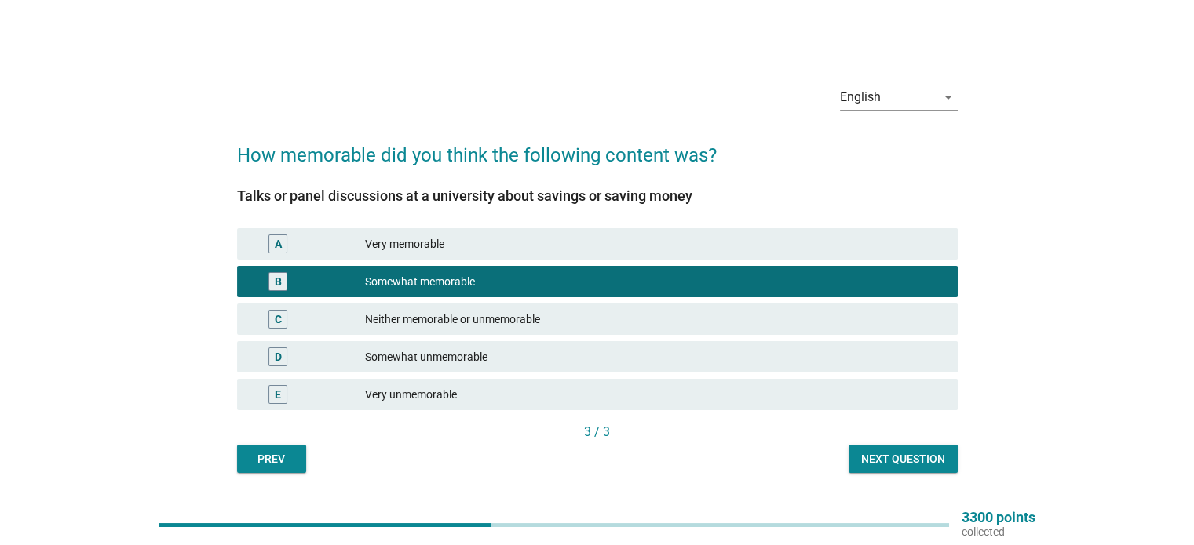
click at [885, 457] on div "Next question" at bounding box center [903, 459] width 84 height 16
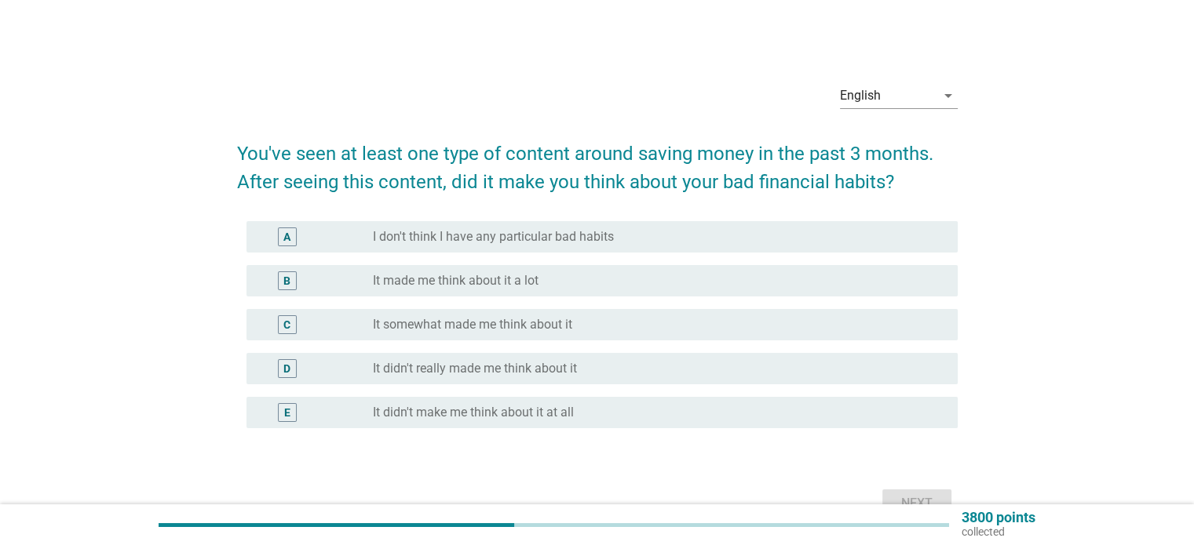
click at [567, 310] on div "C radio_button_unchecked It somewhat made me think about it" at bounding box center [601, 324] width 711 height 31
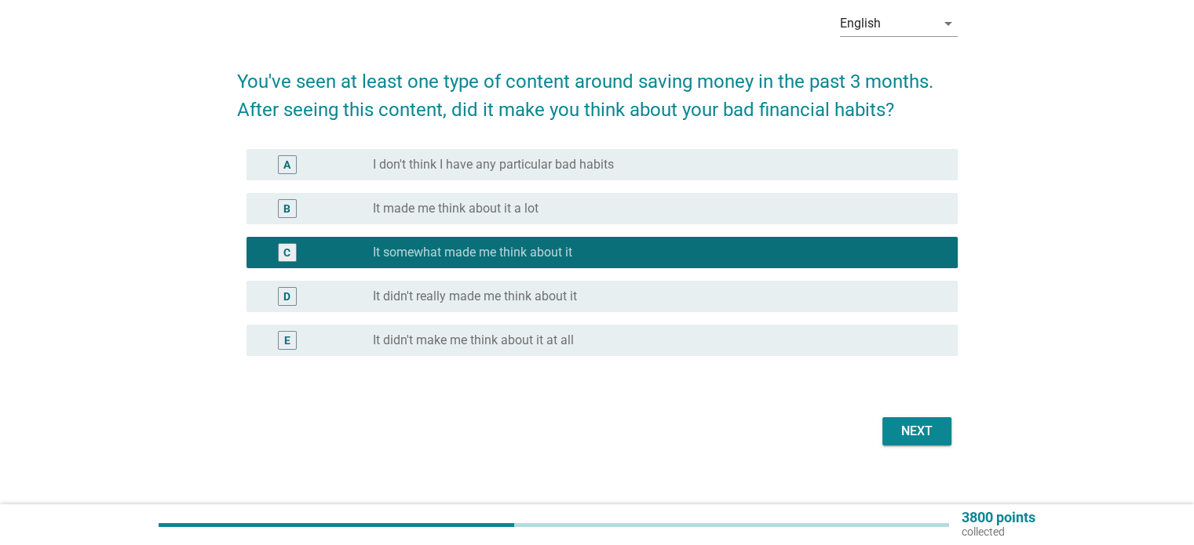
scroll to position [88, 0]
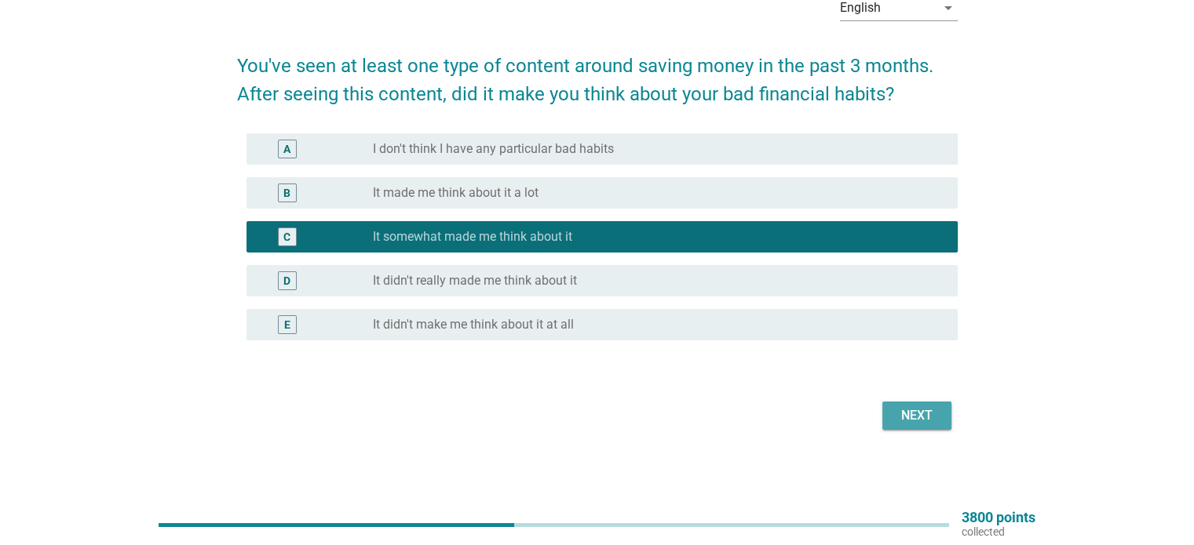
click at [930, 420] on div "Next" at bounding box center [917, 415] width 44 height 19
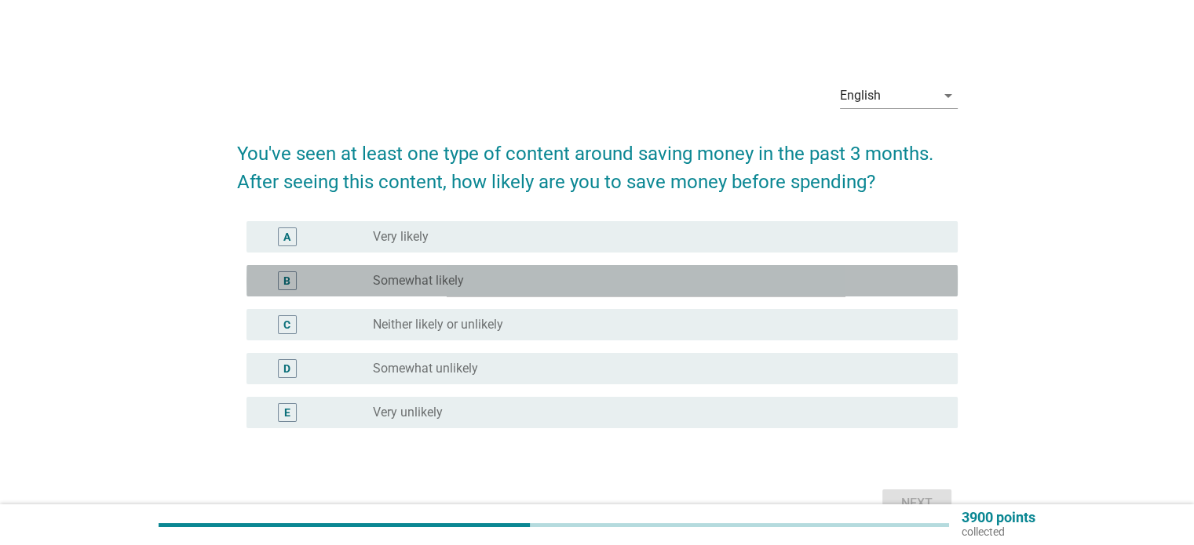
click at [532, 280] on div "radio_button_unchecked Somewhat likely" at bounding box center [652, 281] width 559 height 16
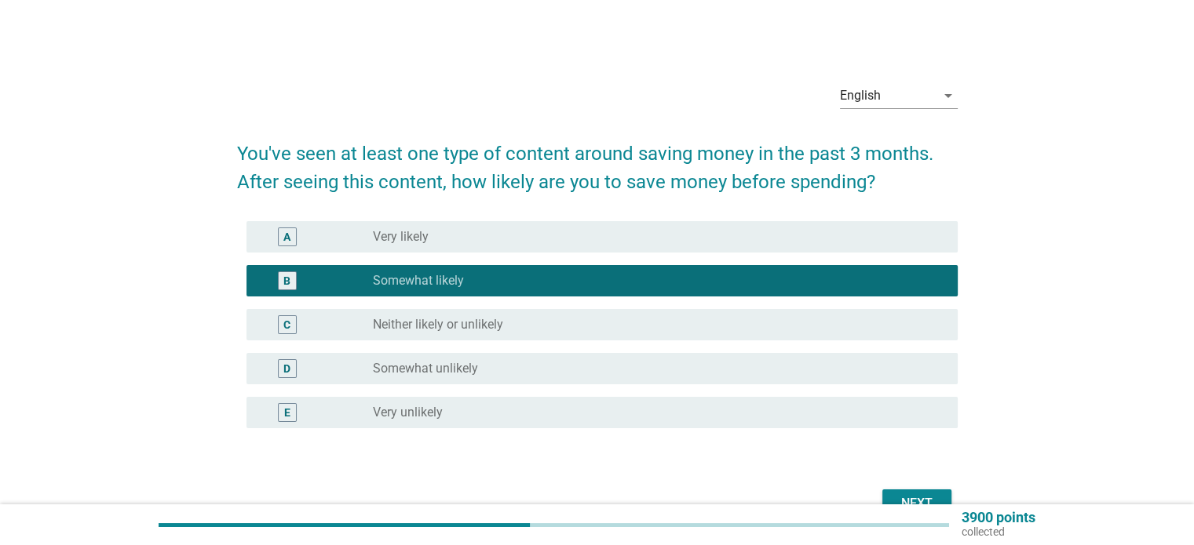
click at [909, 492] on button "Next" at bounding box center [916, 504] width 69 height 28
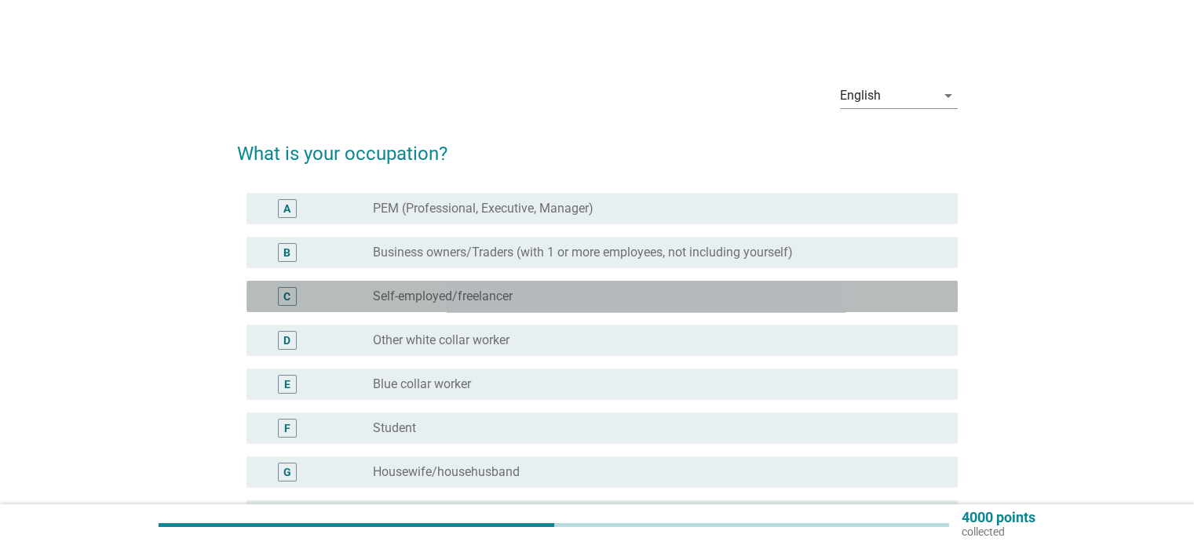
click at [527, 299] on div "radio_button_unchecked Self-employed/freelancer" at bounding box center [652, 297] width 559 height 16
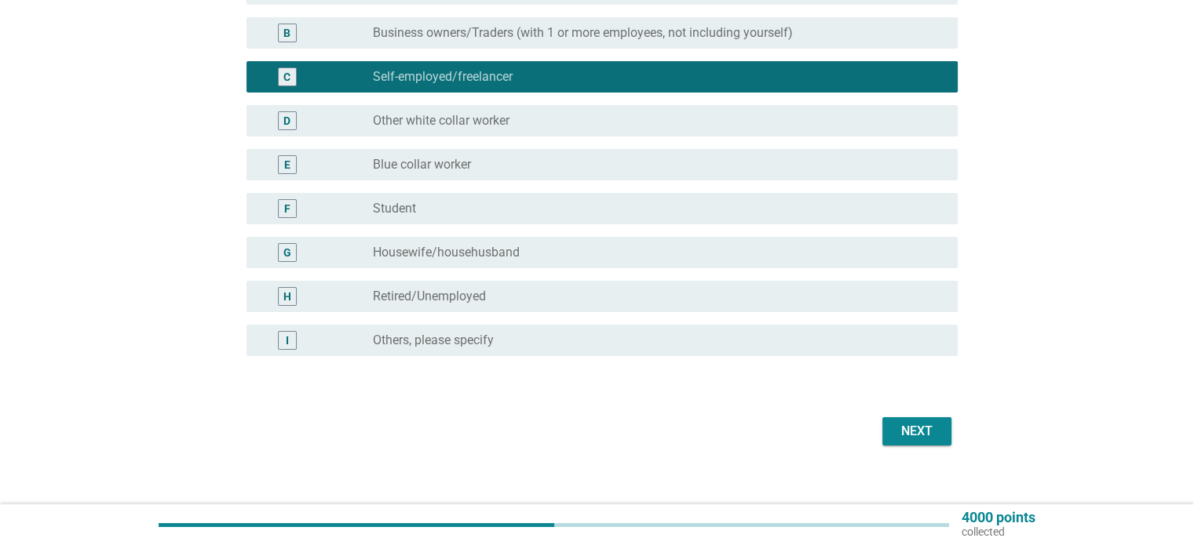
scroll to position [235, 0]
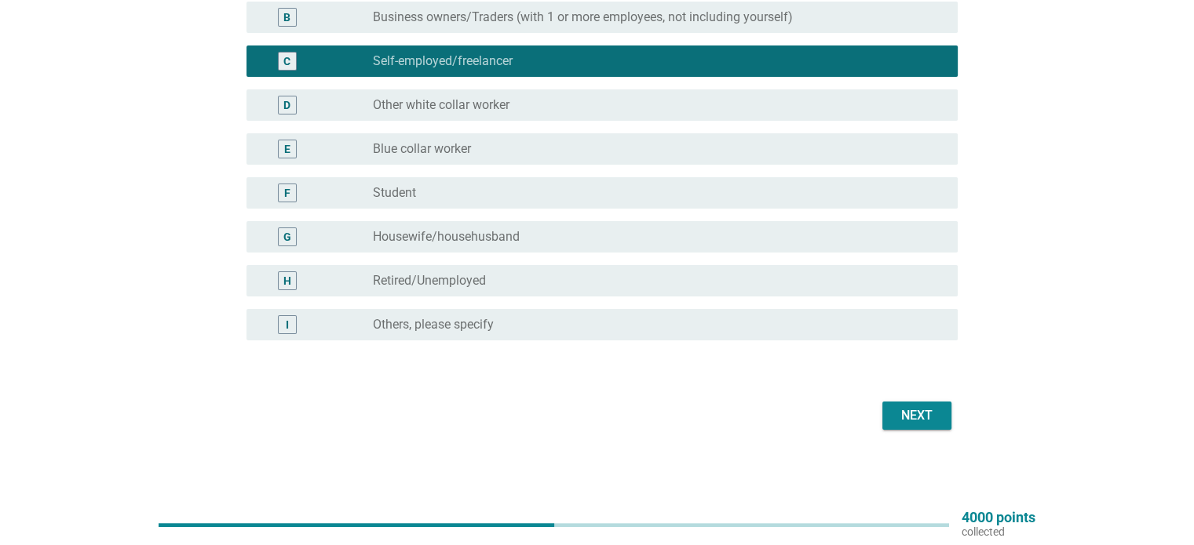
click at [901, 414] on div "Next" at bounding box center [917, 415] width 44 height 19
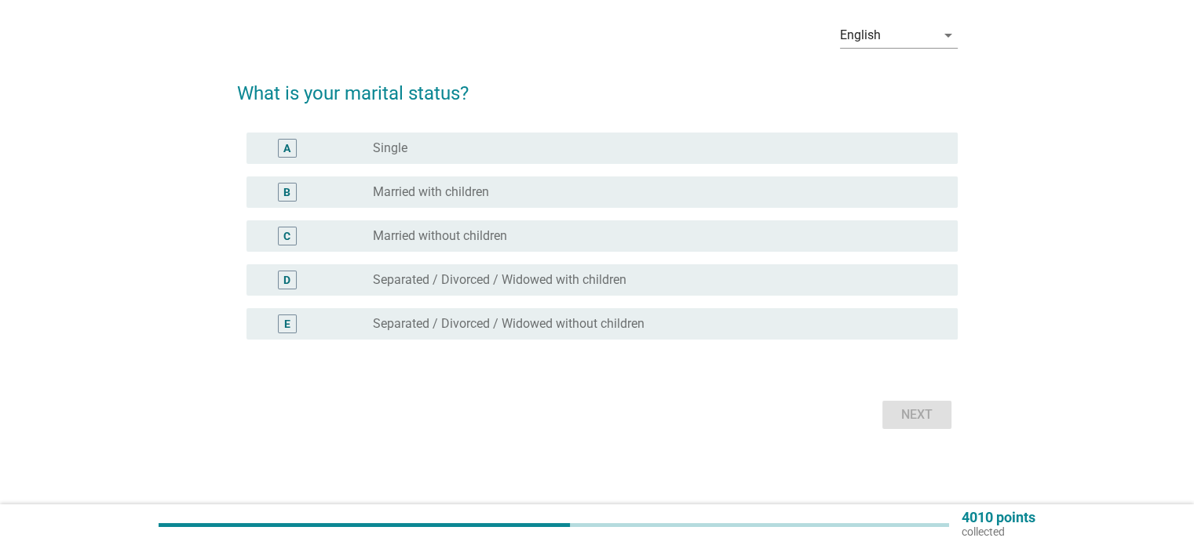
scroll to position [0, 0]
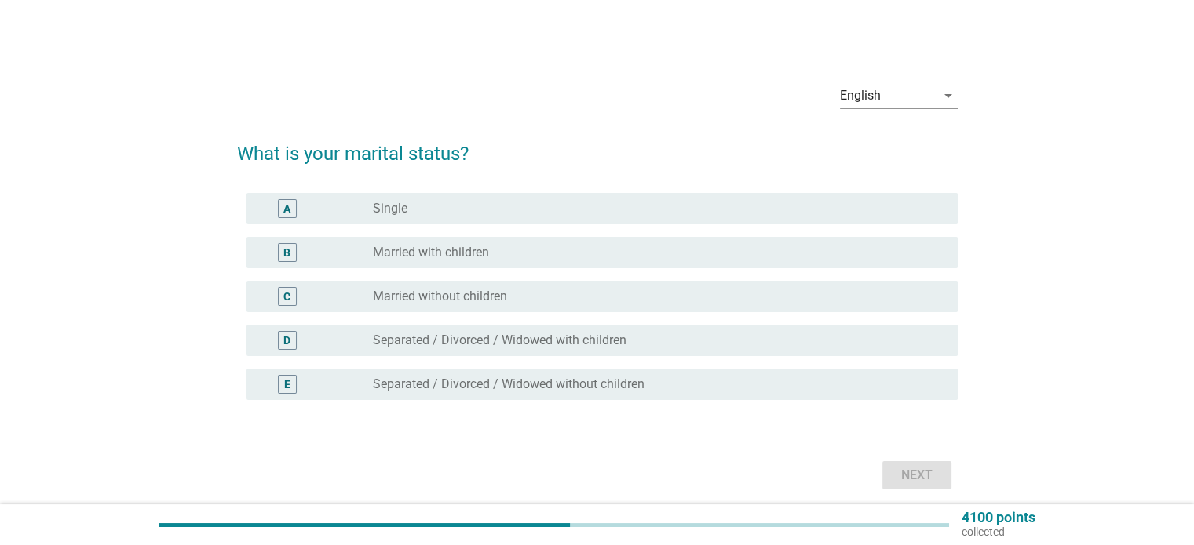
click at [402, 203] on label "Single" at bounding box center [390, 209] width 35 height 16
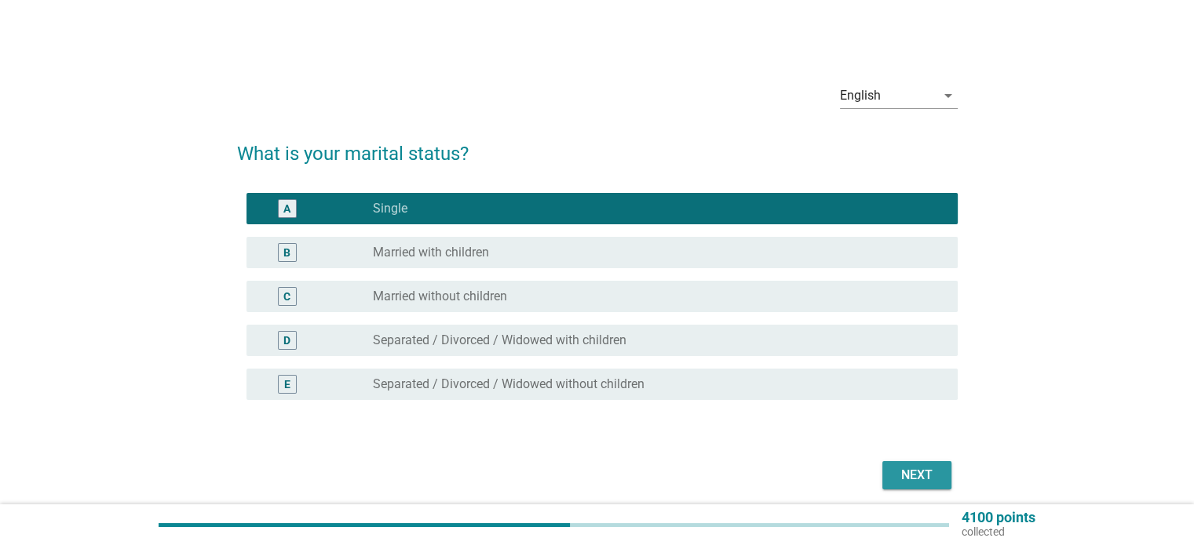
click at [903, 481] on div "Next" at bounding box center [917, 475] width 44 height 19
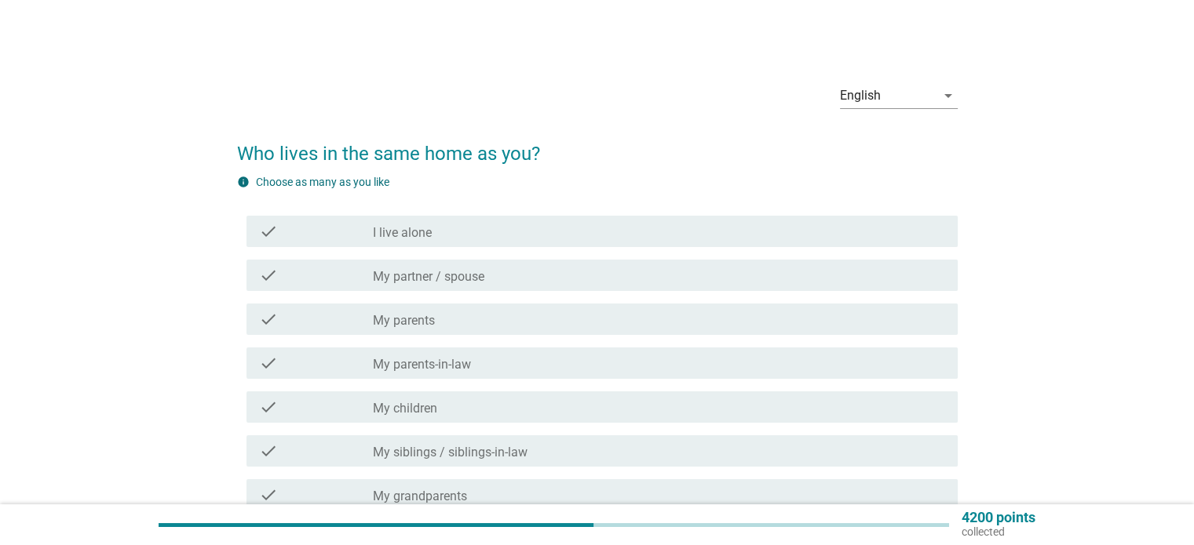
click at [437, 323] on div "check_box_outline_blank My parents" at bounding box center [658, 319] width 571 height 19
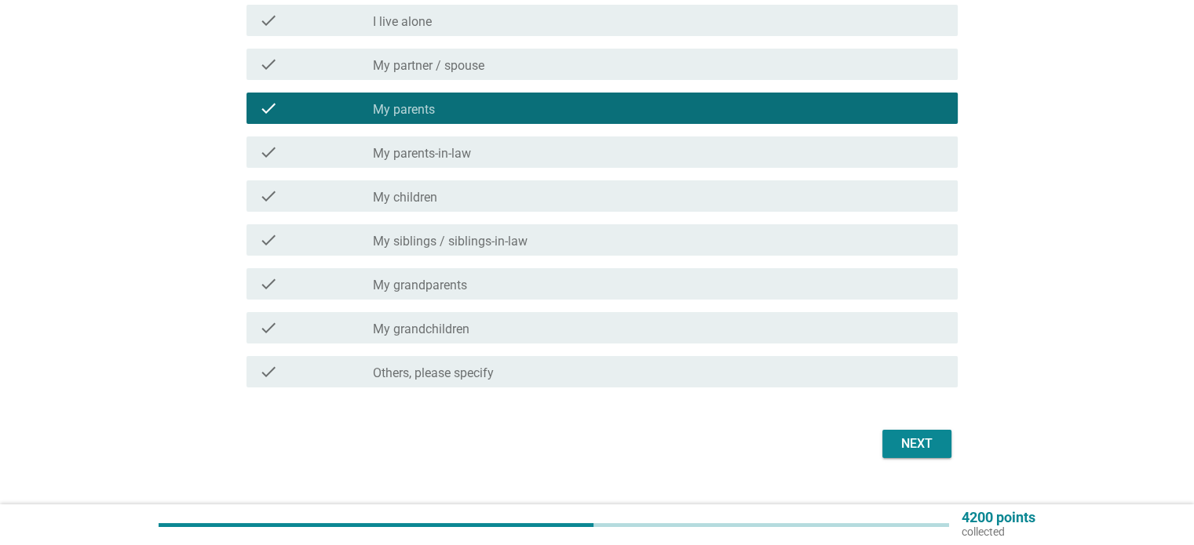
scroll to position [235, 0]
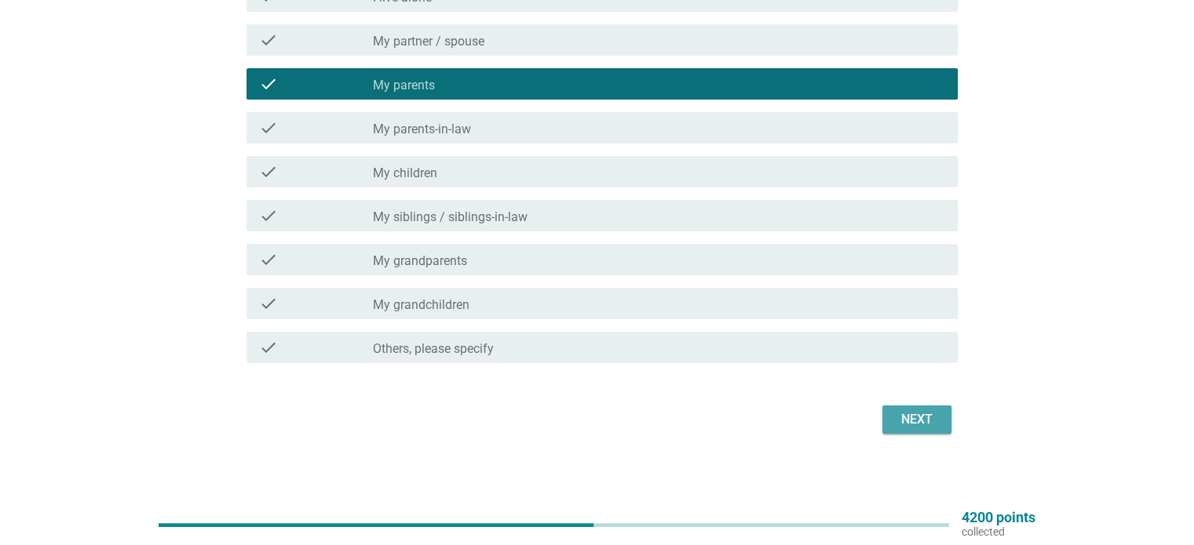
click at [889, 415] on button "Next" at bounding box center [916, 420] width 69 height 28
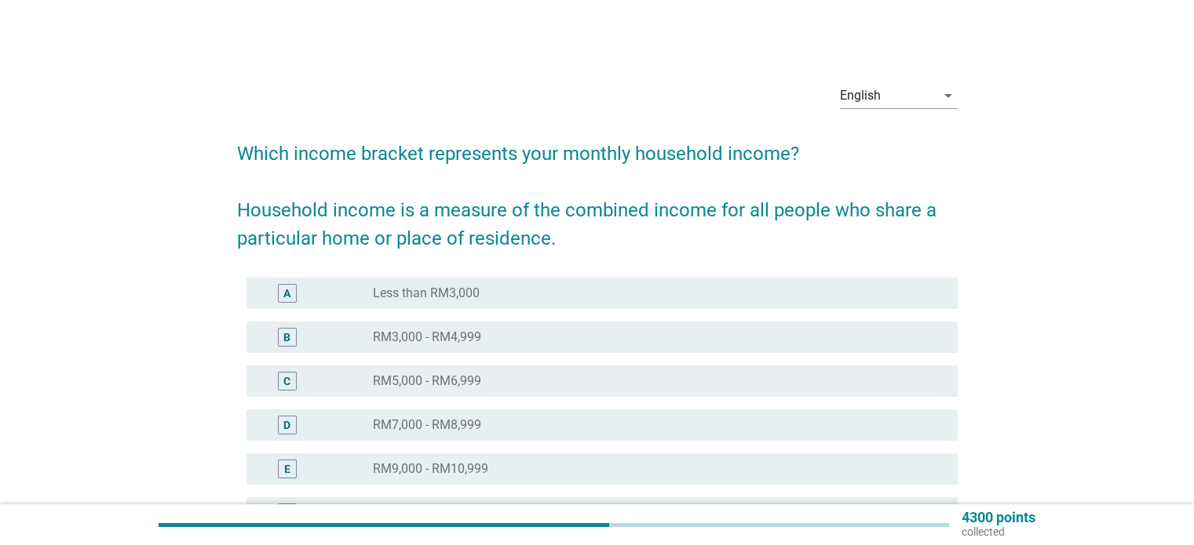
click at [421, 297] on label "Less than RM3,000" at bounding box center [426, 294] width 107 height 16
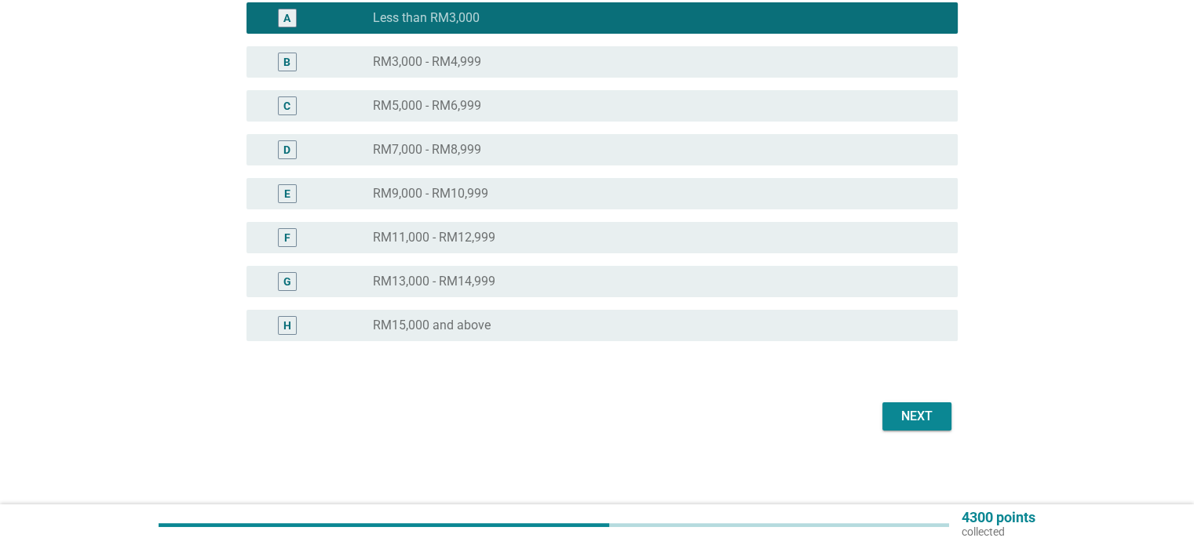
scroll to position [276, 0]
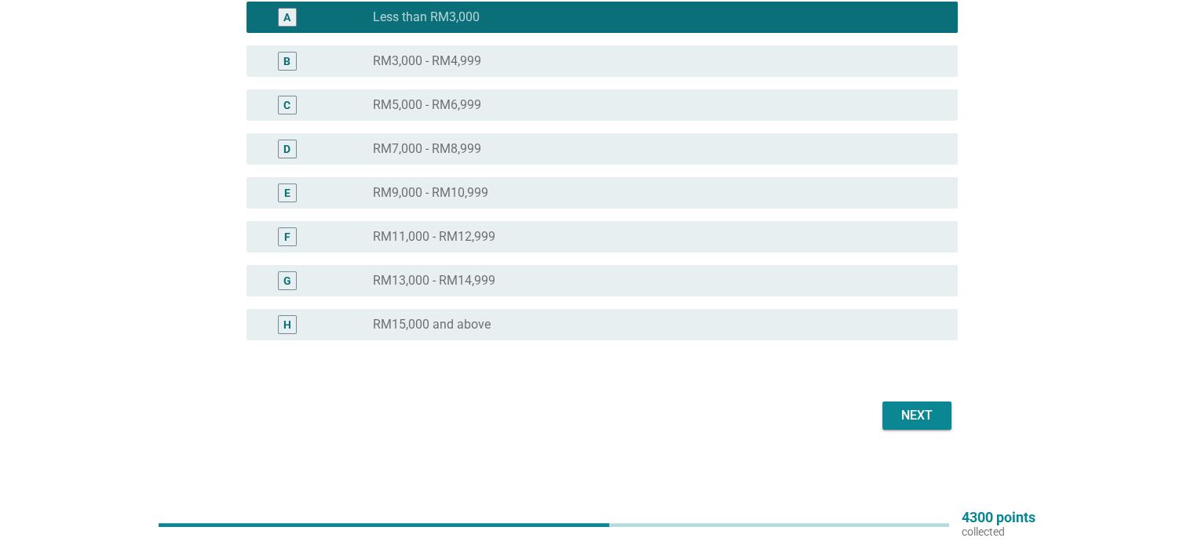
click at [934, 406] on div "Next" at bounding box center [917, 415] width 44 height 19
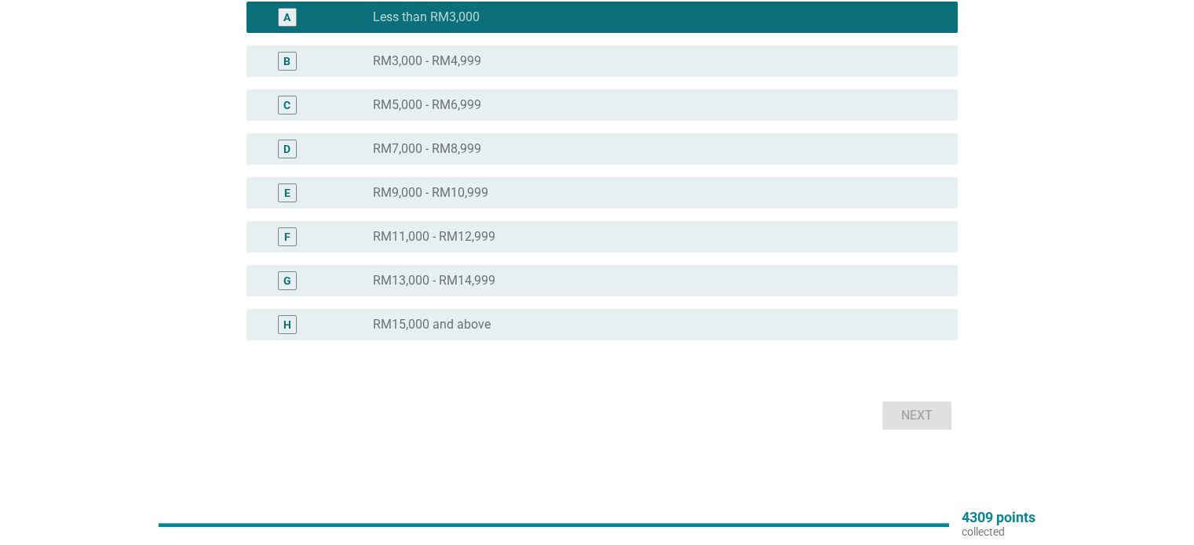
scroll to position [0, 0]
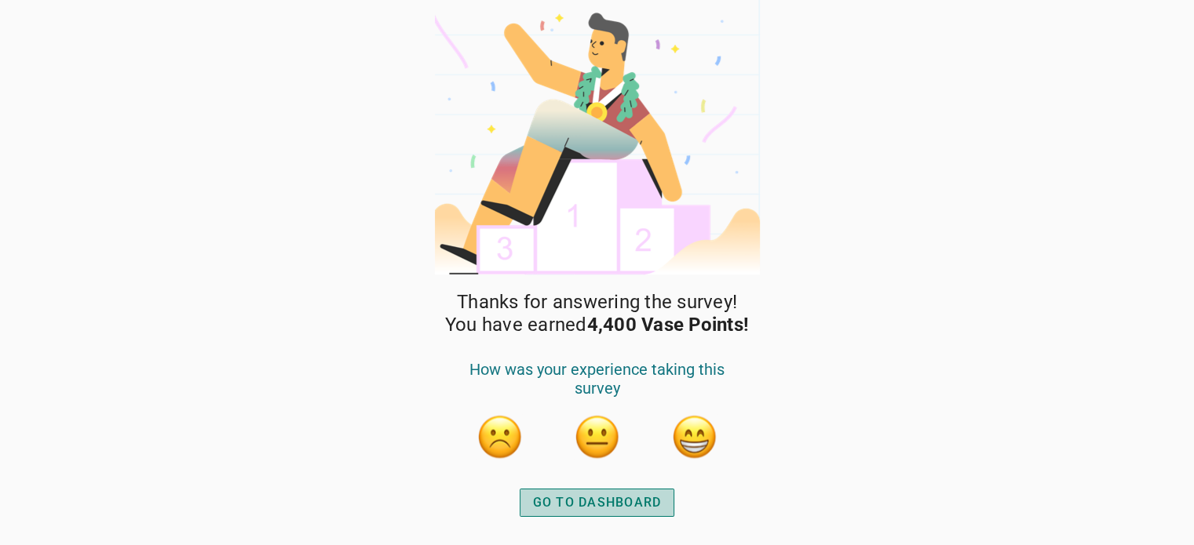
click at [574, 503] on div "GO TO DASHBOARD" at bounding box center [597, 503] width 129 height 19
